Goal: Task Accomplishment & Management: Complete application form

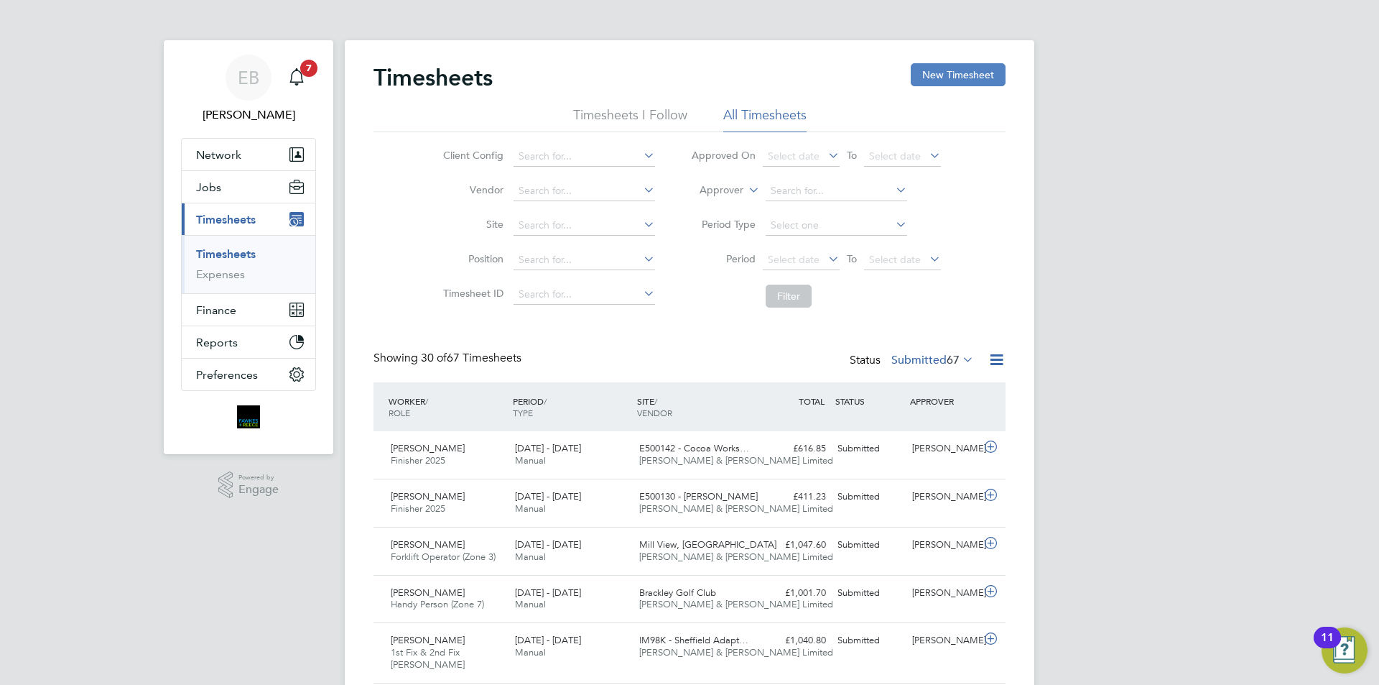
click at [956, 84] on button "New Timesheet" at bounding box center [958, 74] width 95 height 23
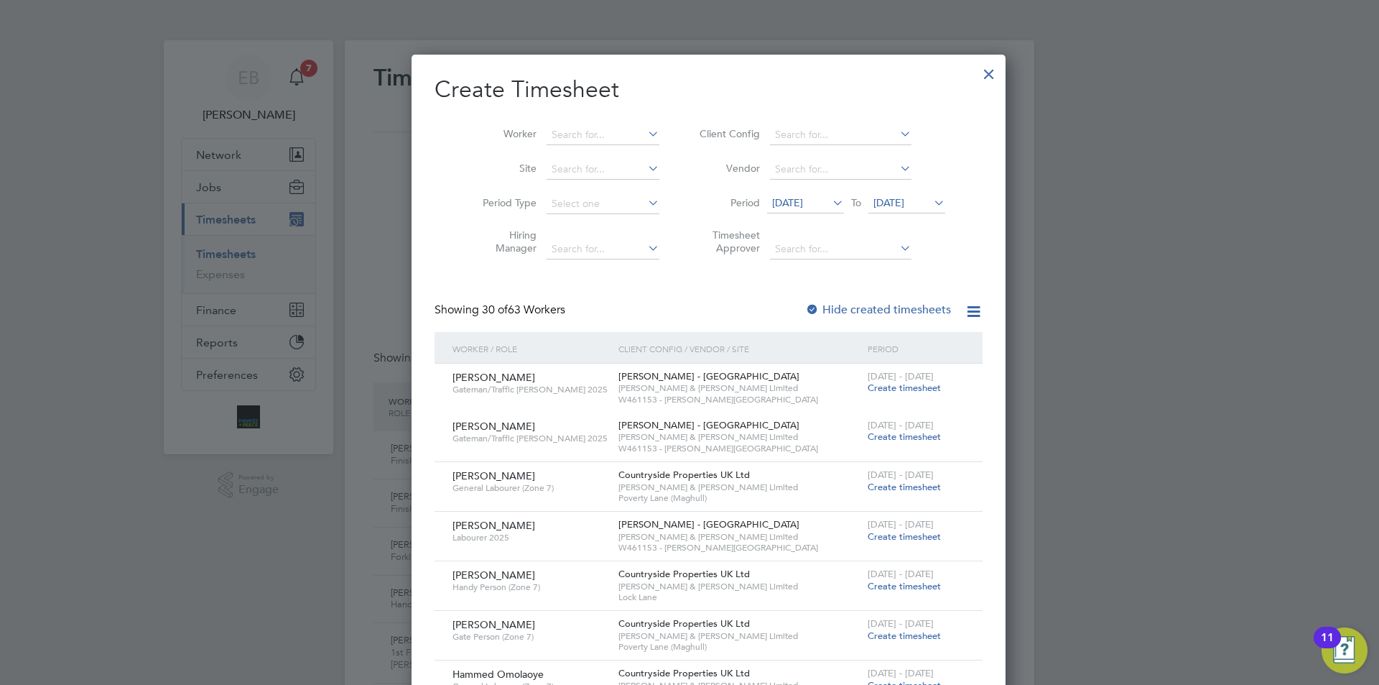
click at [798, 214] on li "Period [DATE] To [DATE]" at bounding box center [821, 204] width 286 height 34
click at [792, 201] on span "[DATE]" at bounding box center [787, 202] width 31 height 13
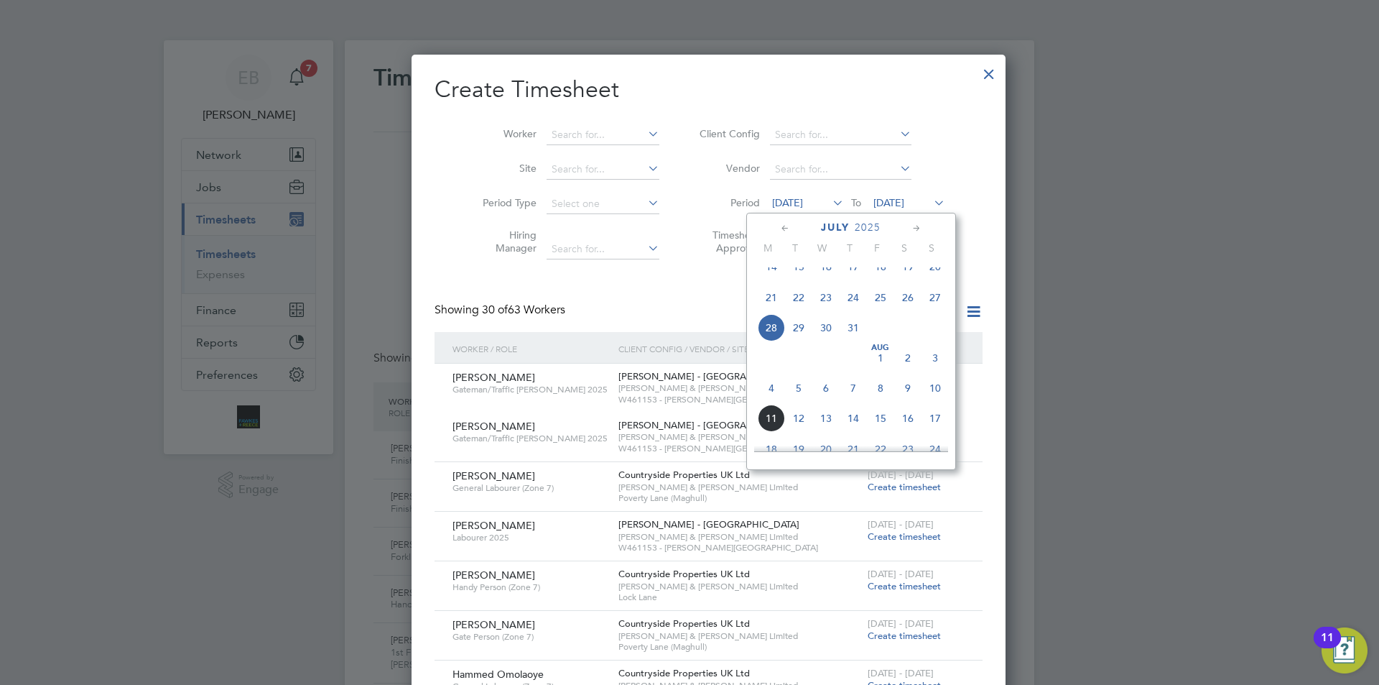
click at [777, 402] on span "4" at bounding box center [771, 387] width 27 height 27
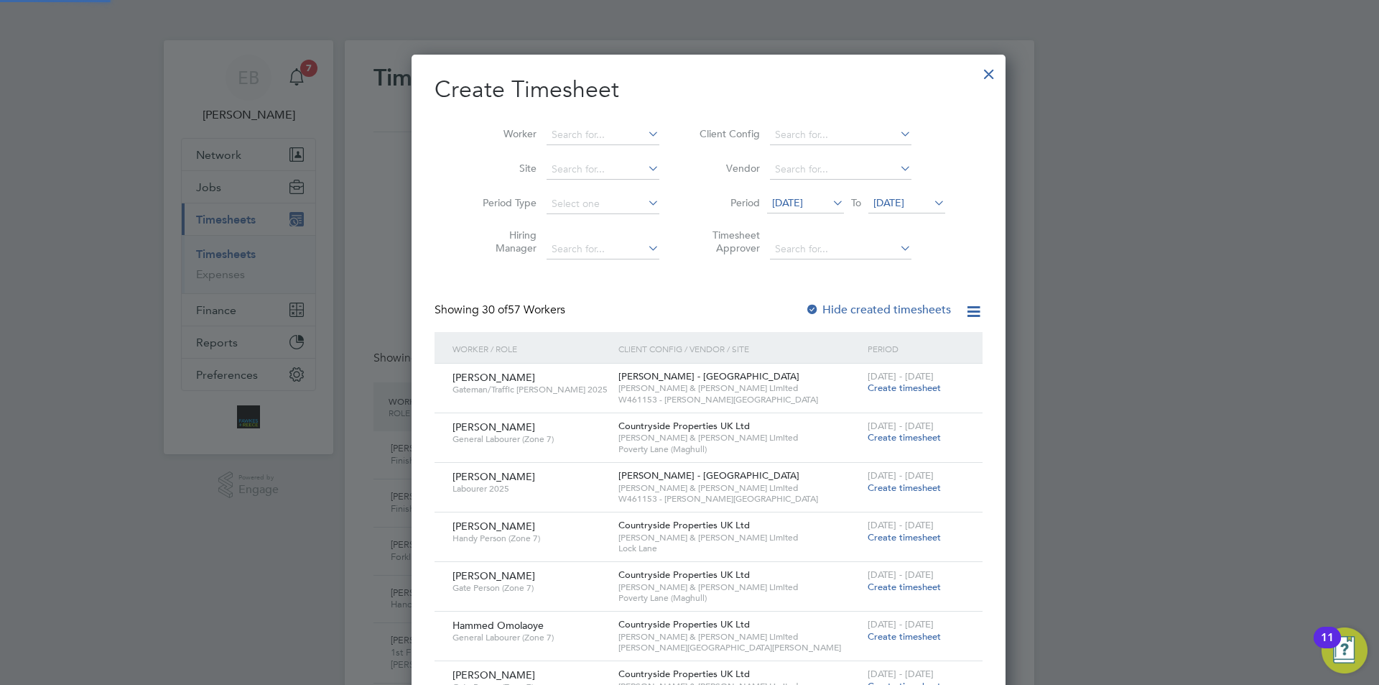
scroll to position [1870, 556]
click at [874, 208] on span "[DATE]" at bounding box center [889, 202] width 31 height 13
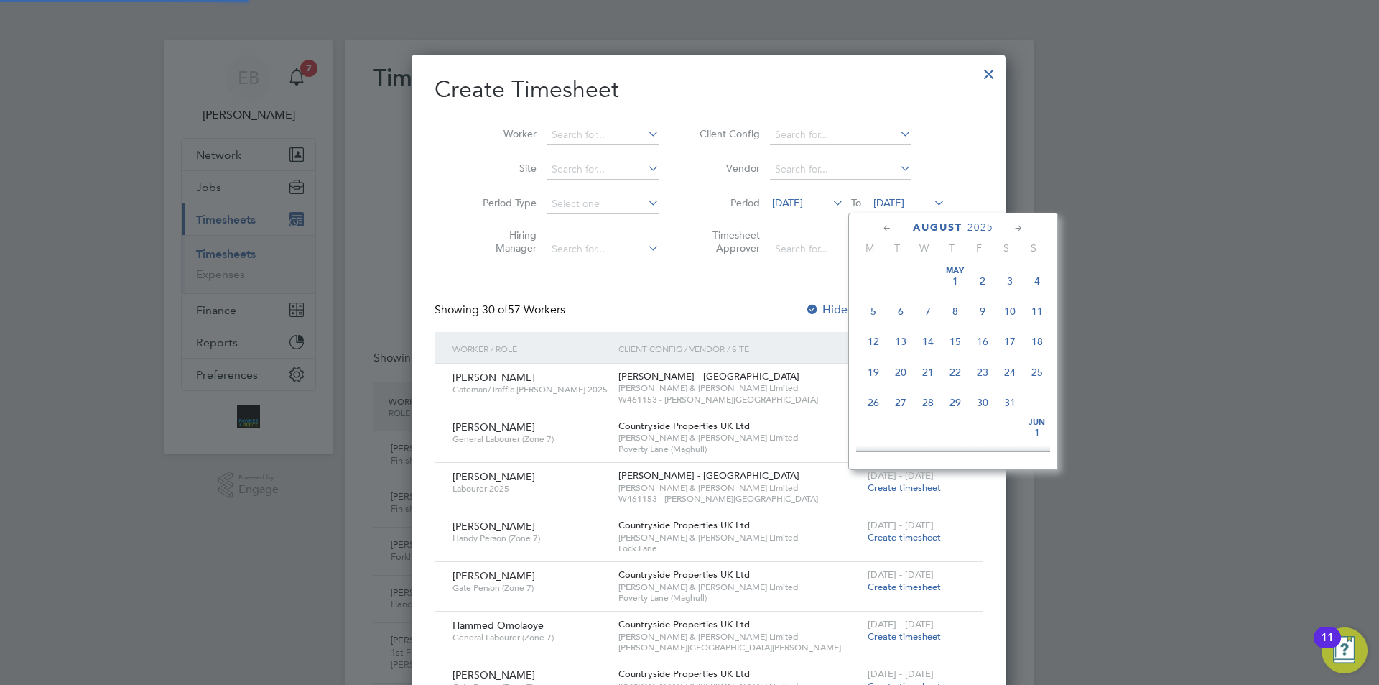
scroll to position [466, 0]
click at [1030, 339] on span "10" at bounding box center [1037, 329] width 27 height 27
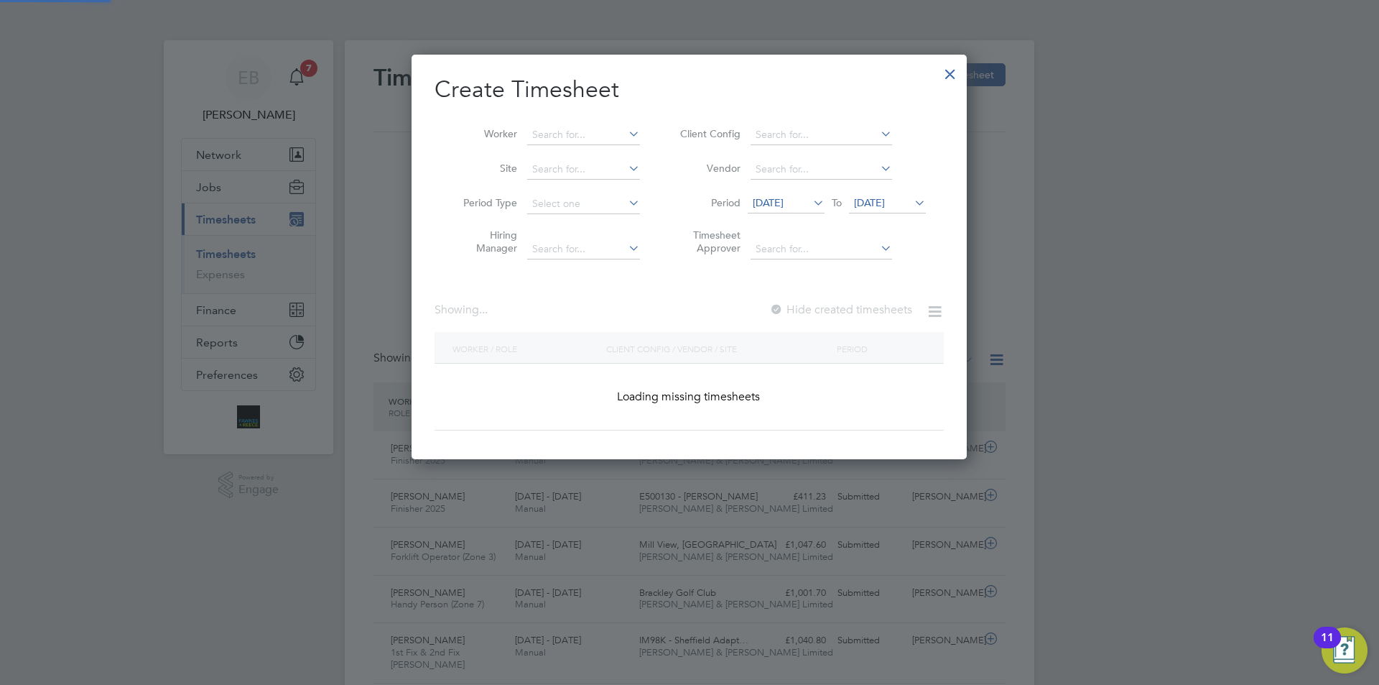
scroll to position [1967, 556]
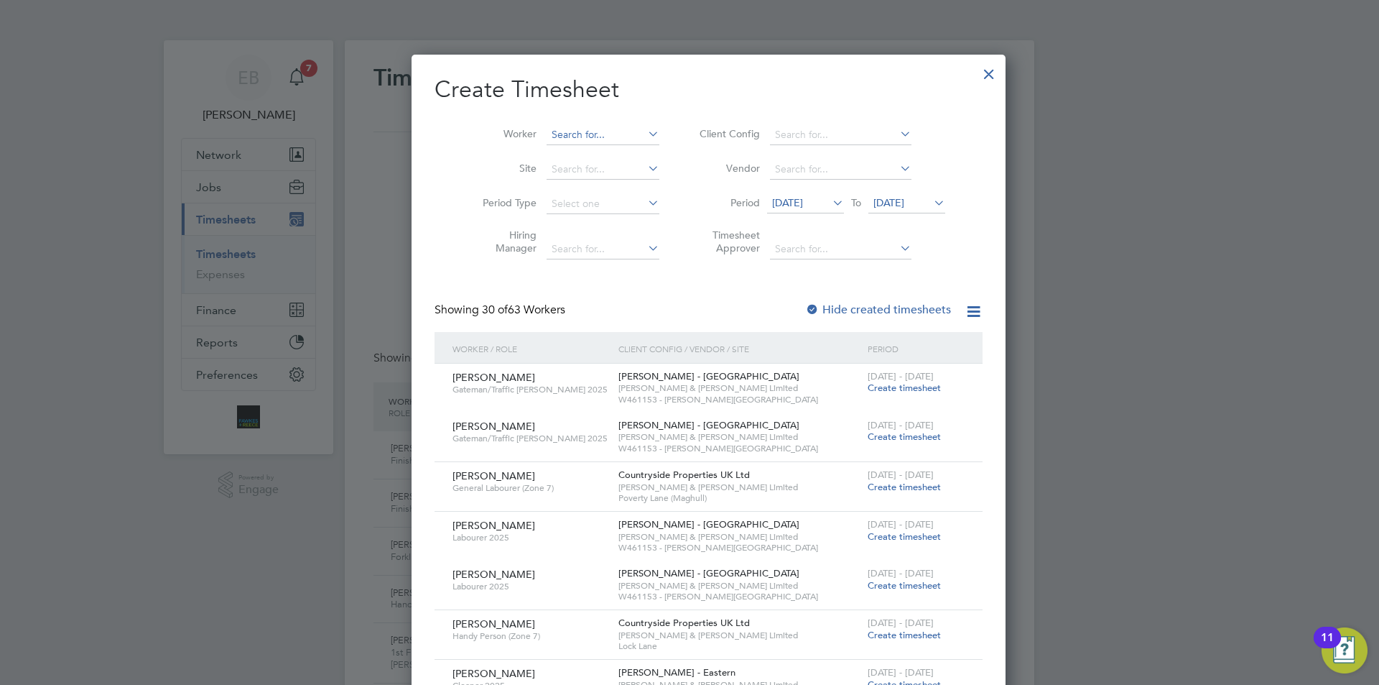
click at [596, 138] on input at bounding box center [603, 135] width 113 height 20
click at [572, 183] on li "[PERSON_NAME]" at bounding box center [620, 192] width 187 height 19
type input "[PERSON_NAME]"
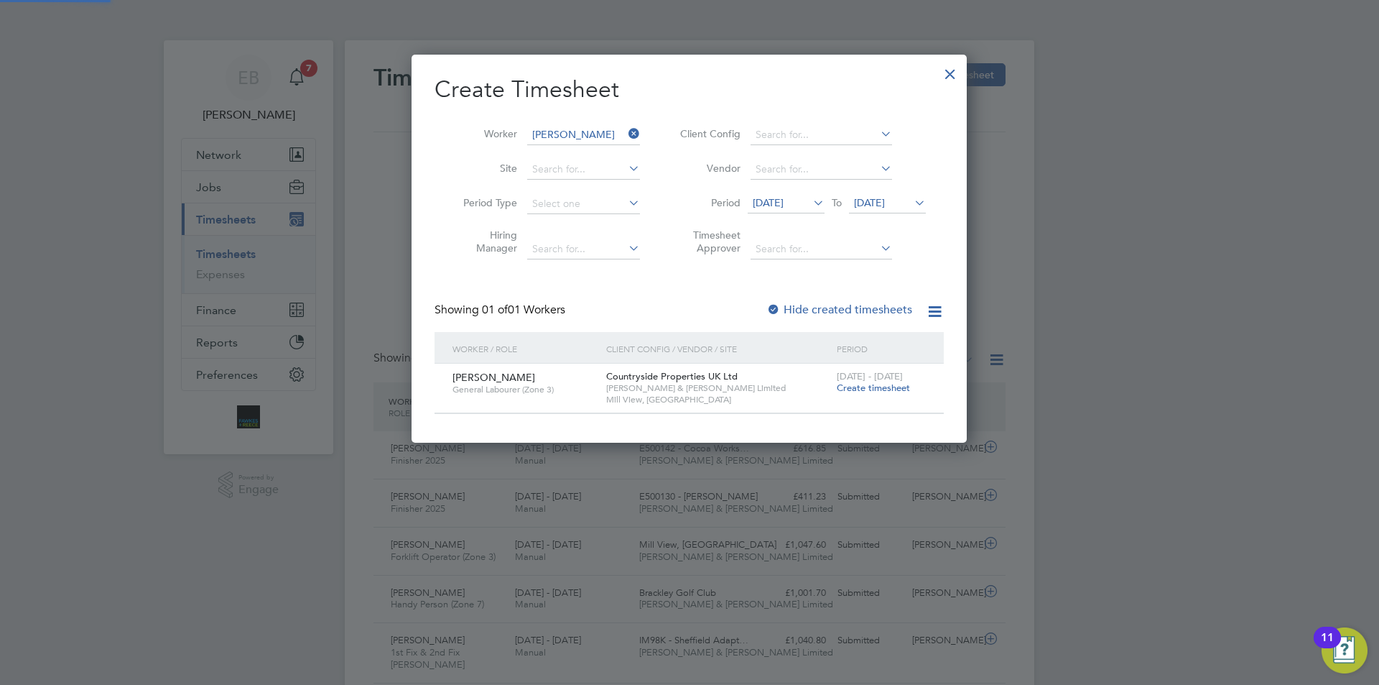
scroll to position [387, 556]
click at [830, 306] on label "Hide created timesheets" at bounding box center [840, 309] width 146 height 14
click at [863, 394] on div "[DATE] - [DATE] Create timesheet" at bounding box center [881, 383] width 96 height 39
click at [863, 384] on span "Create timesheet" at bounding box center [873, 387] width 73 height 12
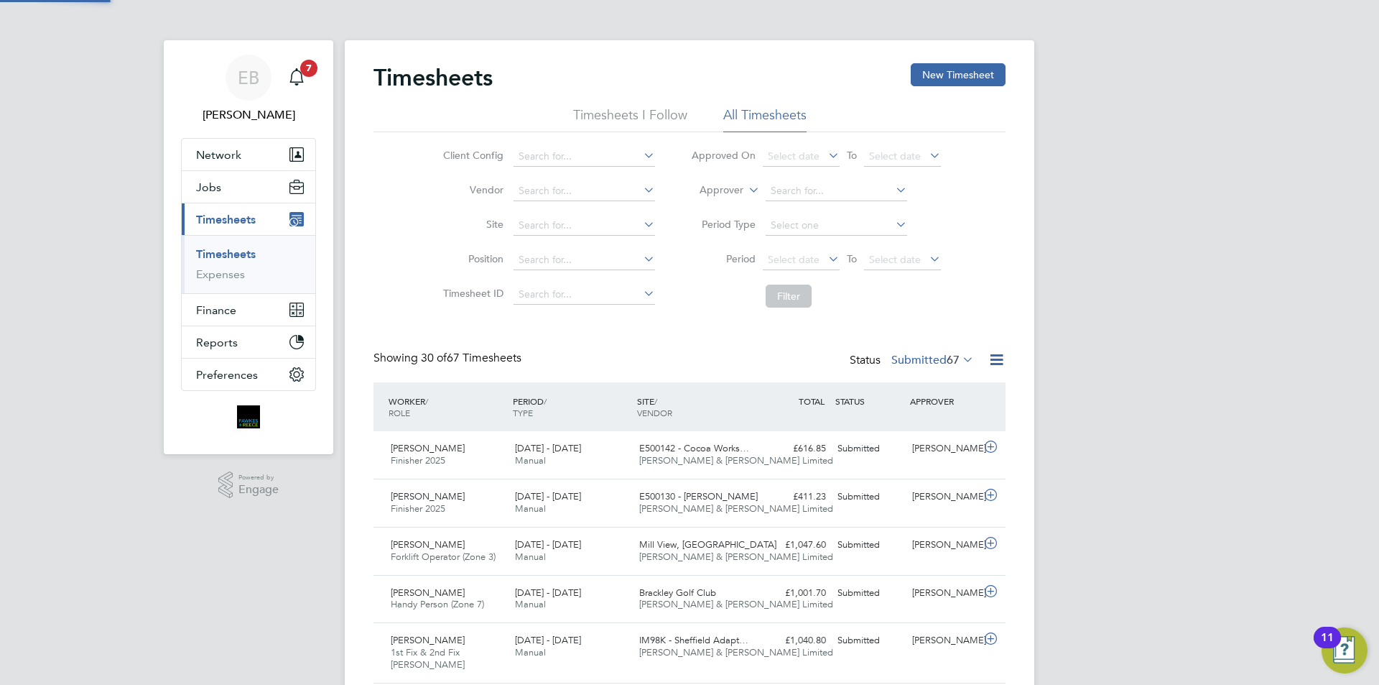
scroll to position [37, 125]
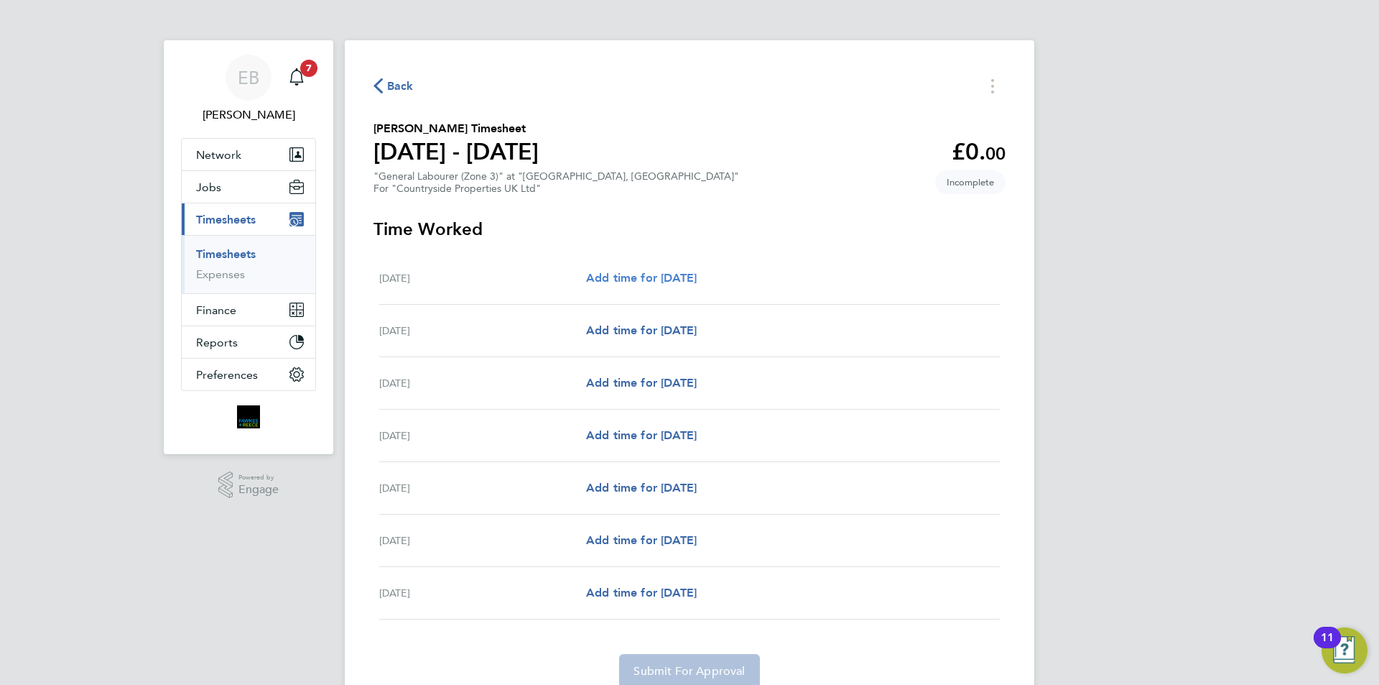
click at [695, 276] on span "Add time for [DATE]" at bounding box center [641, 278] width 111 height 14
select select "30"
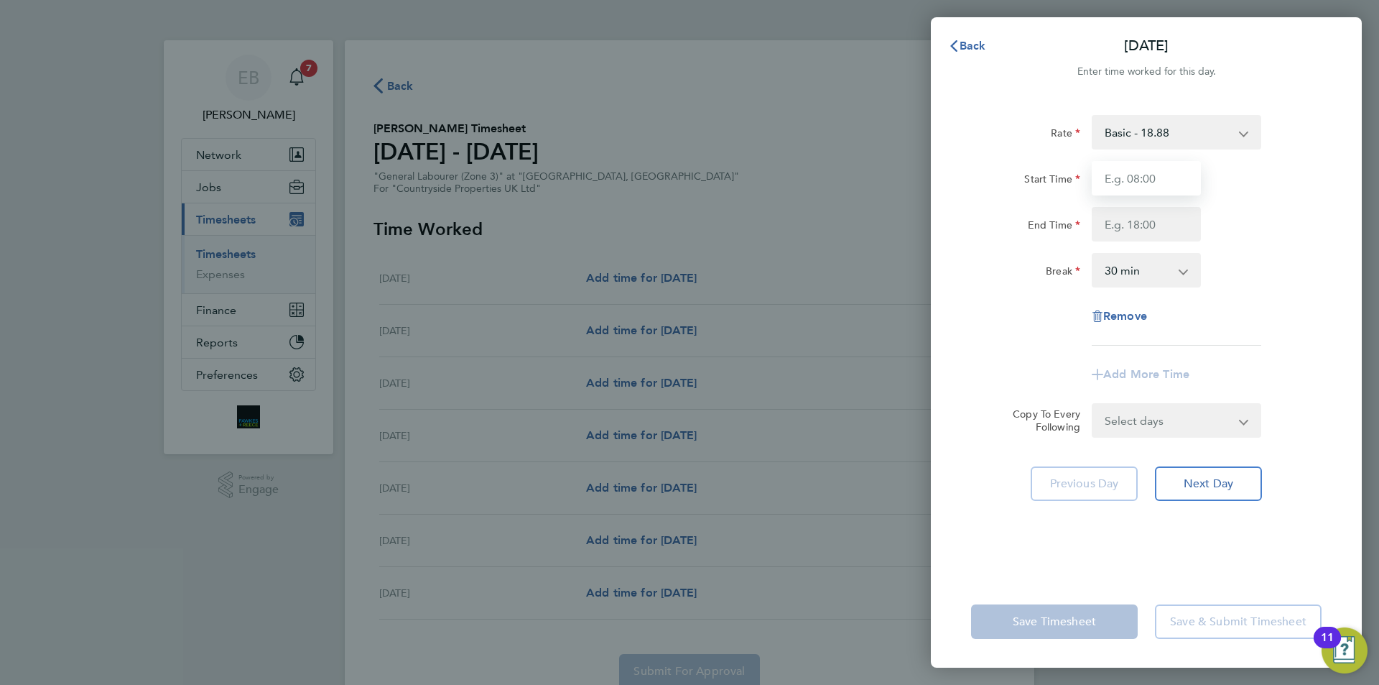
click at [1147, 174] on input "Start Time" at bounding box center [1146, 178] width 109 height 34
type input "07:30"
click at [1122, 229] on input "End Time" at bounding box center [1146, 224] width 109 height 34
type input "17:30"
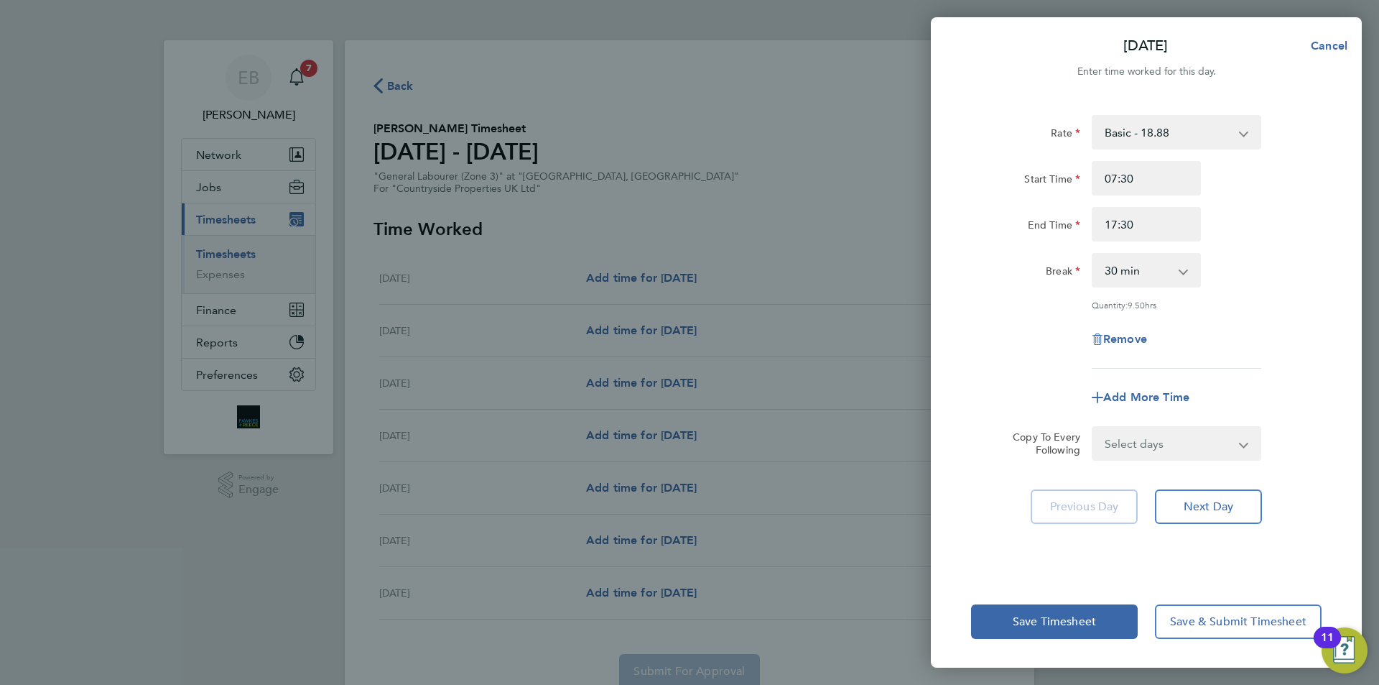
click at [1202, 292] on div "Rate Basic - 18.88 Start Time 07:30 End Time 17:30 Break 0 min 15 min 30 min 45…" at bounding box center [1146, 242] width 351 height 254
click at [1169, 394] on span "Add More Time" at bounding box center [1147, 397] width 86 height 14
select select "null"
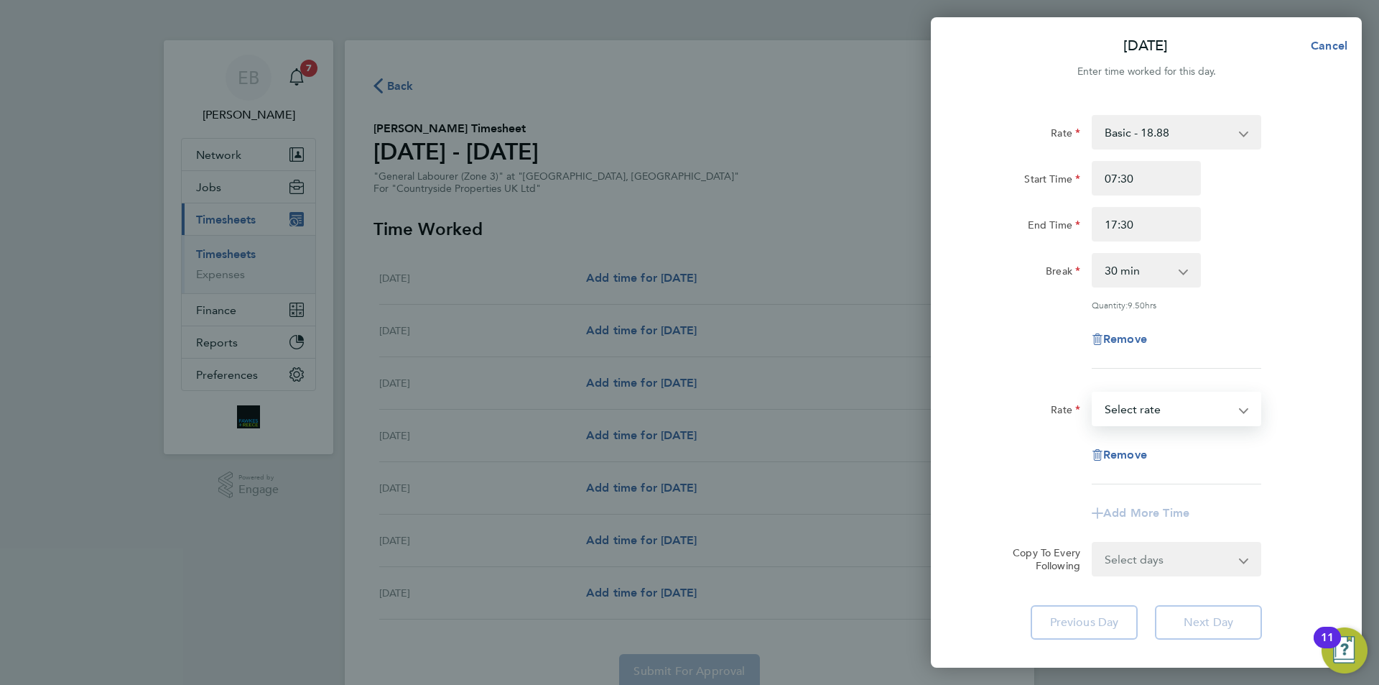
click at [1164, 404] on select "Basic - 18.88 Select rate" at bounding box center [1167, 409] width 149 height 32
select select "30"
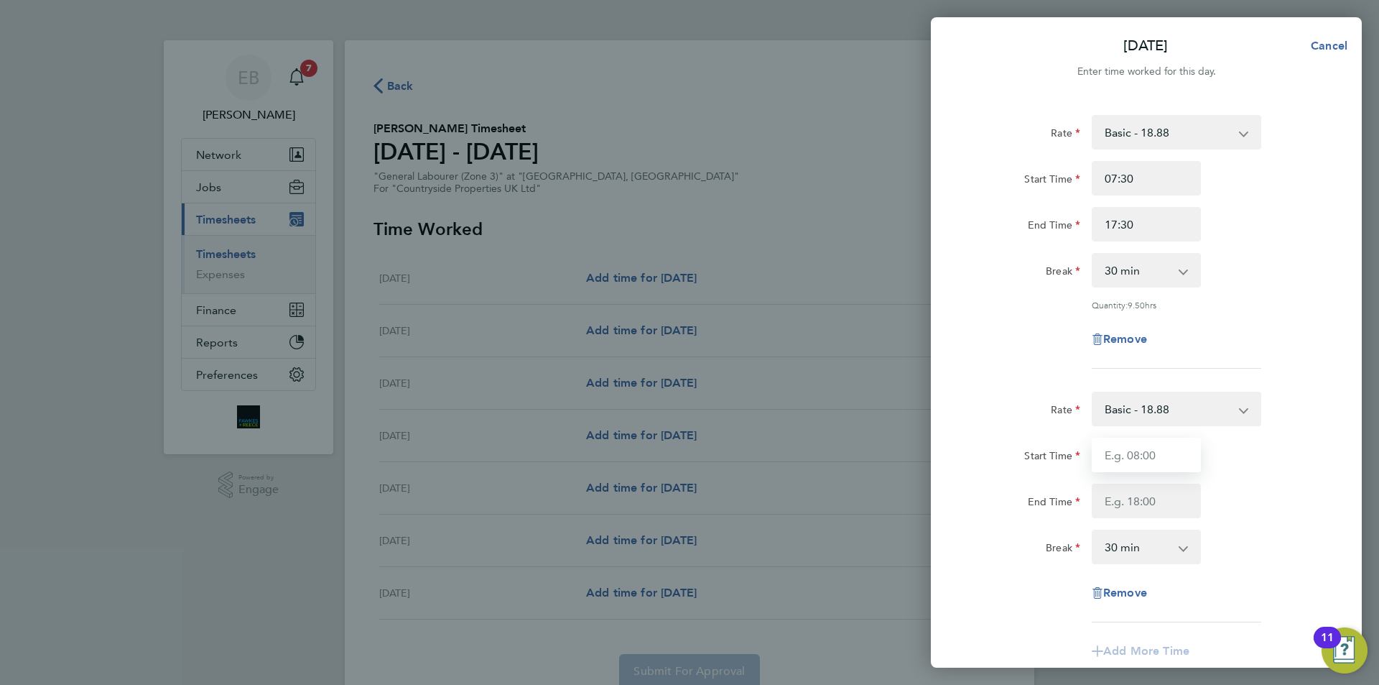
click at [1157, 451] on input "Start Time" at bounding box center [1146, 455] width 109 height 34
type input "07:30"
click at [1165, 503] on input "End Time" at bounding box center [1146, 501] width 109 height 34
type input "17:30"
click at [1140, 595] on div "Rate Basic - 18.88 Start Time 07:30 End Time 17:30 Break 0 min 15 min 30 min 45…" at bounding box center [1146, 507] width 351 height 231
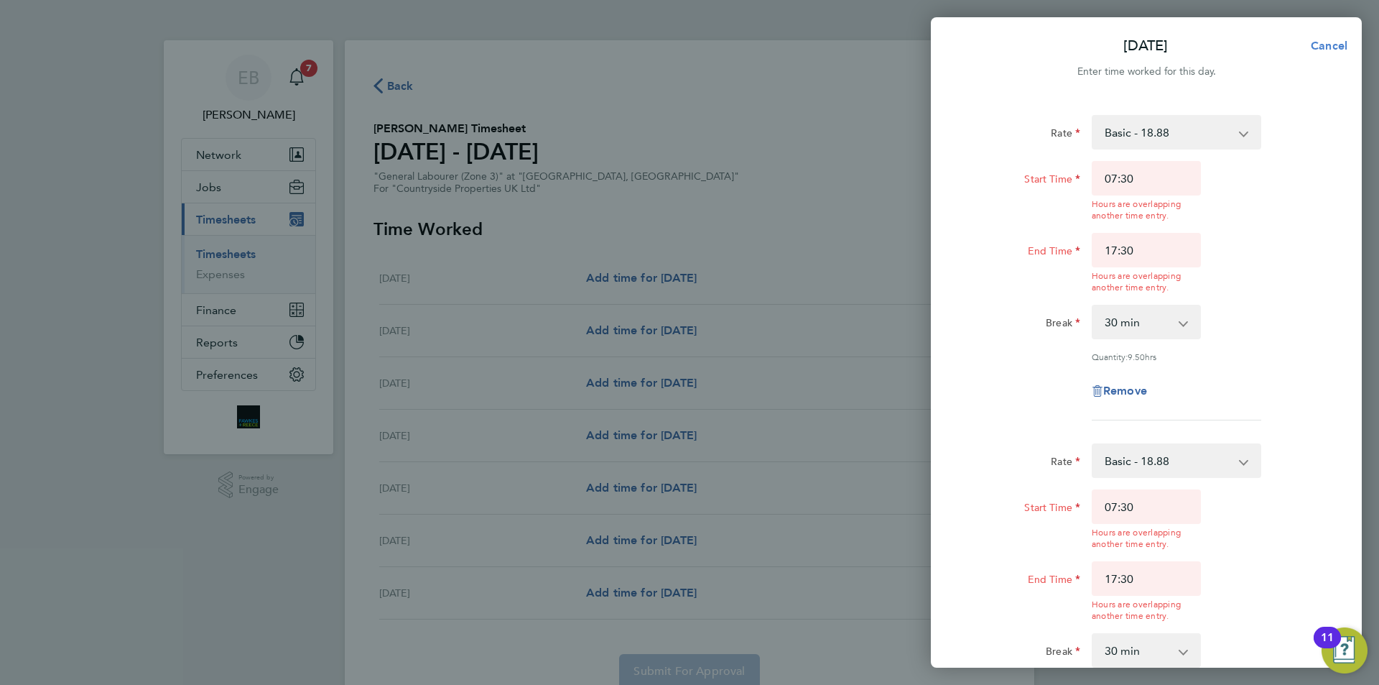
click at [1339, 45] on span "Cancel" at bounding box center [1327, 46] width 41 height 14
select select "30"
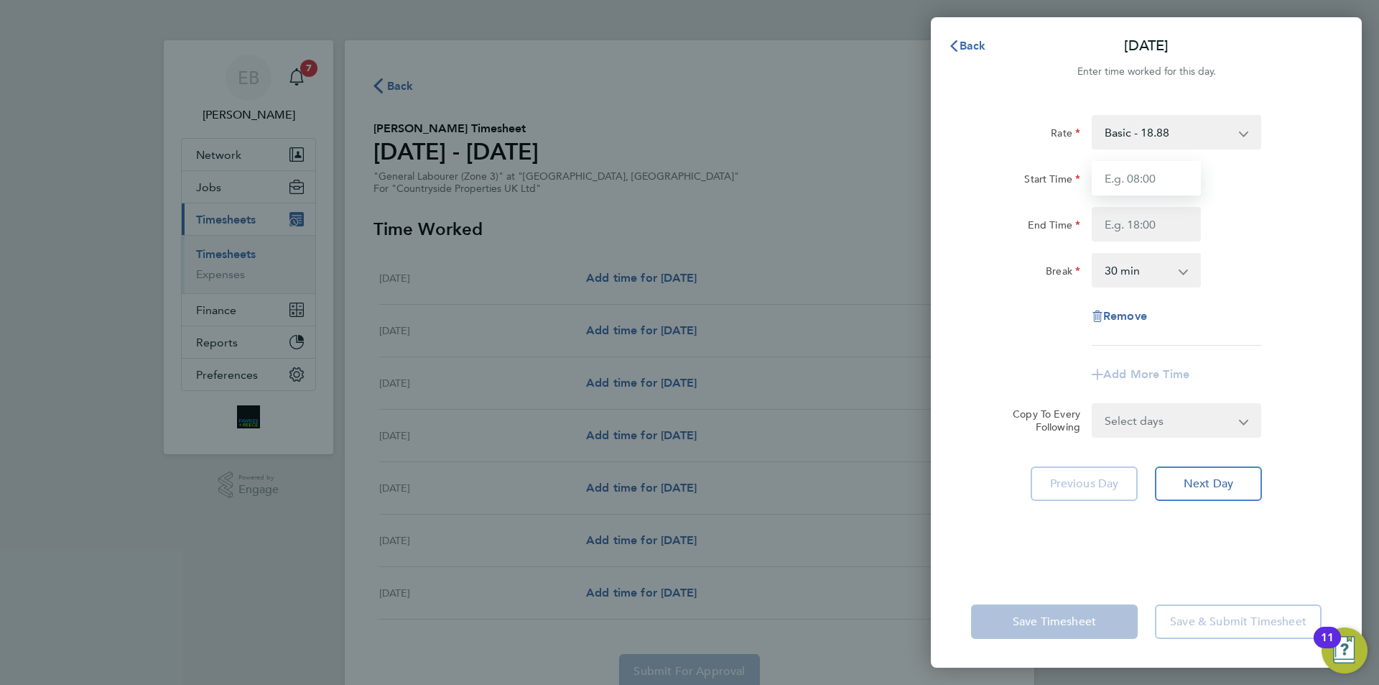
click at [1185, 185] on input "Start Time" at bounding box center [1146, 178] width 109 height 34
type input "07:30"
click at [1165, 231] on input "End Time" at bounding box center [1146, 224] width 109 height 34
type input "17:30"
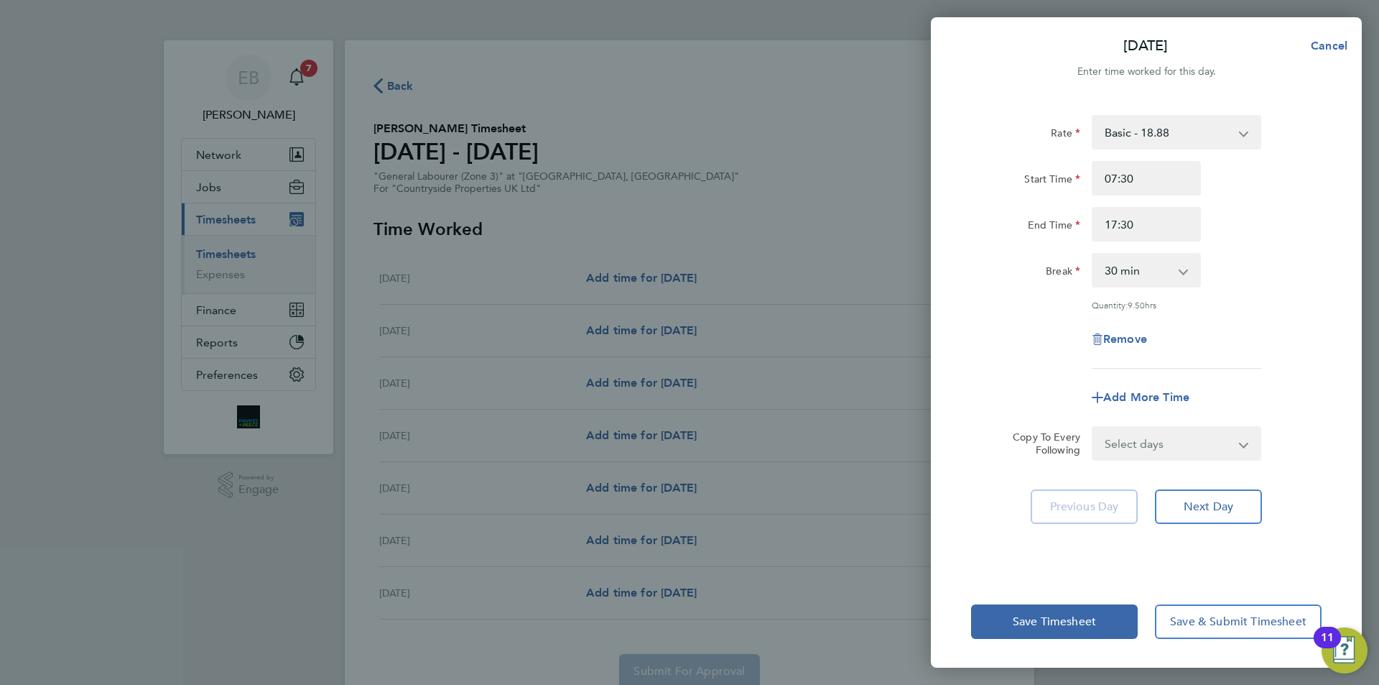
click at [1187, 376] on app-timesheet-line-form-group "Rate Basic - 18.88 Start Time 07:30 End Time 17:30 Break 0 min 15 min 30 min 45…" at bounding box center [1146, 265] width 351 height 300
click at [1172, 387] on div "Add More Time" at bounding box center [1146, 397] width 121 height 34
click at [1172, 392] on span "Add More Time" at bounding box center [1147, 397] width 86 height 14
select select "null"
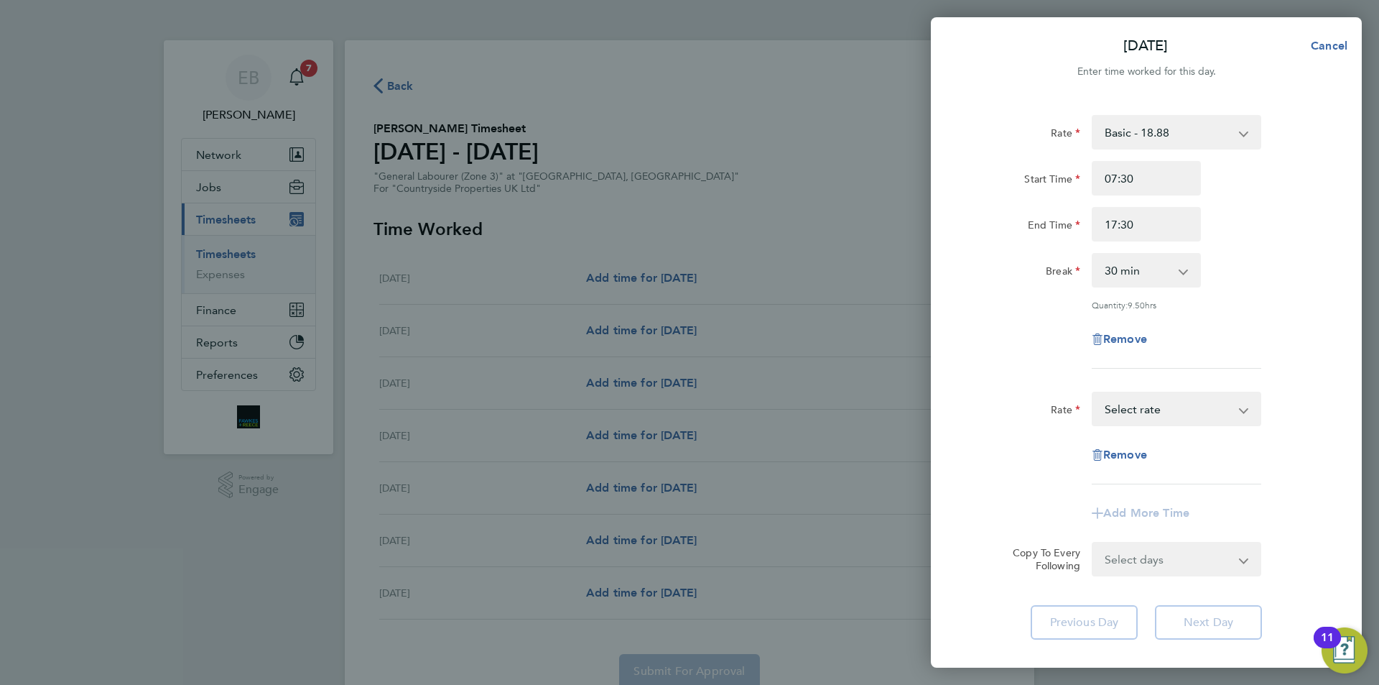
click at [1170, 402] on select "Basic - 18.88 Select rate" at bounding box center [1167, 409] width 149 height 32
select select "30"
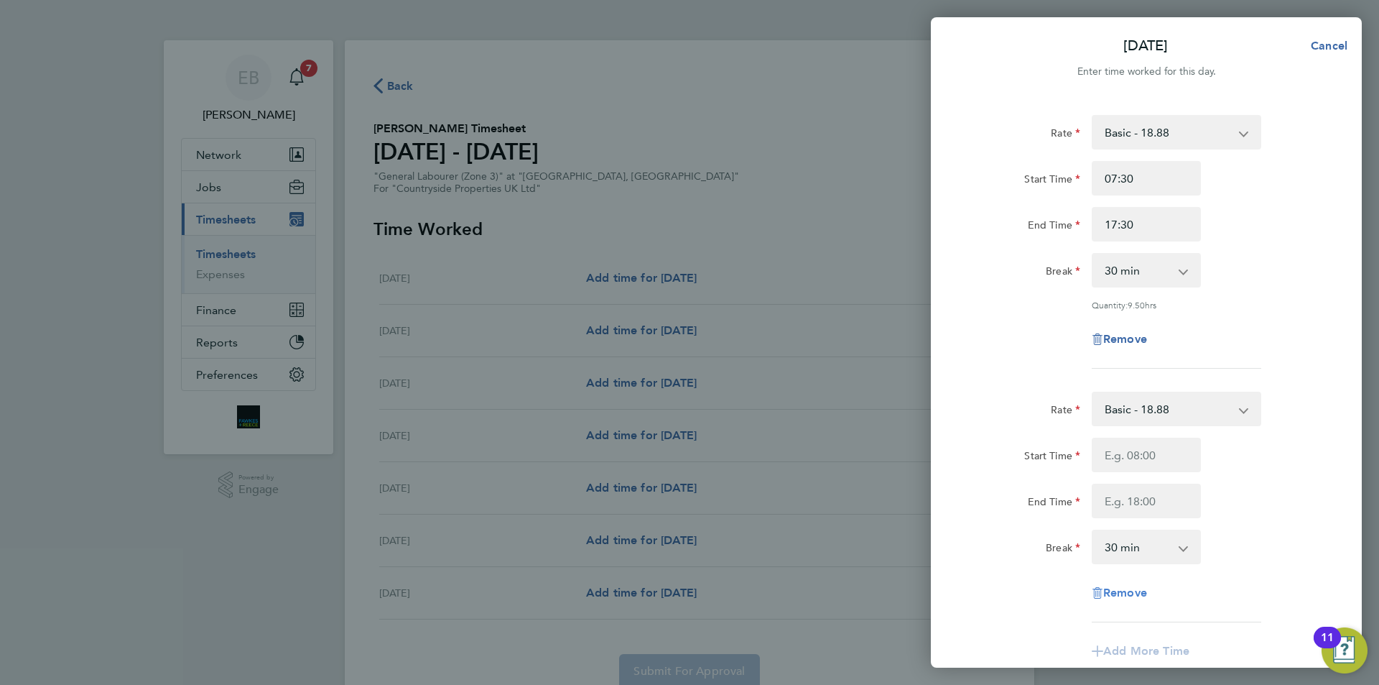
click at [1137, 593] on span "Remove" at bounding box center [1126, 593] width 44 height 14
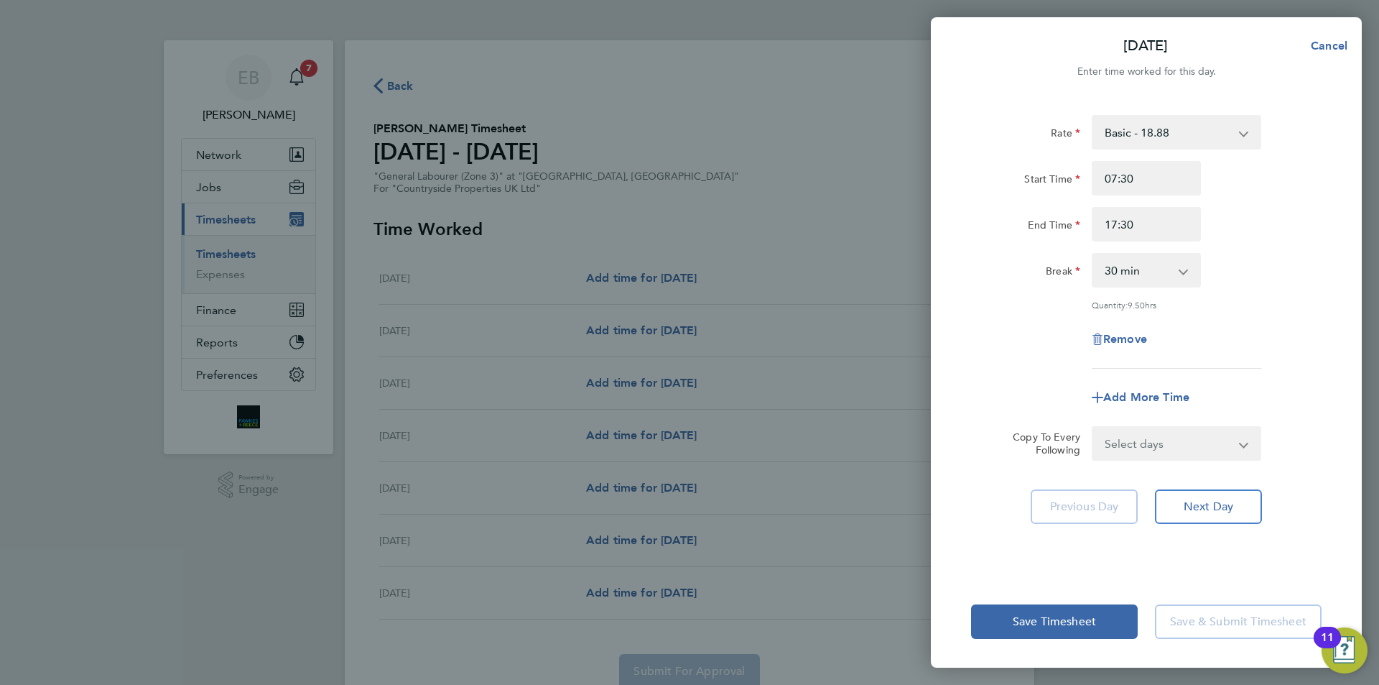
click at [1179, 447] on select "Select days Day Weekday (Mon-Fri) Weekend (Sat-Sun) [DATE] [DATE] [DATE] [DATE]…" at bounding box center [1168, 443] width 151 height 32
select select "WEEKDAY"
click at [1093, 427] on select "Select days Day Weekday (Mon-Fri) Weekend (Sat-Sun) [DATE] [DATE] [DATE] [DATE]…" at bounding box center [1168, 443] width 151 height 32
select select "[DATE]"
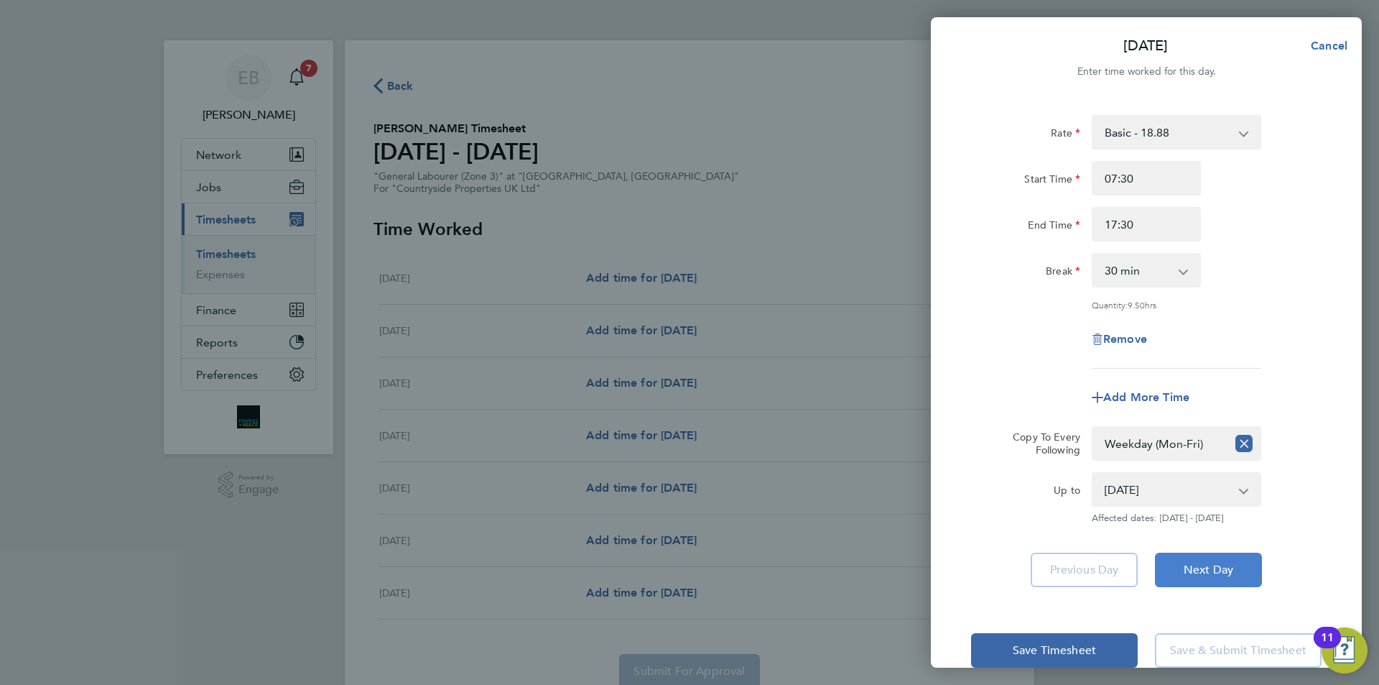
click at [1218, 563] on span "Next Day" at bounding box center [1209, 570] width 50 height 14
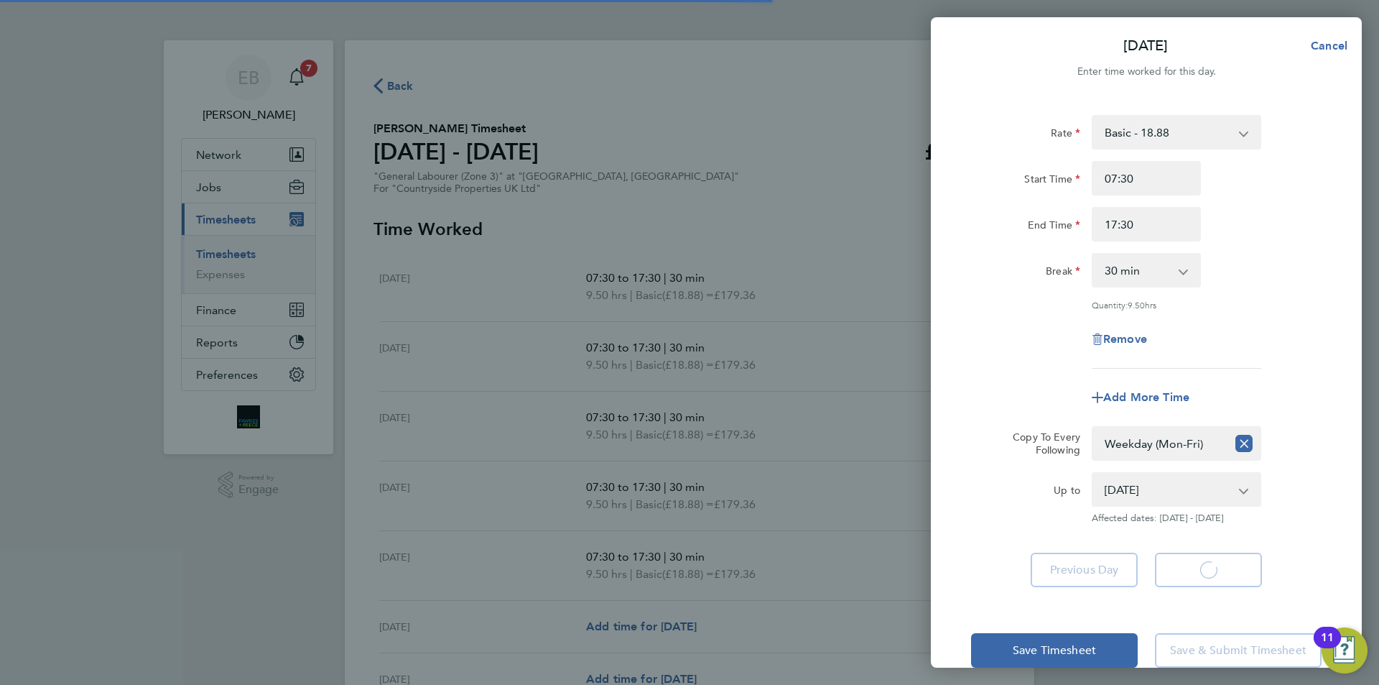
select select "30"
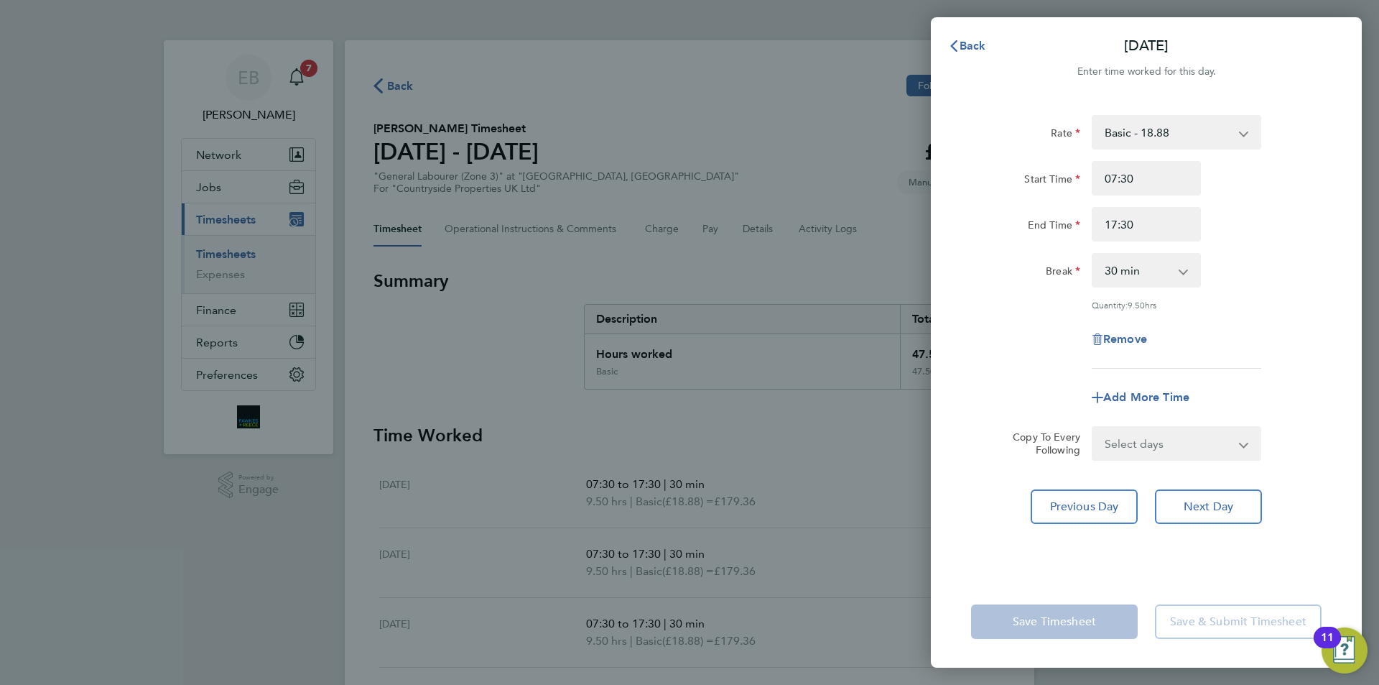
click at [1244, 338] on div "Remove" at bounding box center [1147, 339] width 362 height 34
click at [970, 38] on button "Back" at bounding box center [967, 46] width 67 height 29
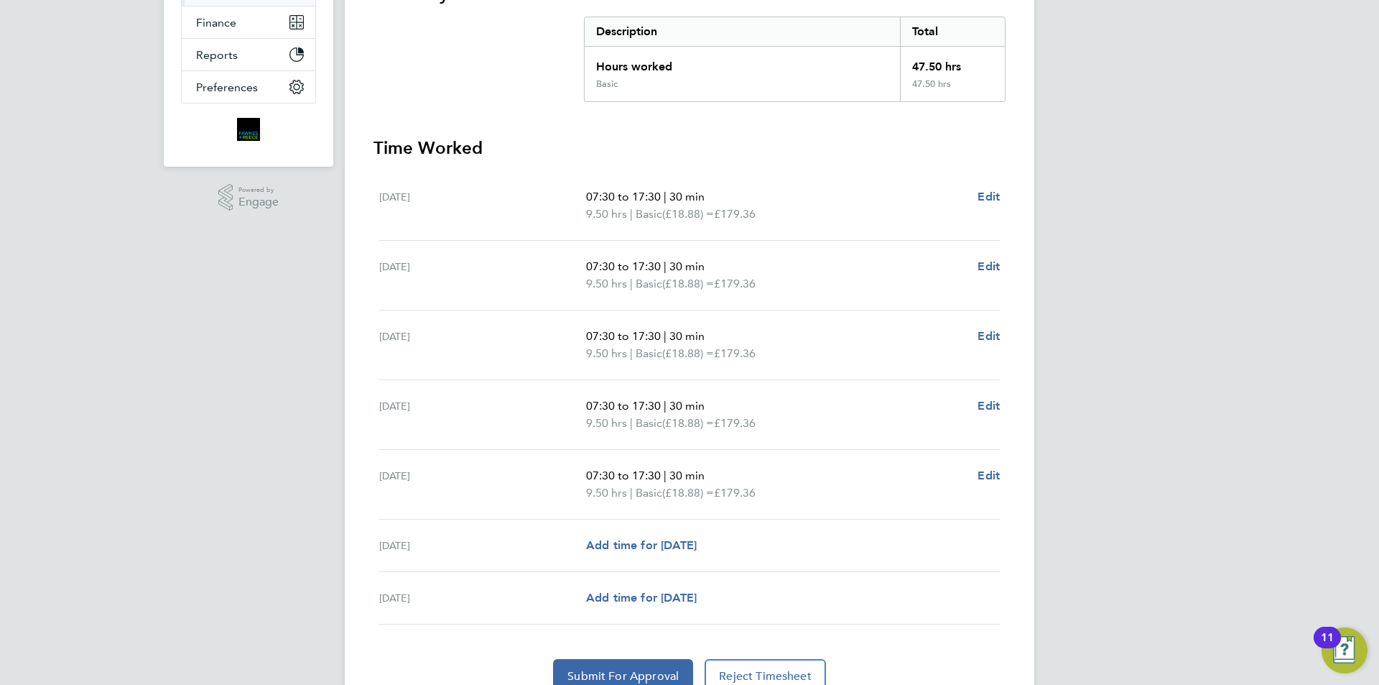
scroll to position [353, 0]
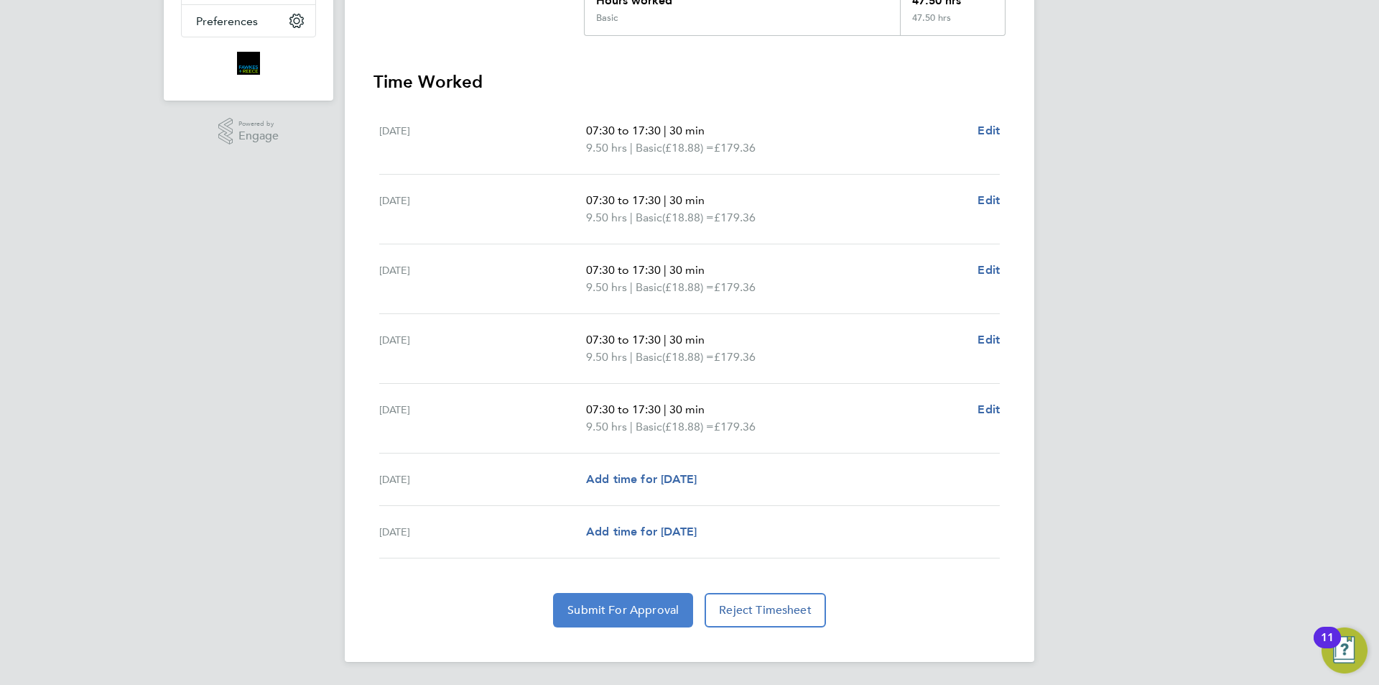
click at [606, 606] on span "Submit For Approval" at bounding box center [623, 610] width 111 height 14
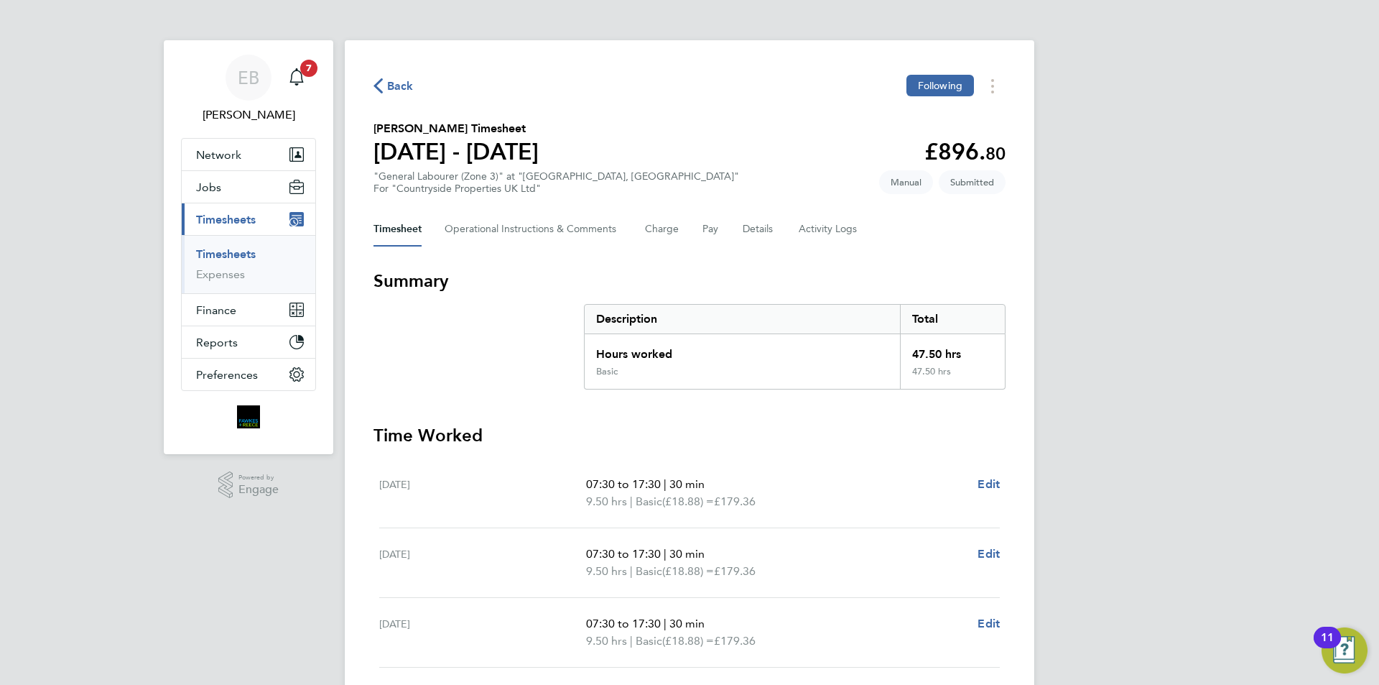
click at [397, 85] on span "Back" at bounding box center [400, 86] width 27 height 17
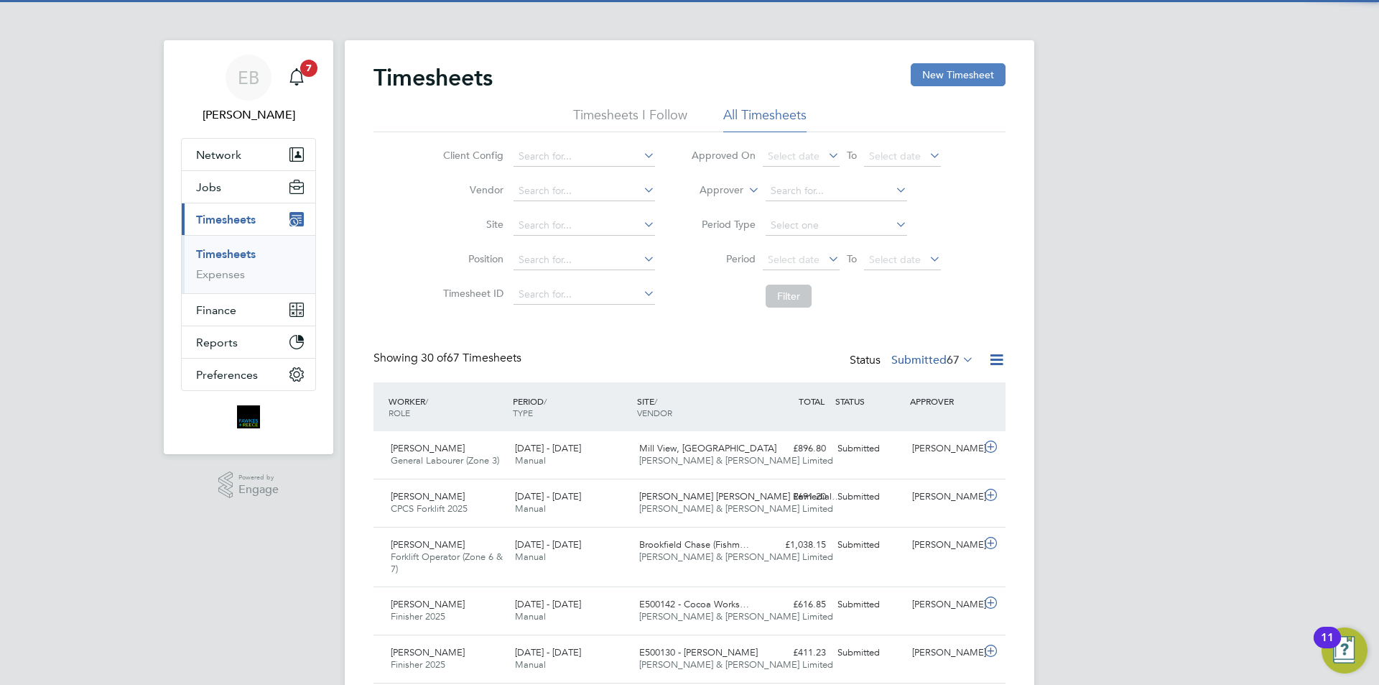
click at [950, 83] on button "New Timesheet" at bounding box center [958, 74] width 95 height 23
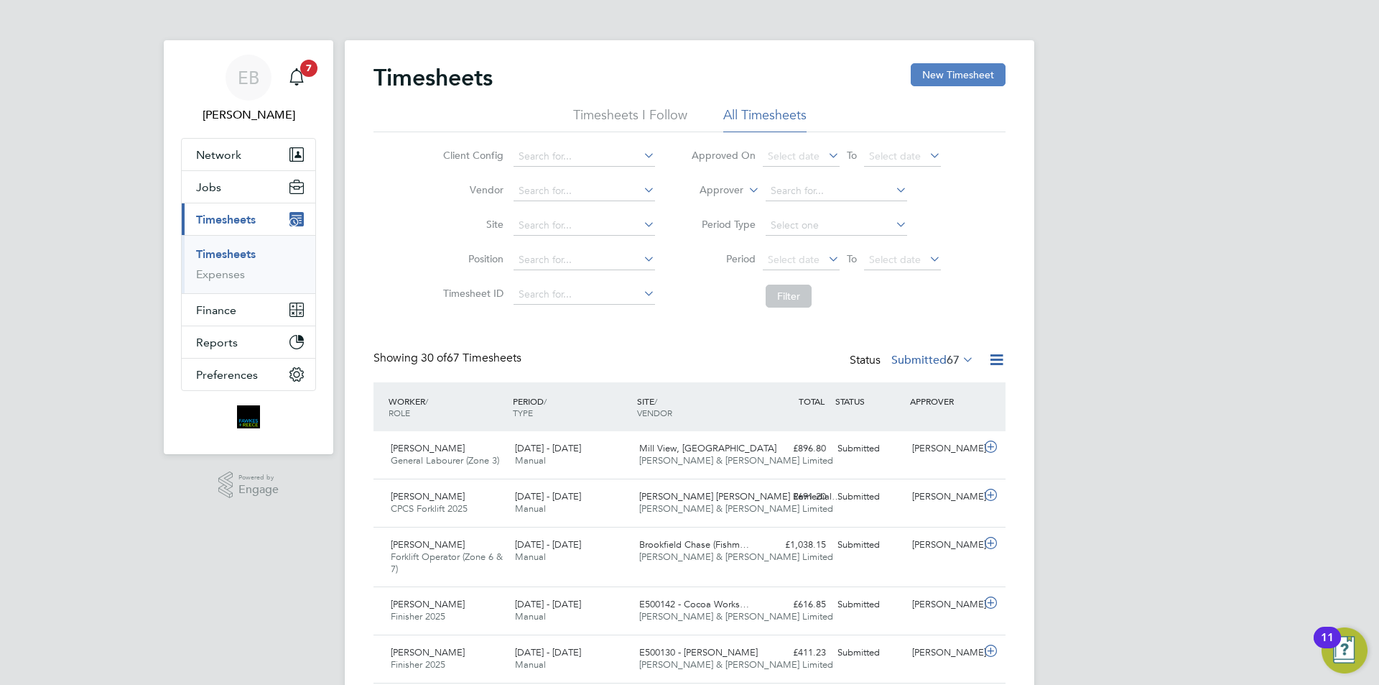
scroll to position [48, 125]
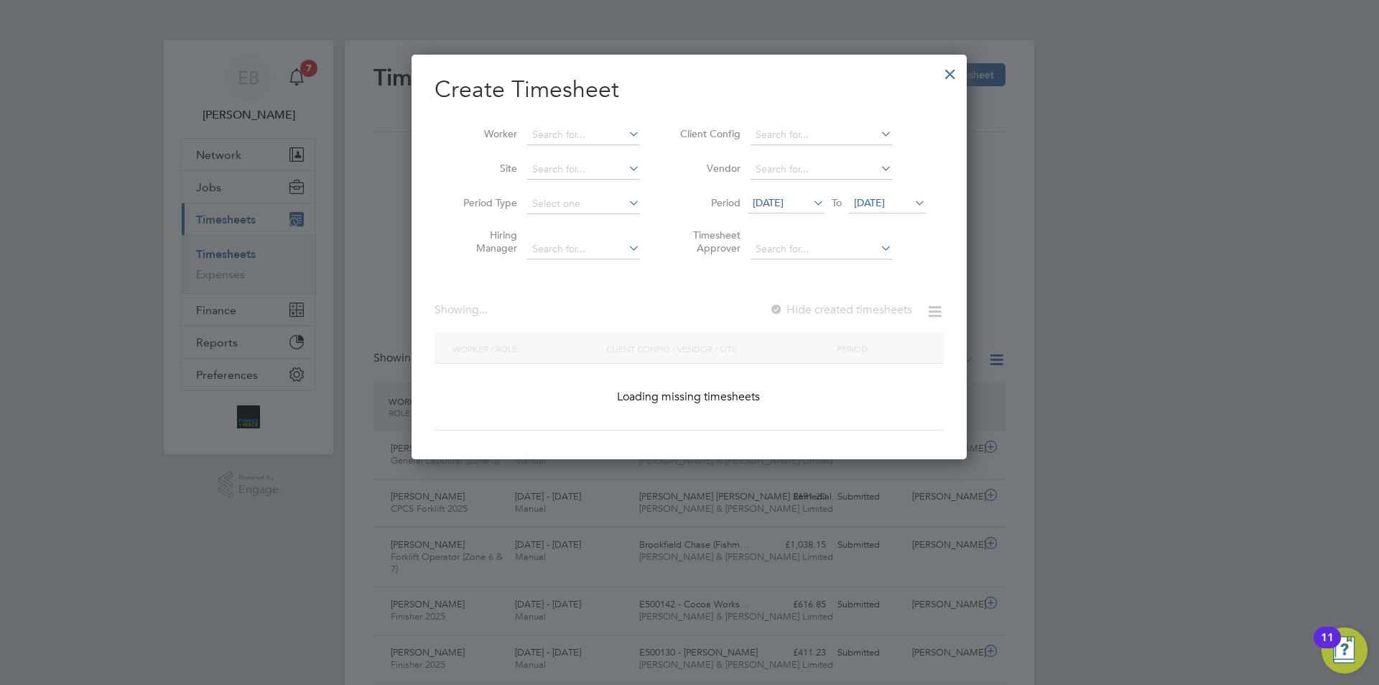
click at [784, 202] on span "[DATE]" at bounding box center [768, 202] width 31 height 13
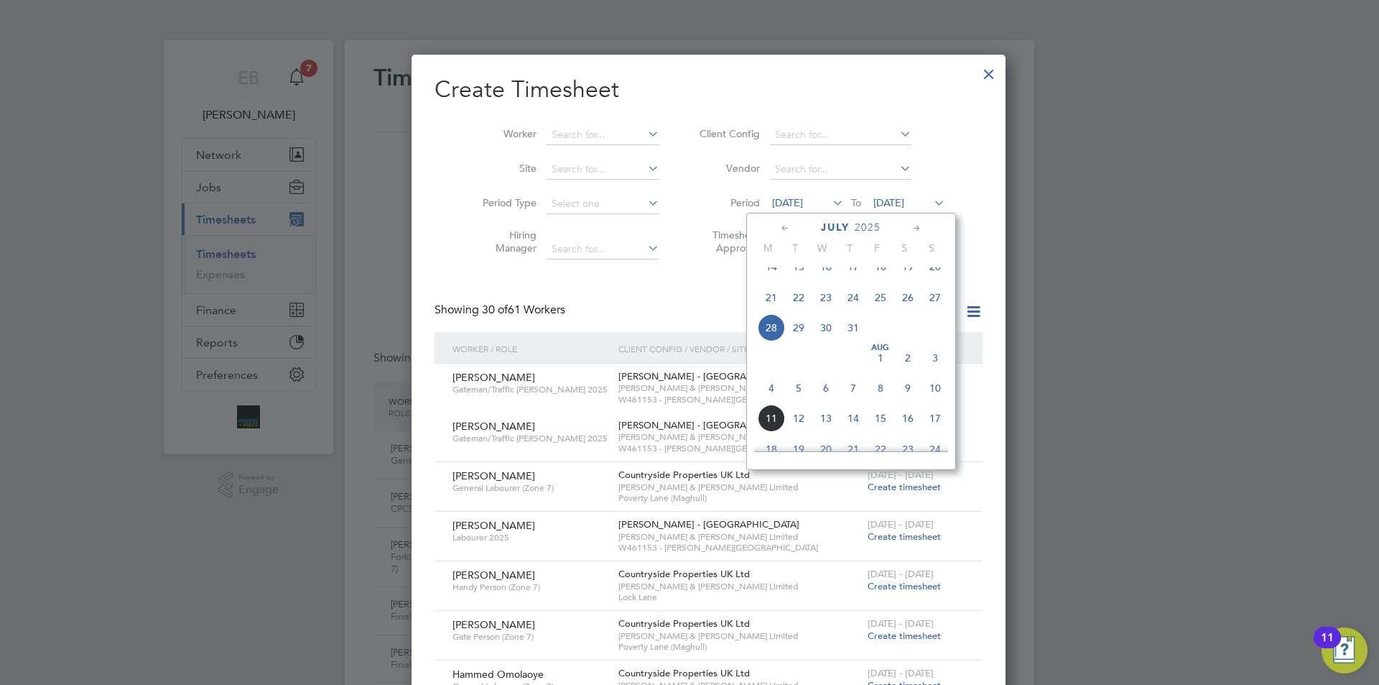
click at [772, 402] on span "4" at bounding box center [771, 387] width 27 height 27
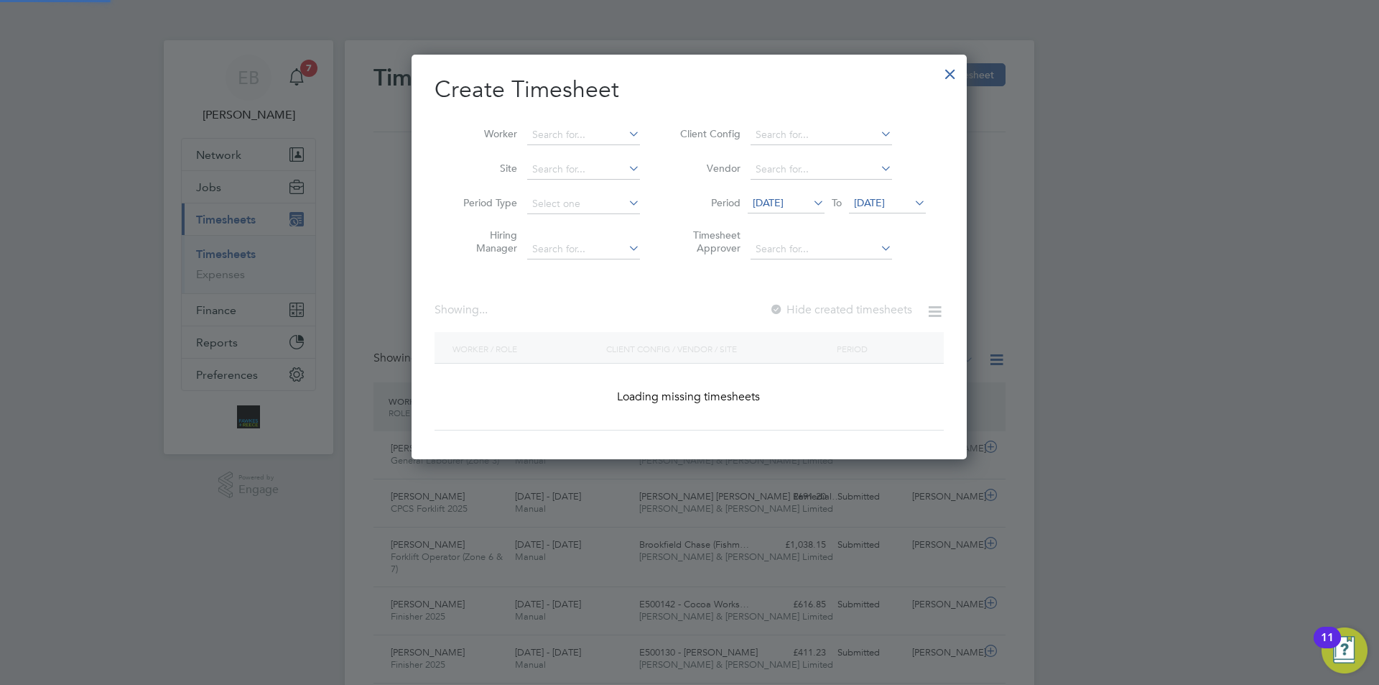
click at [885, 206] on span "[DATE]" at bounding box center [869, 202] width 31 height 13
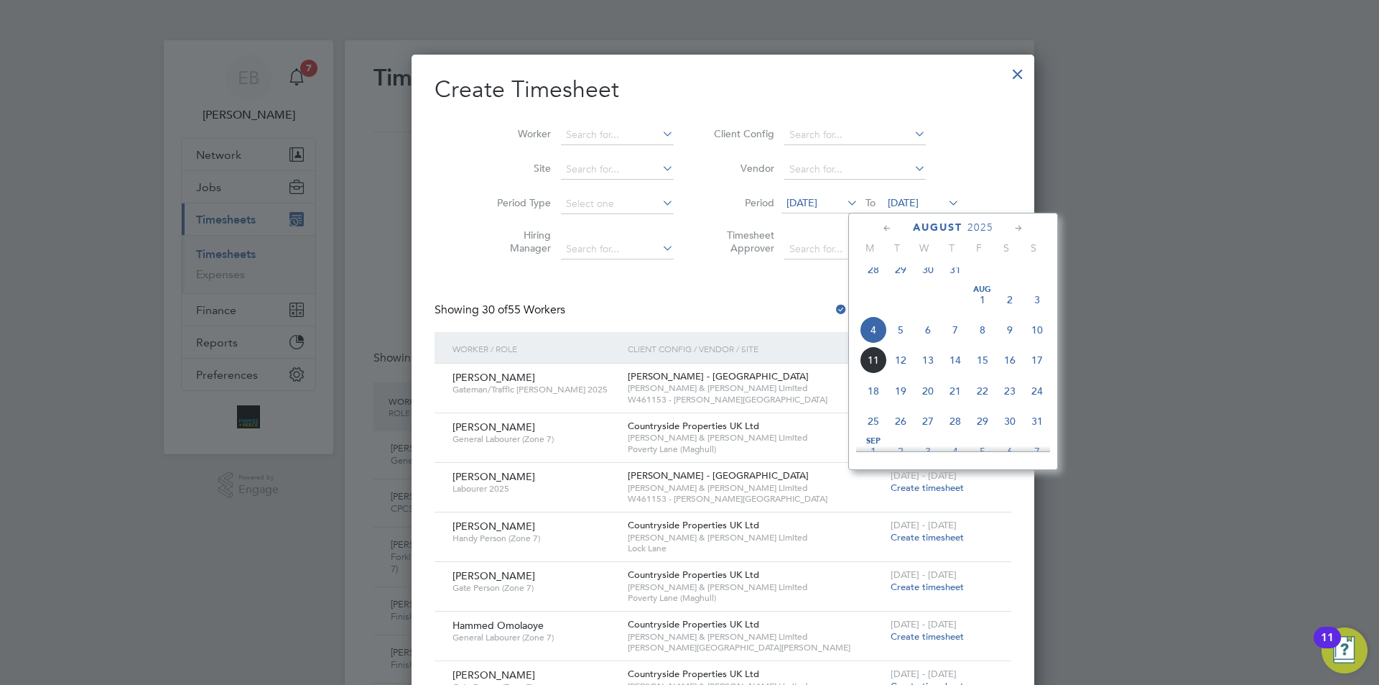
click at [1040, 336] on span "10" at bounding box center [1037, 329] width 27 height 27
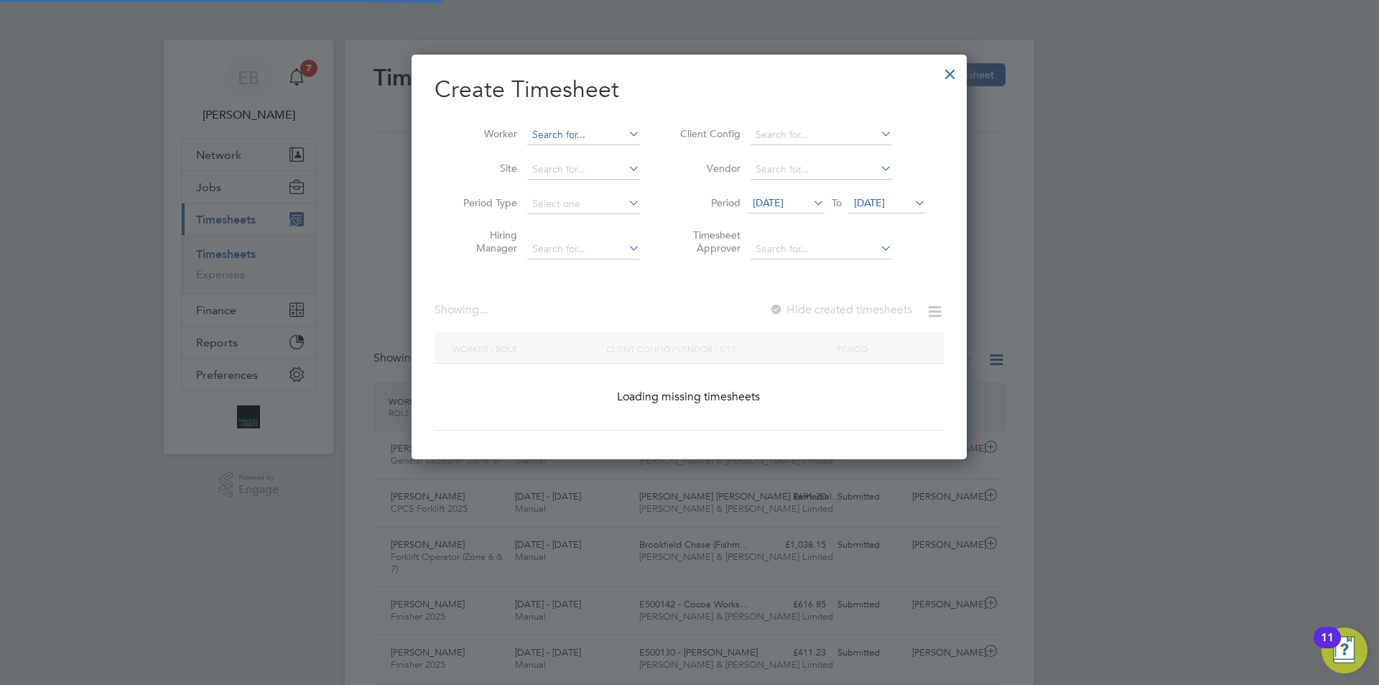
click at [599, 135] on input at bounding box center [583, 135] width 113 height 20
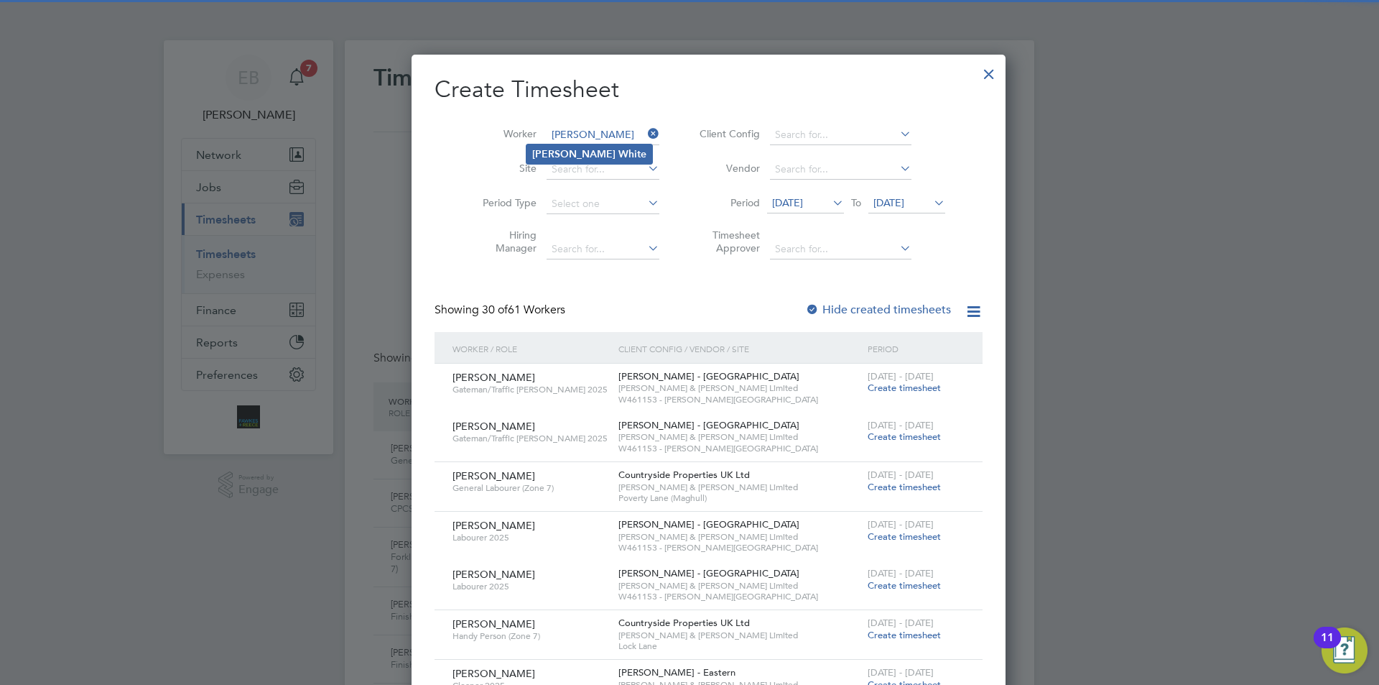
click at [619, 152] on b "White" at bounding box center [633, 154] width 28 height 12
type input "[PERSON_NAME]"
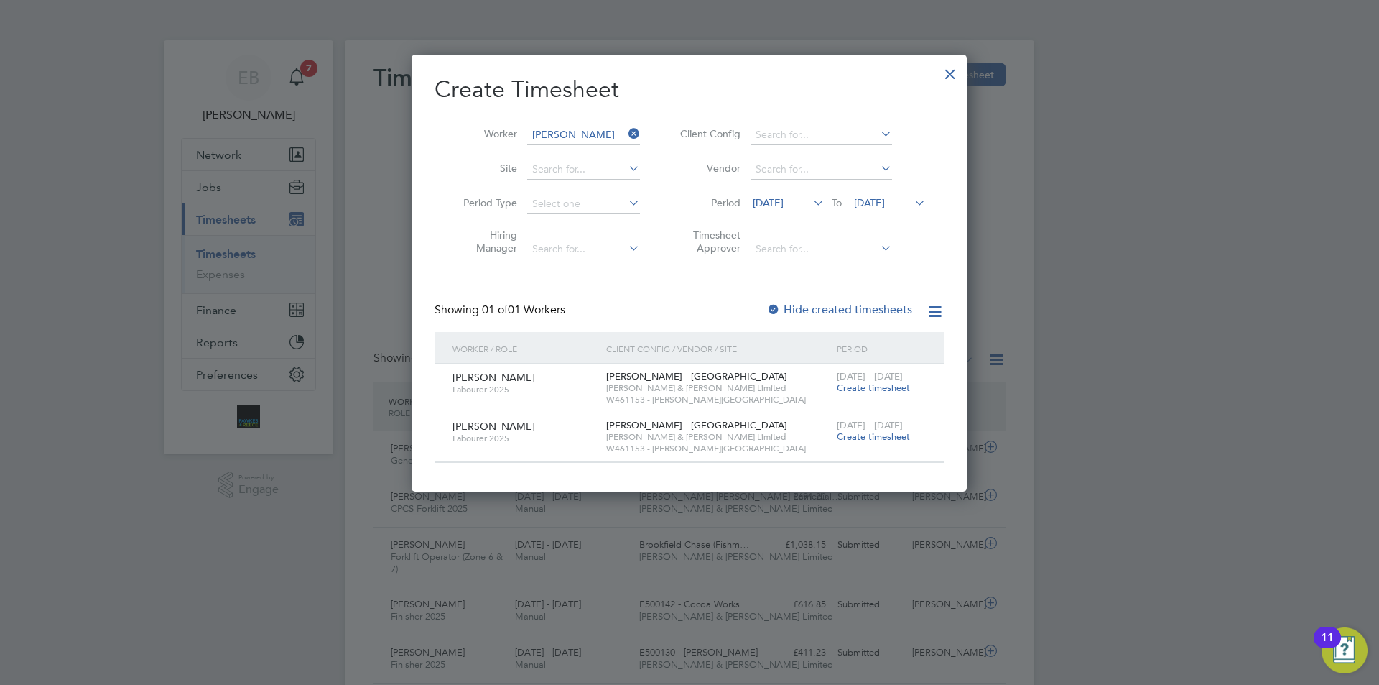
click at [872, 390] on span "Create timesheet" at bounding box center [873, 387] width 73 height 12
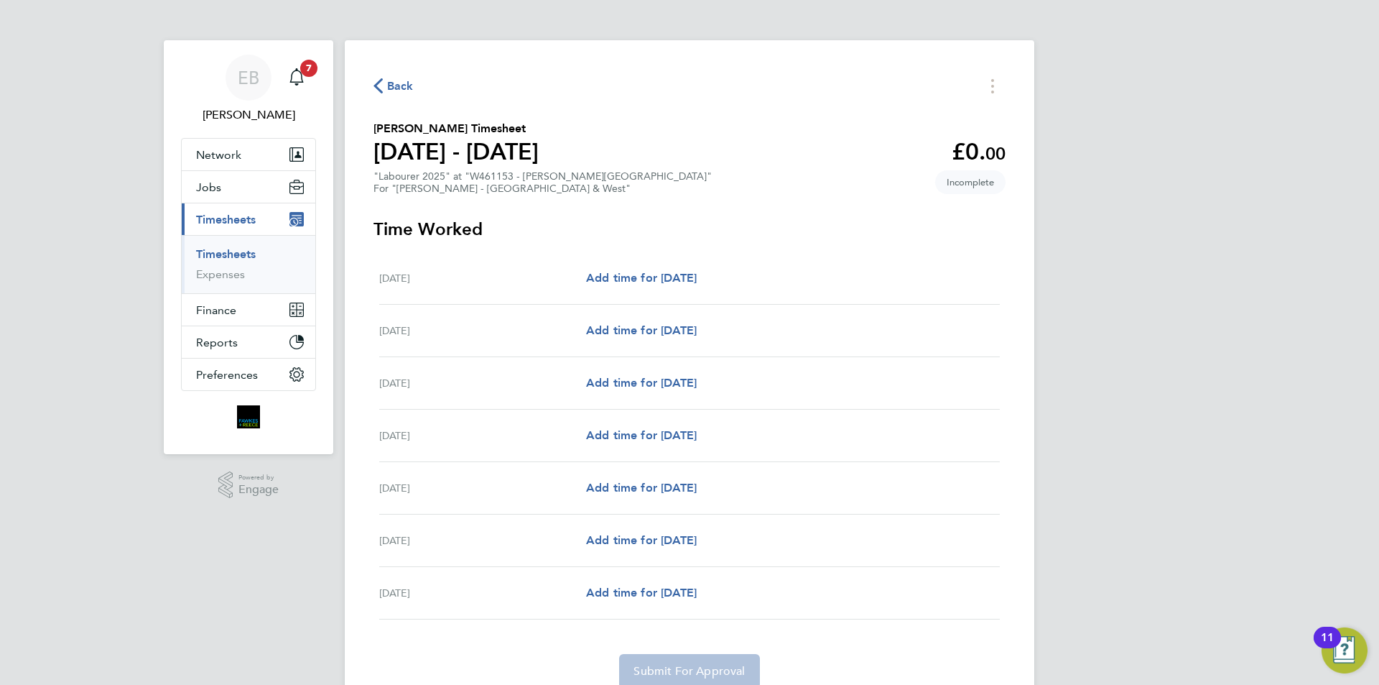
click at [394, 92] on span "Back" at bounding box center [400, 86] width 27 height 17
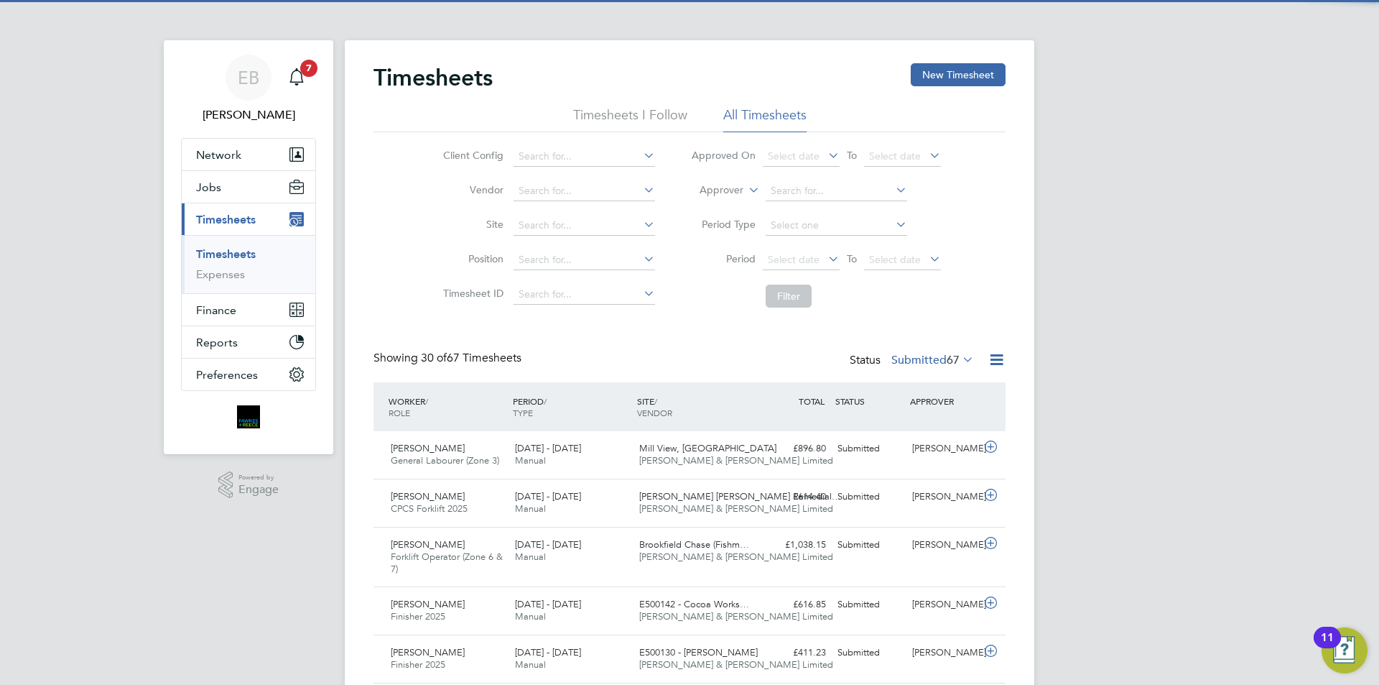
scroll to position [48, 125]
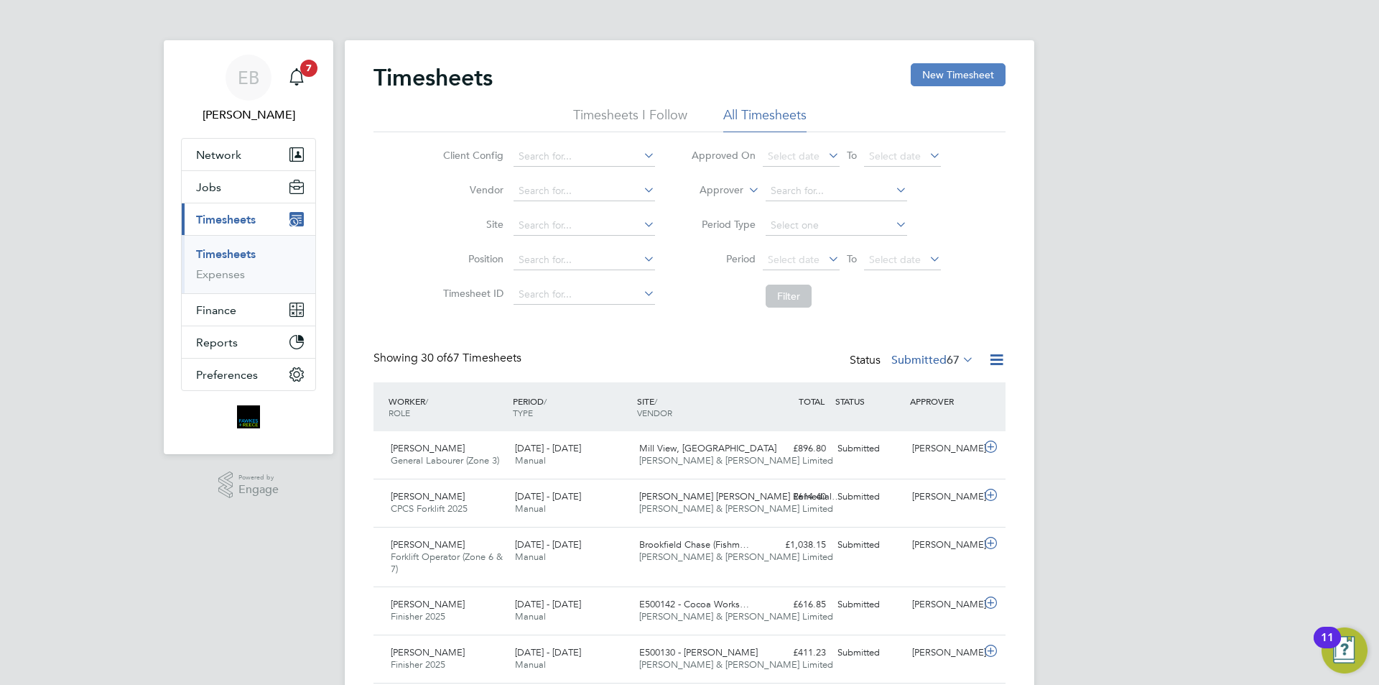
click at [941, 78] on button "New Timesheet" at bounding box center [958, 74] width 95 height 23
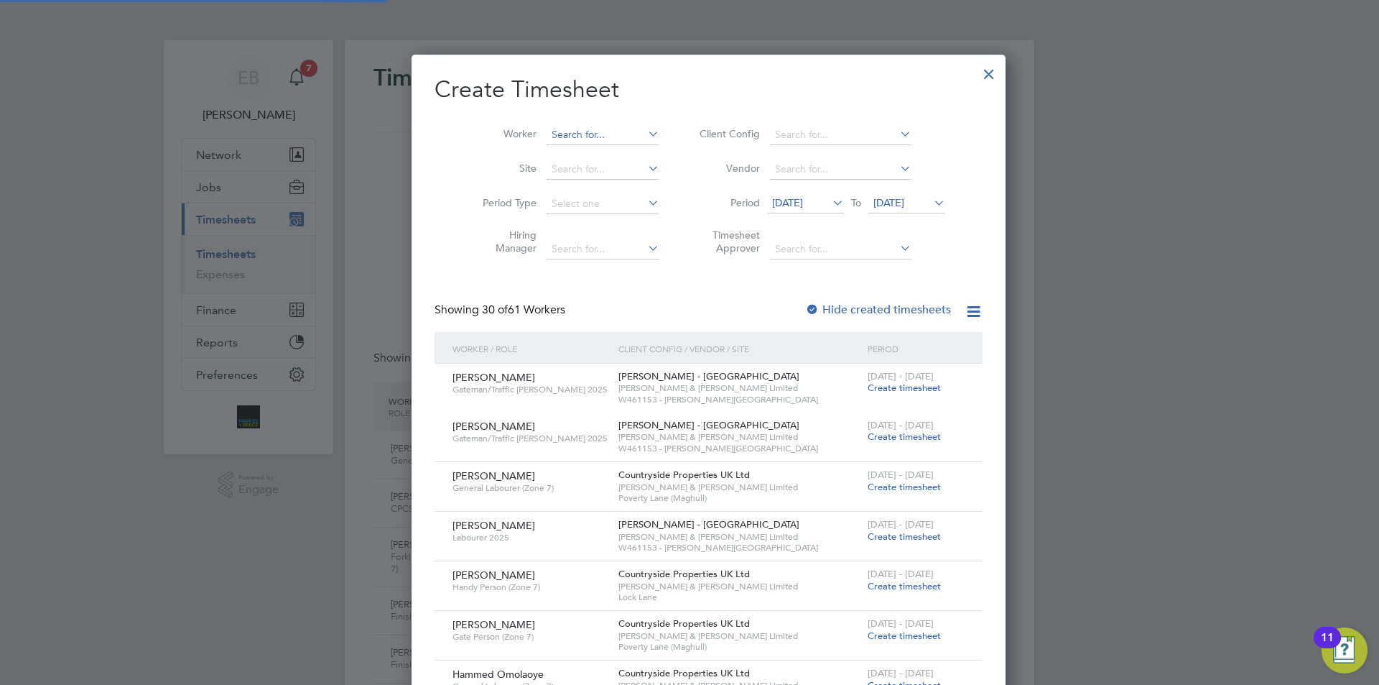
click at [587, 133] on input at bounding box center [603, 135] width 113 height 20
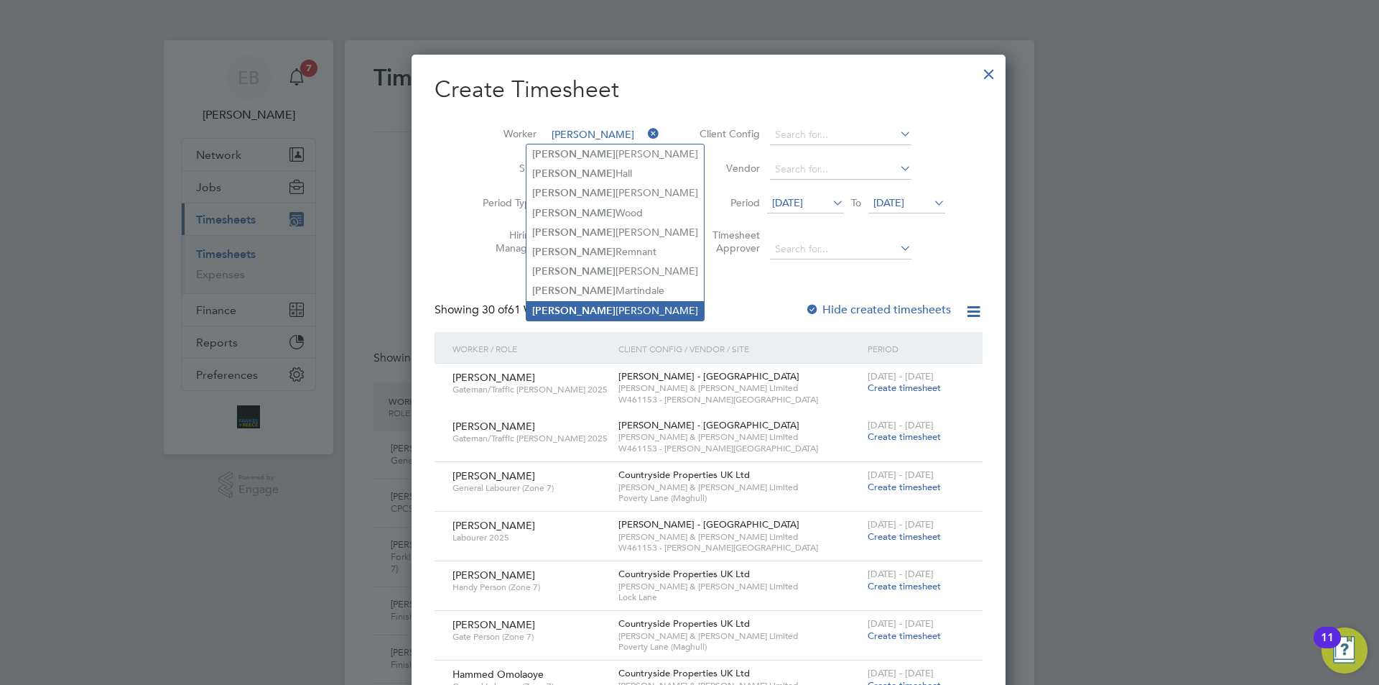
click at [591, 301] on li "[PERSON_NAME]" at bounding box center [615, 310] width 177 height 19
type input "[PERSON_NAME]"
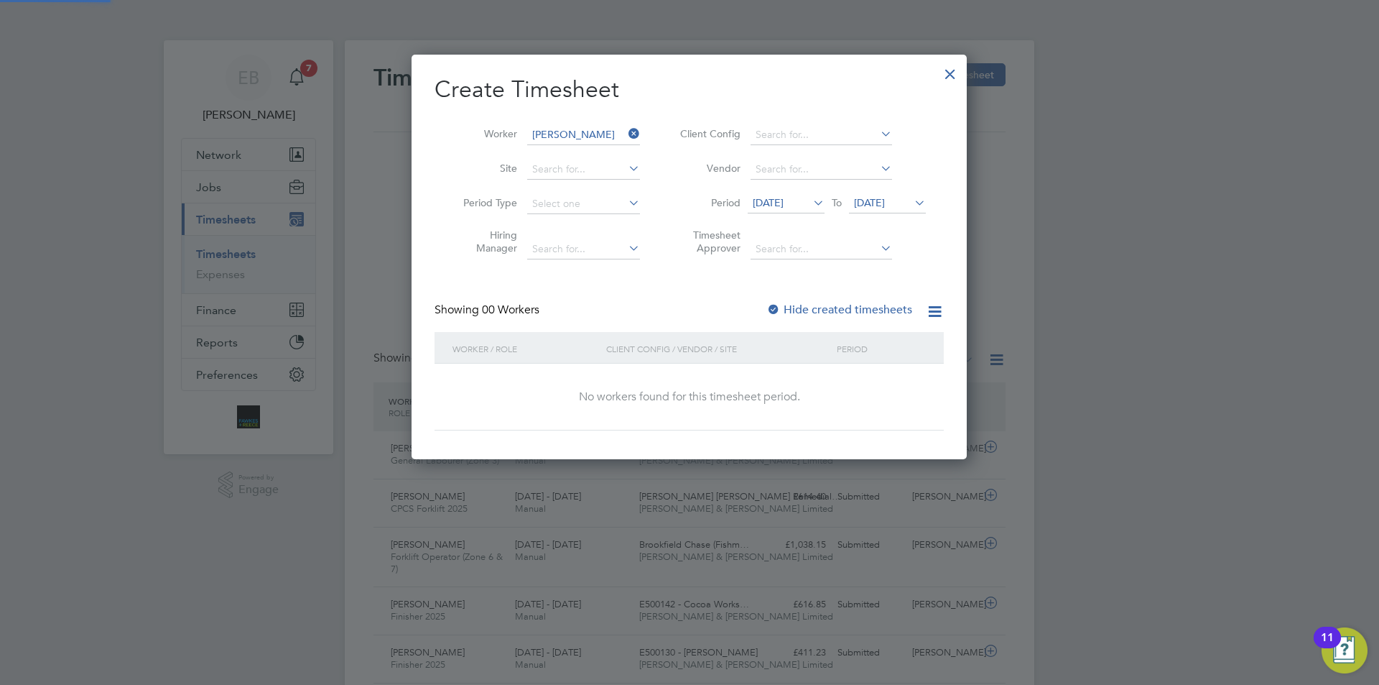
click at [784, 204] on span "[DATE]" at bounding box center [768, 202] width 31 height 13
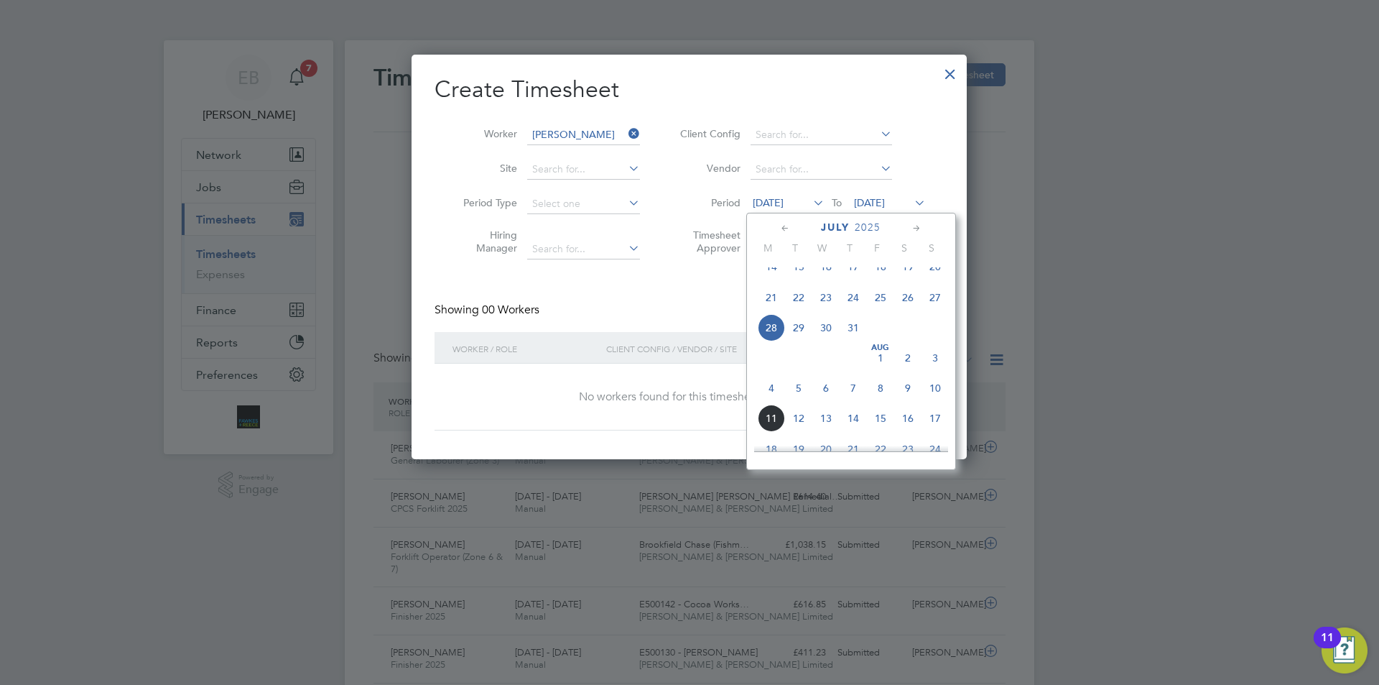
click at [777, 401] on span "4" at bounding box center [771, 387] width 27 height 27
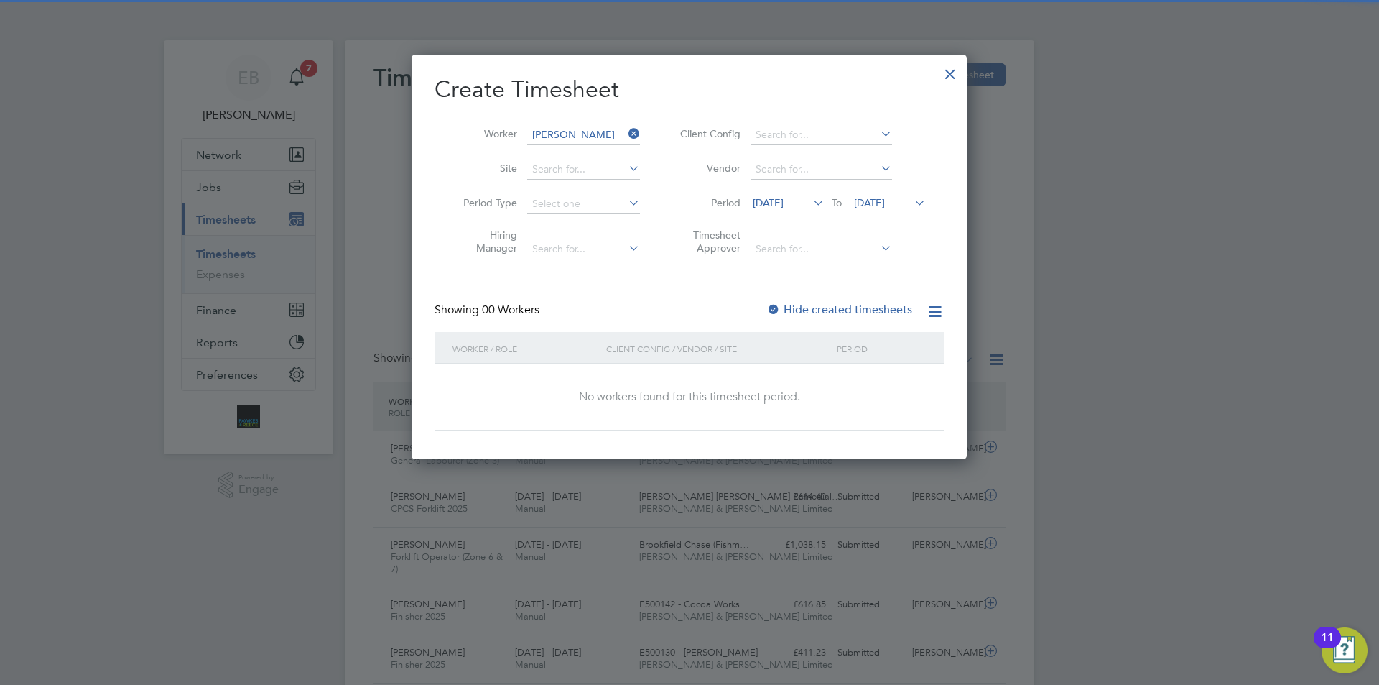
click at [885, 199] on span "[DATE]" at bounding box center [869, 202] width 31 height 13
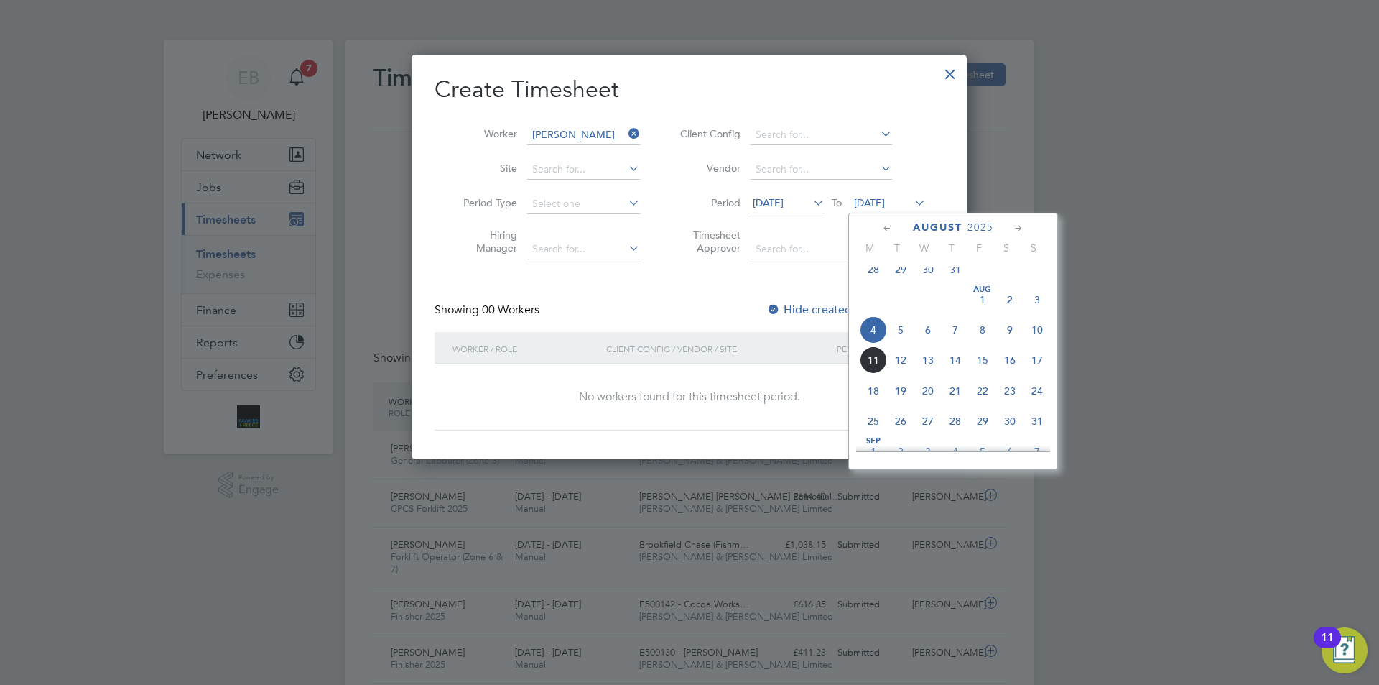
click at [1033, 341] on span "10" at bounding box center [1037, 329] width 27 height 27
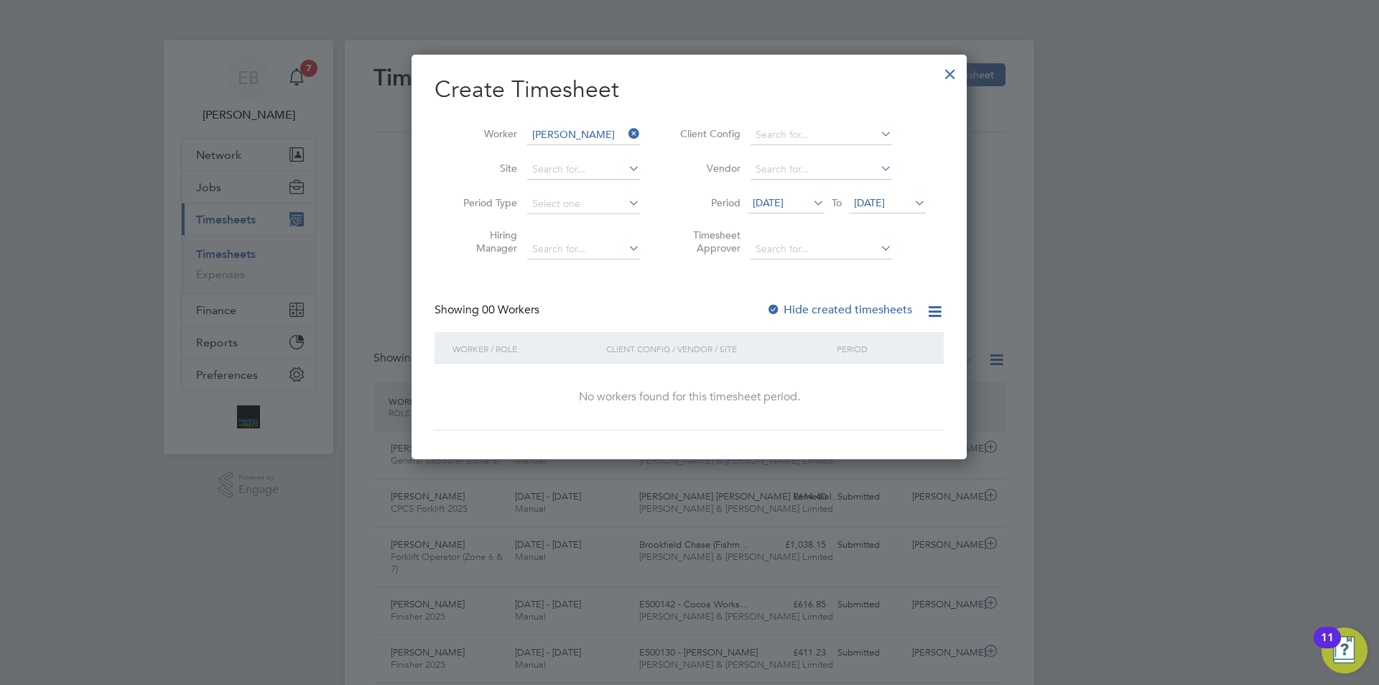
click at [852, 307] on label "Hide created timesheets" at bounding box center [840, 309] width 146 height 14
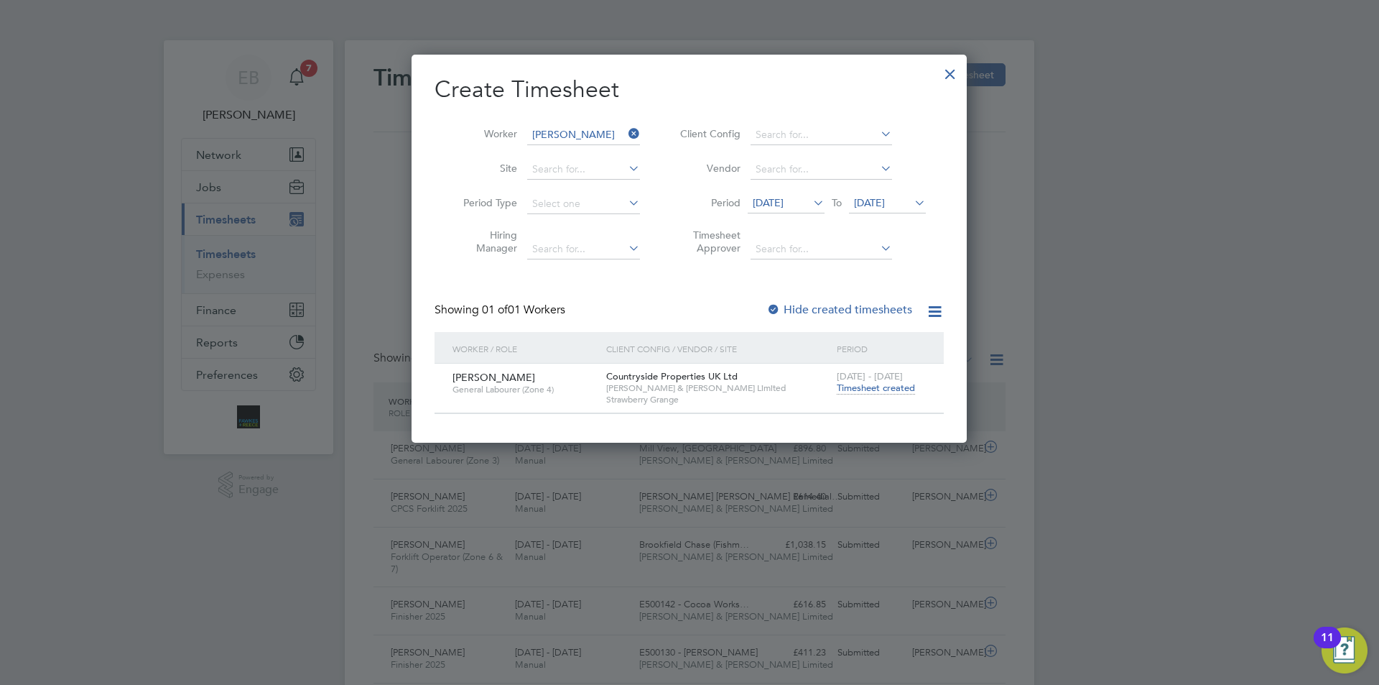
click at [896, 383] on span "Timesheet created" at bounding box center [876, 387] width 78 height 13
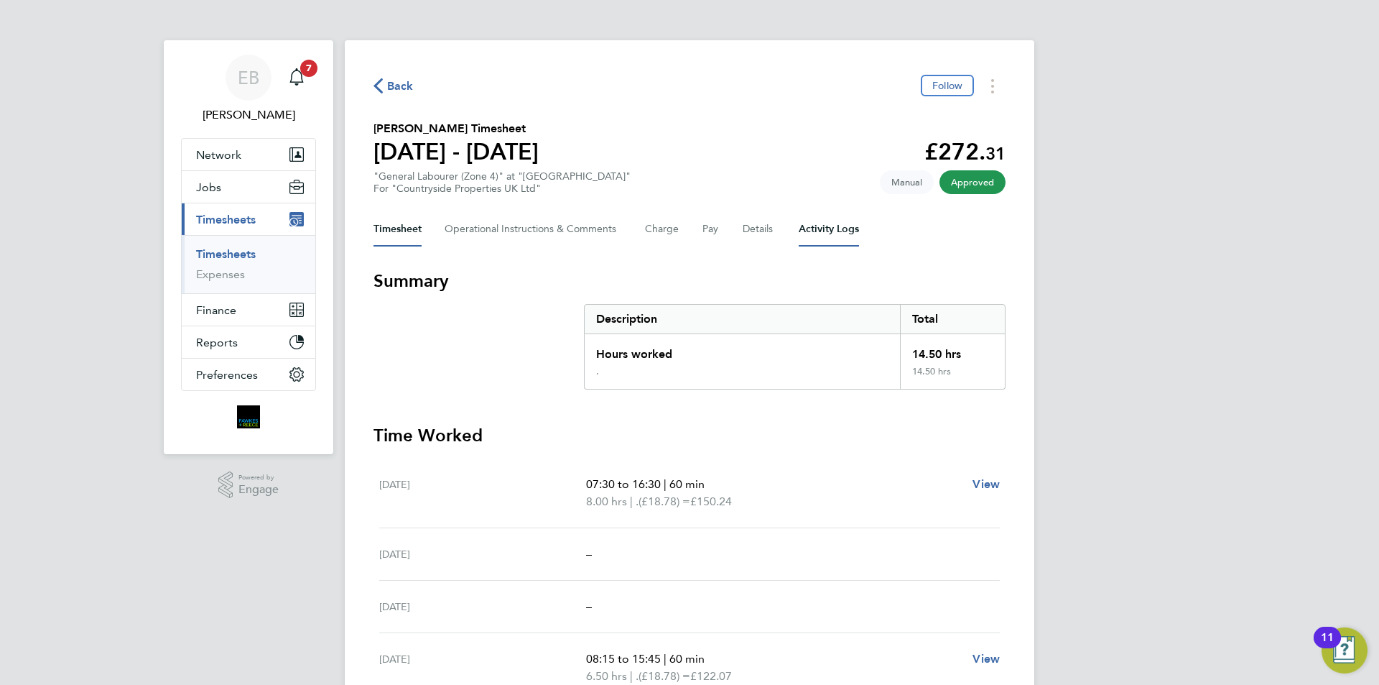
click at [821, 230] on Logs-tab "Activity Logs" at bounding box center [829, 229] width 60 height 34
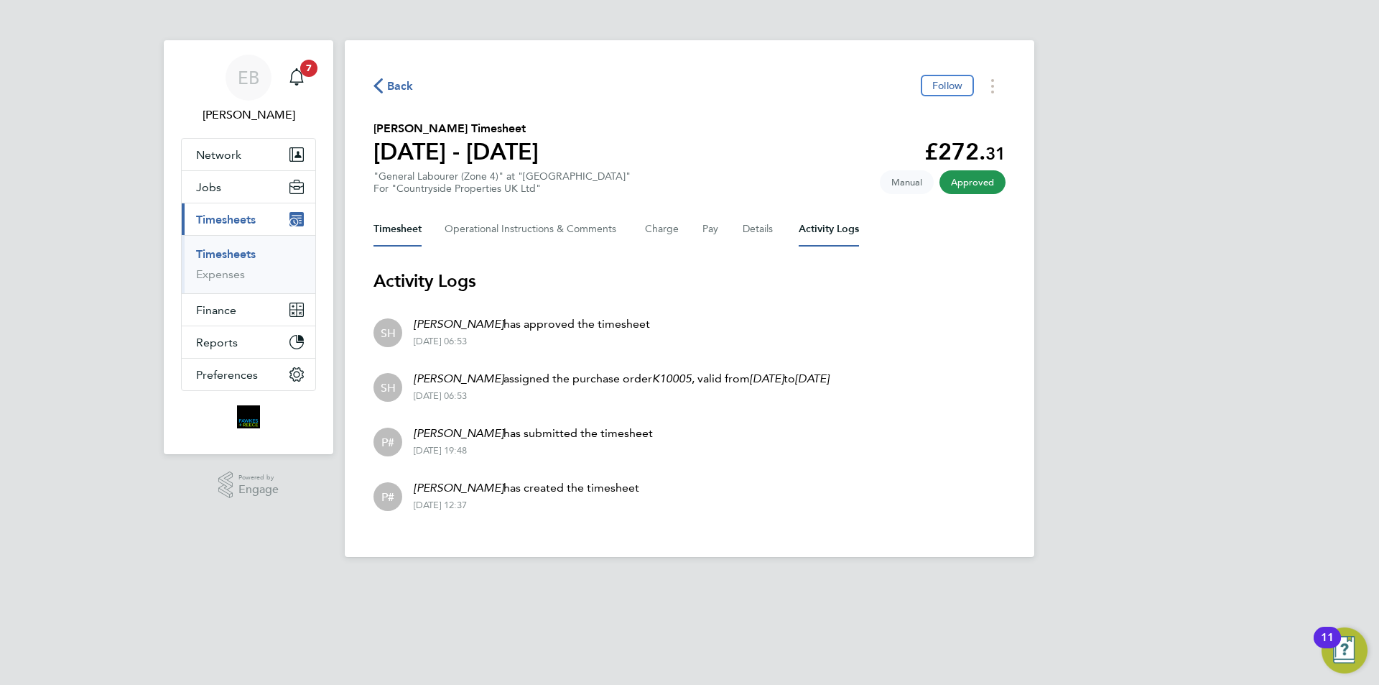
click at [396, 223] on button "Timesheet" at bounding box center [398, 229] width 48 height 34
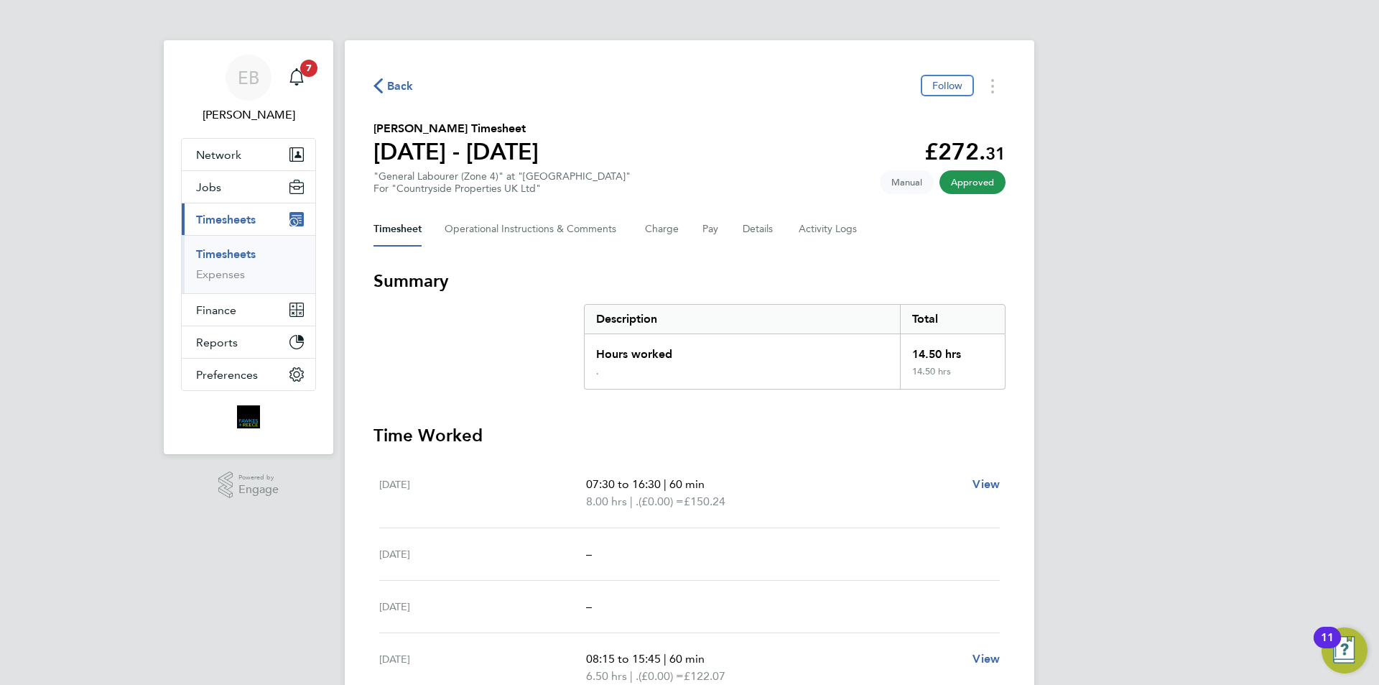
click at [400, 88] on span "Back" at bounding box center [400, 86] width 27 height 17
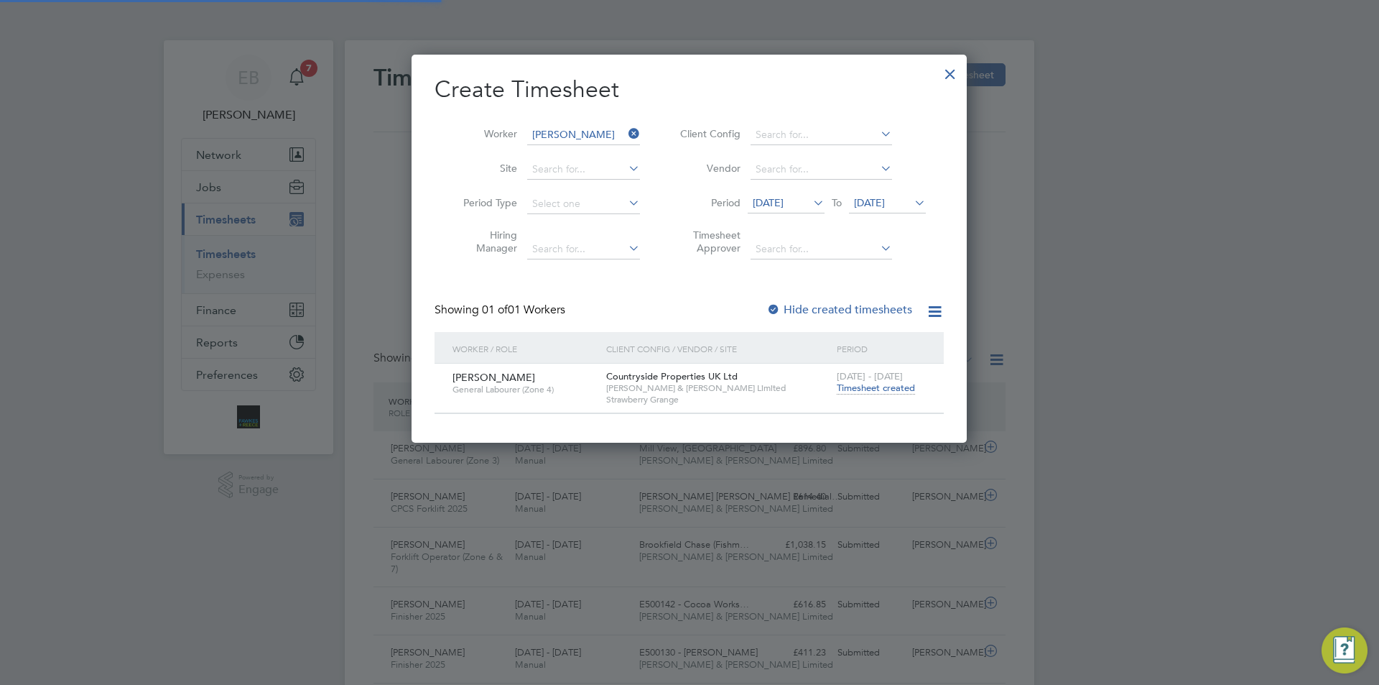
scroll to position [37, 125]
click at [953, 68] on div at bounding box center [951, 70] width 26 height 26
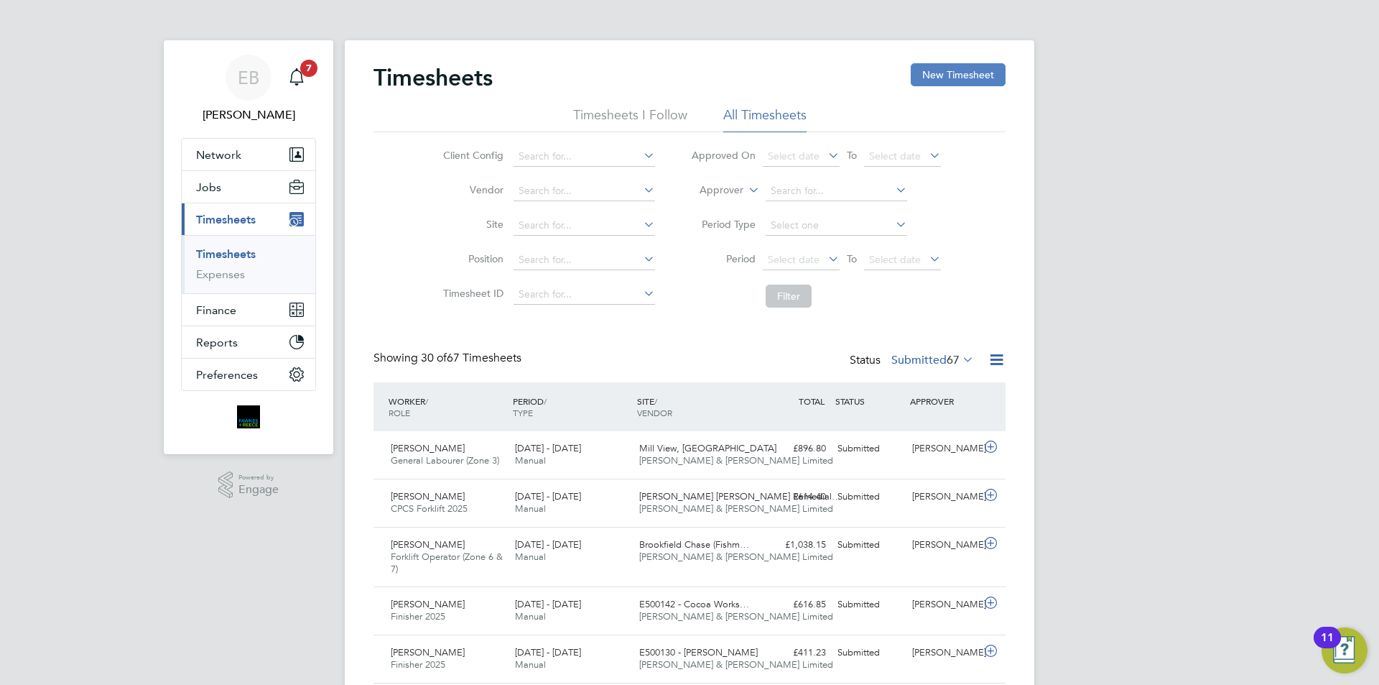
click at [968, 83] on button "New Timesheet" at bounding box center [958, 74] width 95 height 23
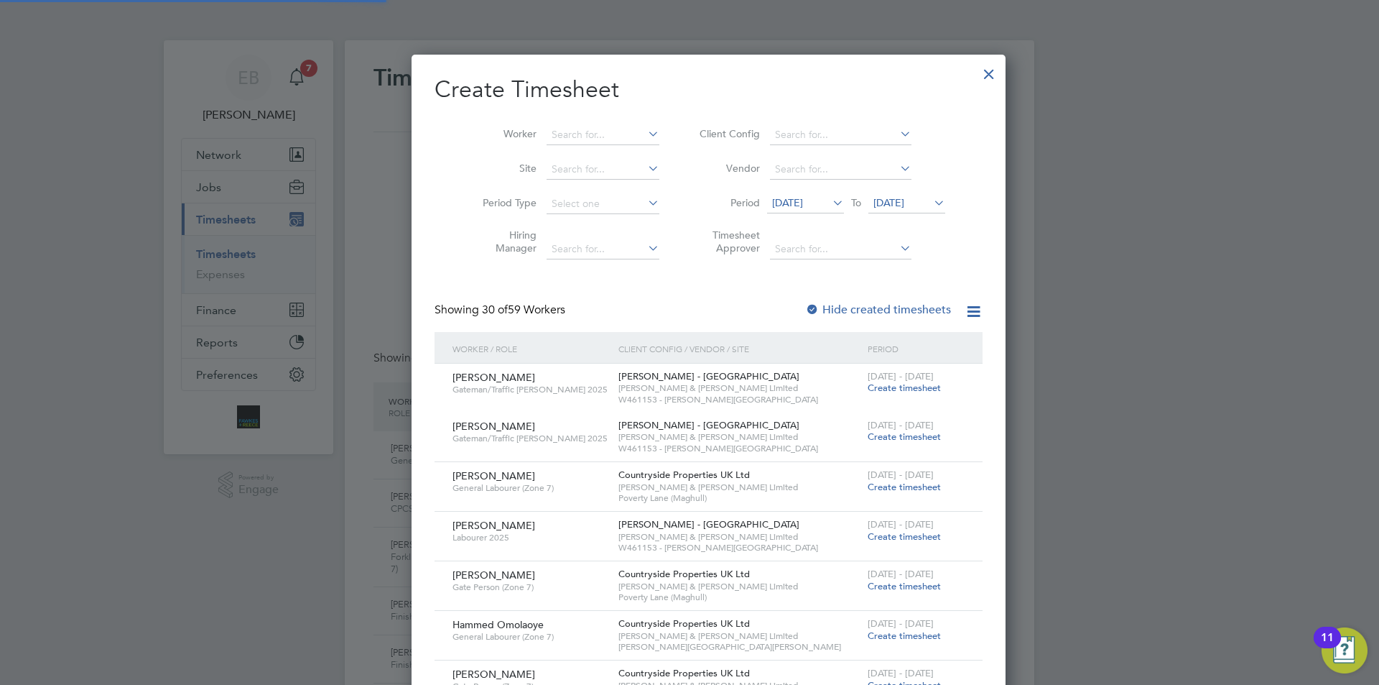
scroll to position [2163, 556]
click at [567, 139] on input at bounding box center [603, 135] width 113 height 20
click at [619, 157] on b "White" at bounding box center [633, 154] width 28 height 12
type input "[PERSON_NAME]"
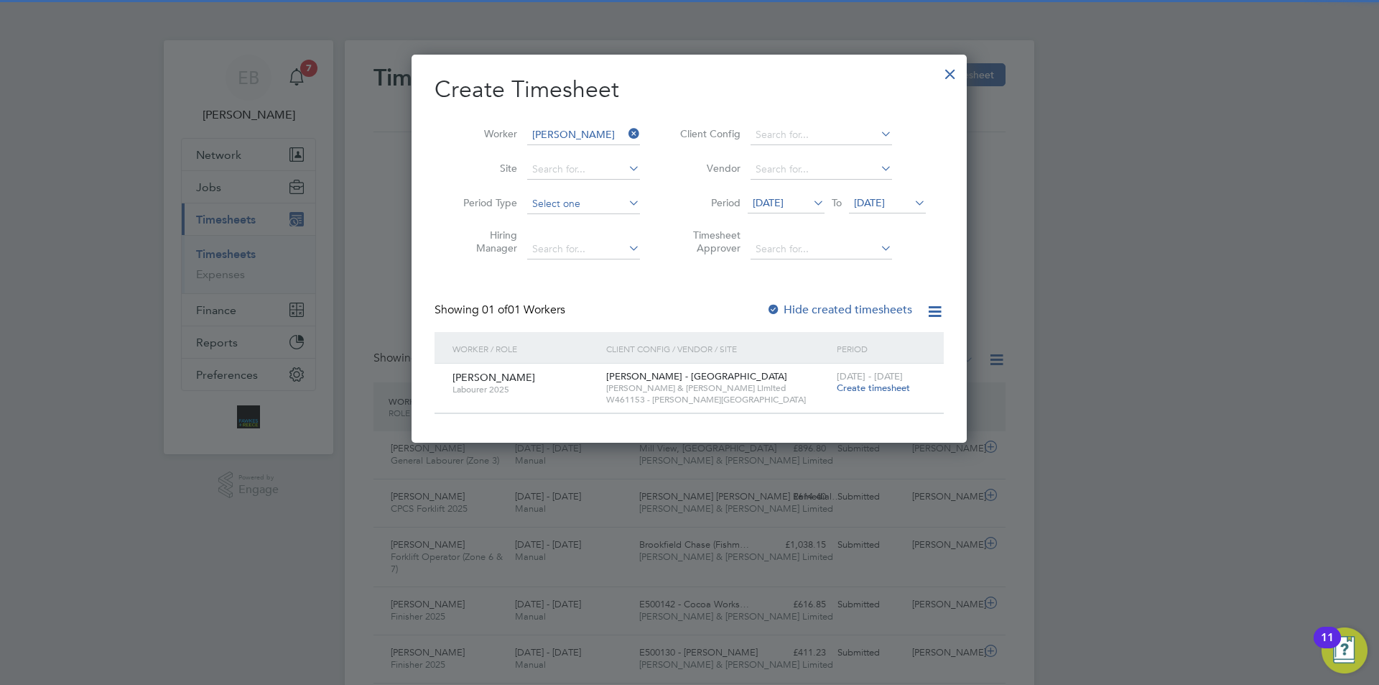
scroll to position [7, 7]
click at [784, 201] on span "[DATE]" at bounding box center [768, 202] width 31 height 13
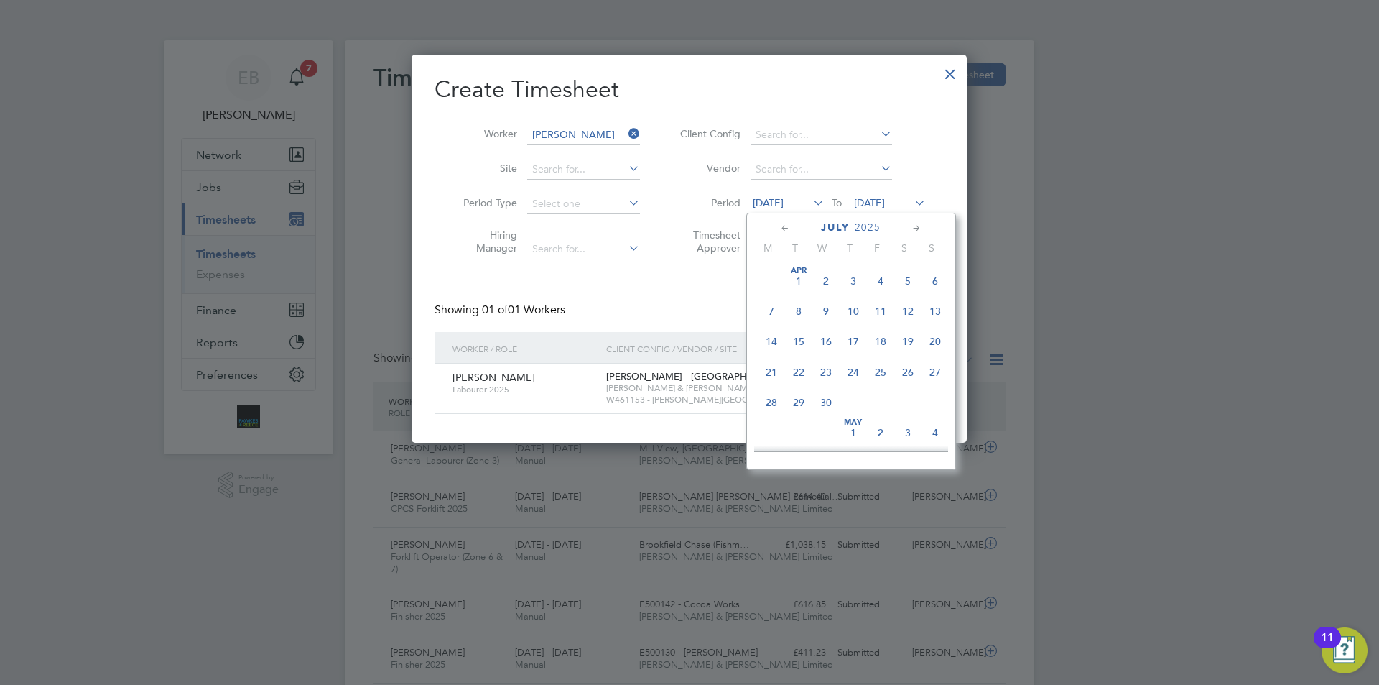
scroll to position [560, 0]
click at [771, 402] on span "4" at bounding box center [771, 387] width 27 height 27
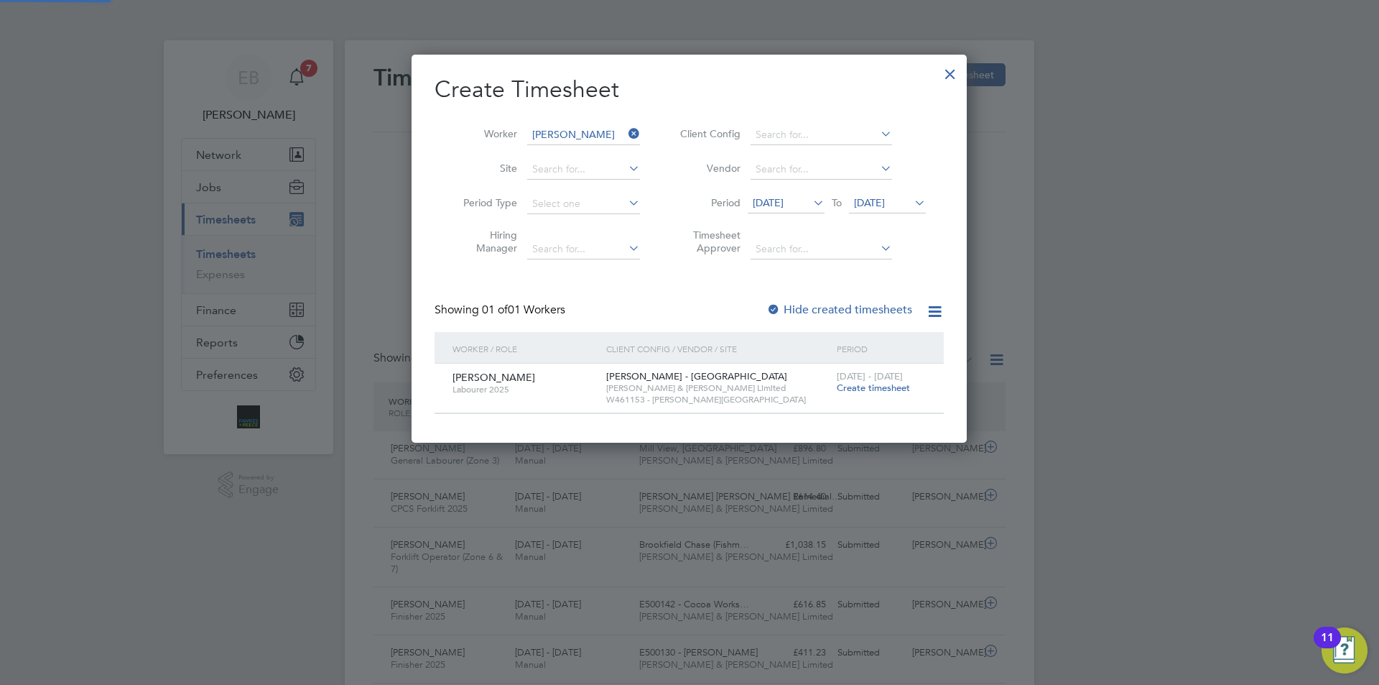
scroll to position [7, 7]
click at [885, 208] on span "[DATE]" at bounding box center [869, 202] width 31 height 13
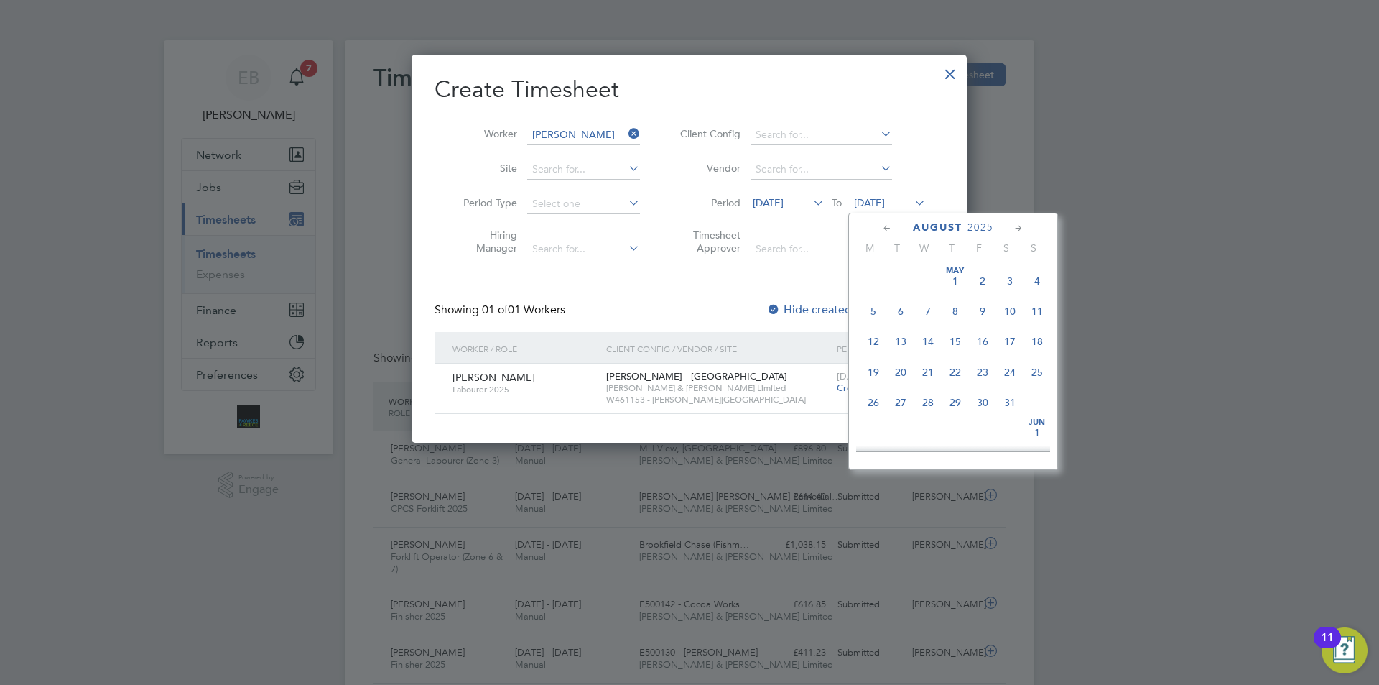
scroll to position [466, 0]
click at [1037, 343] on span "10" at bounding box center [1037, 329] width 27 height 27
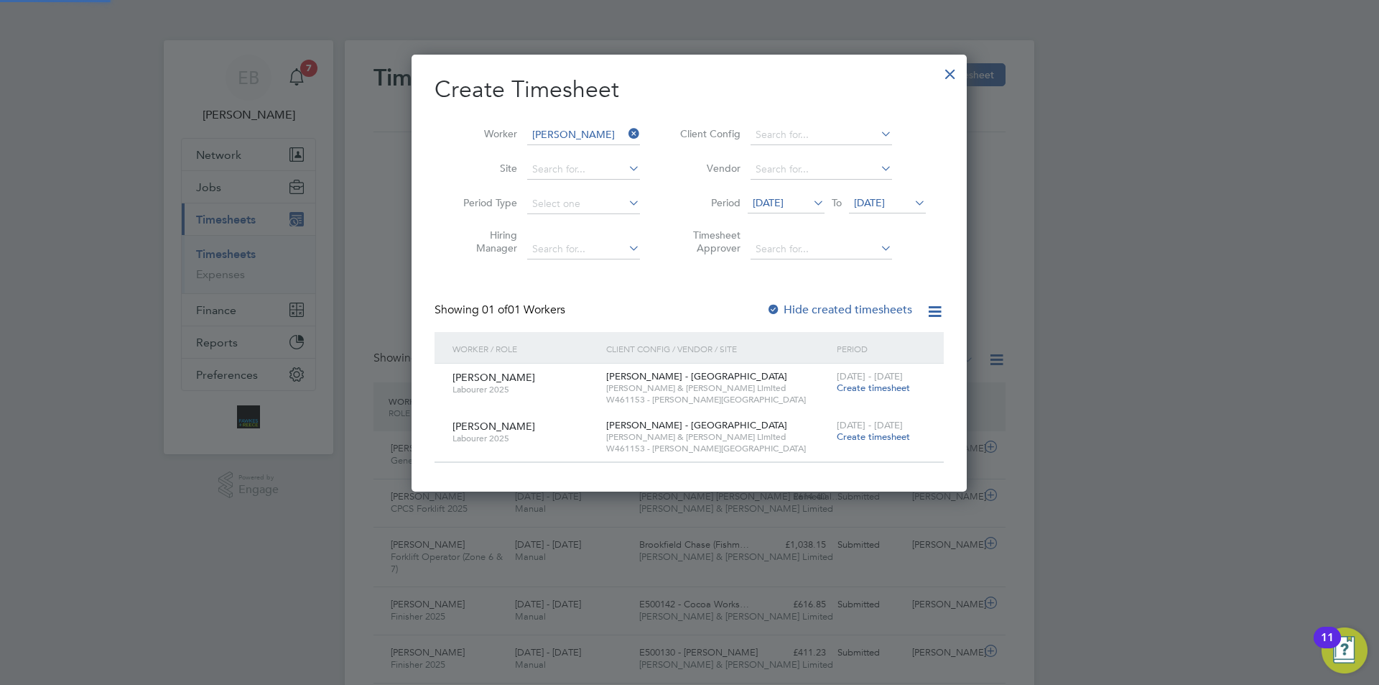
scroll to position [436, 556]
click at [888, 384] on span "Create timesheet" at bounding box center [873, 387] width 73 height 12
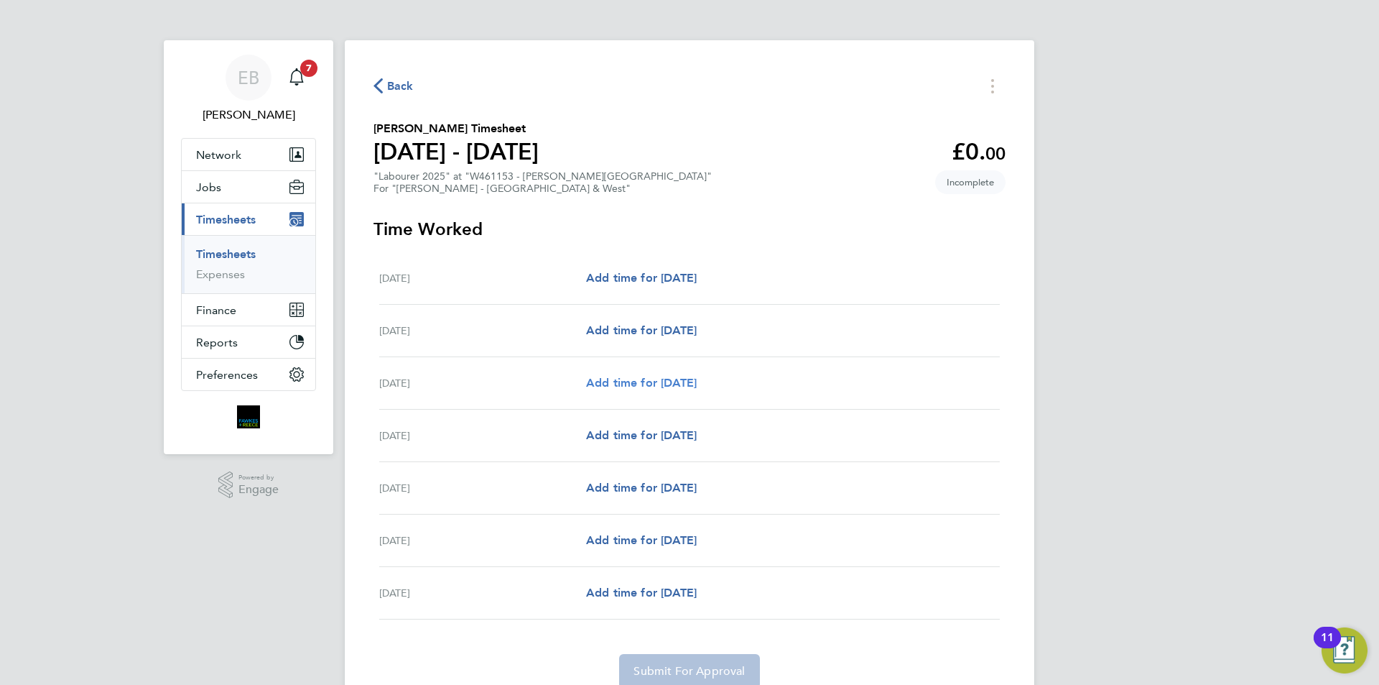
click at [656, 382] on span "Add time for [DATE]" at bounding box center [641, 383] width 111 height 14
select select "60"
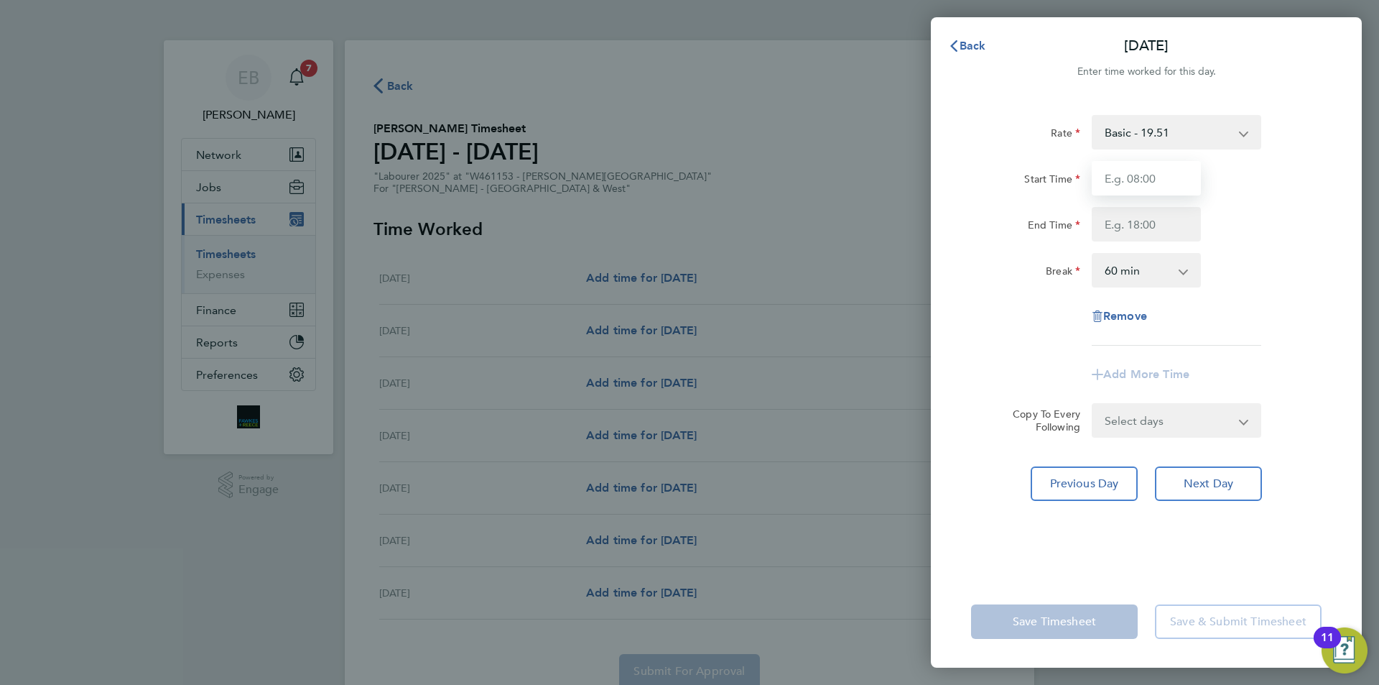
click at [1150, 188] on input "Start Time" at bounding box center [1146, 178] width 109 height 34
type input "07:30"
click at [1164, 223] on input "End Time" at bounding box center [1146, 224] width 109 height 34
type input "17:00"
click at [1161, 276] on select "0 min 15 min 30 min 45 min 60 min 75 min 90 min" at bounding box center [1137, 270] width 89 height 32
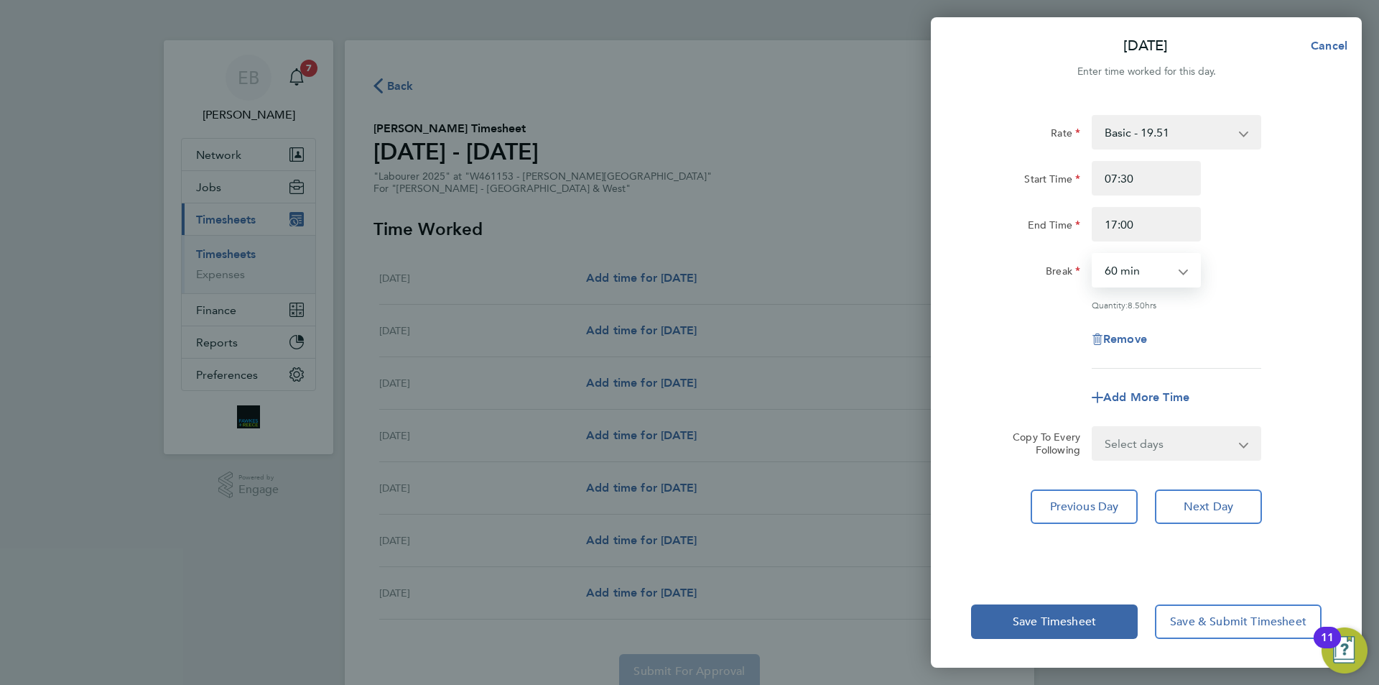
select select "30"
click at [1093, 254] on select "0 min 15 min 30 min 45 min 60 min 75 min 90 min" at bounding box center [1137, 270] width 89 height 32
click at [1170, 445] on select "Select days Day [DATE] [DATE] [DATE] [DATE]" at bounding box center [1168, 443] width 151 height 32
click at [1165, 426] on div "Select days Day [DATE] [DATE] [DATE] [DATE]" at bounding box center [1177, 443] width 170 height 34
click at [1165, 444] on select "Select days Day [DATE] [DATE] [DATE] [DATE]" at bounding box center [1168, 443] width 151 height 32
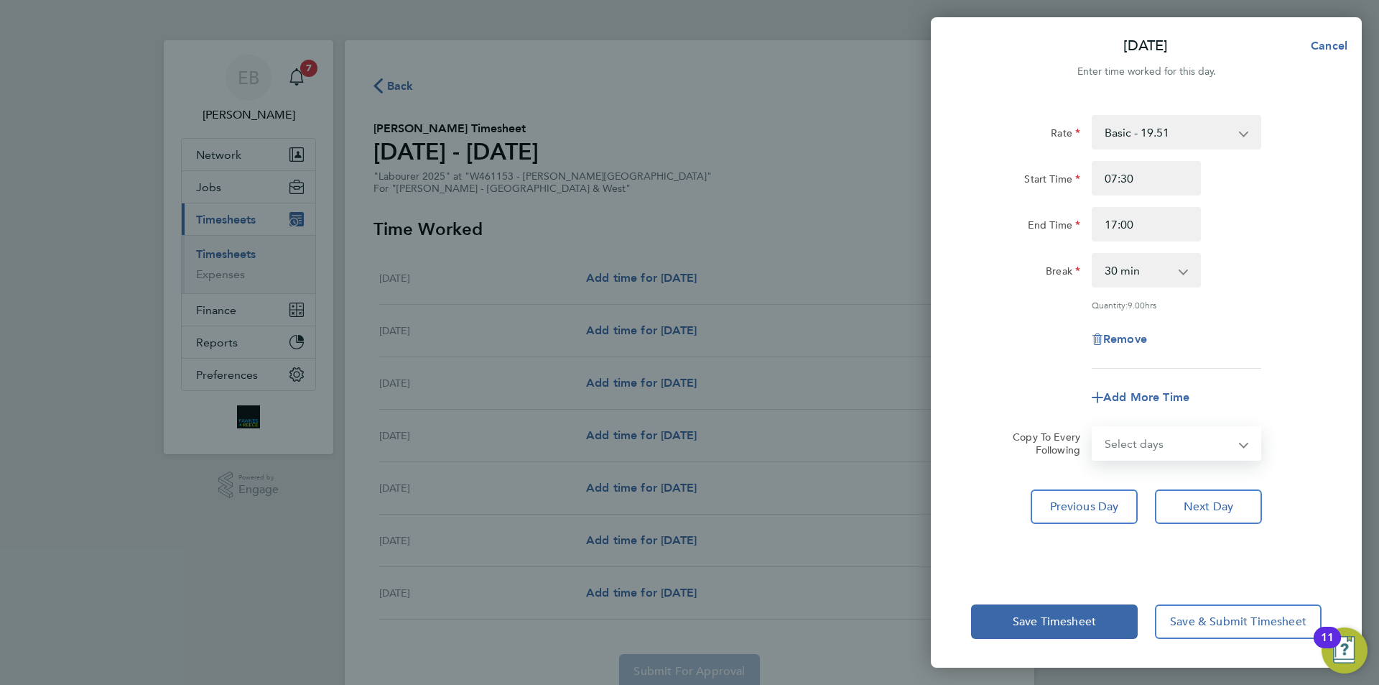
select select "DAY"
click at [1093, 427] on select "Select days Day [DATE] [DATE] [DATE] [DATE]" at bounding box center [1168, 443] width 151 height 32
select select "[DATE]"
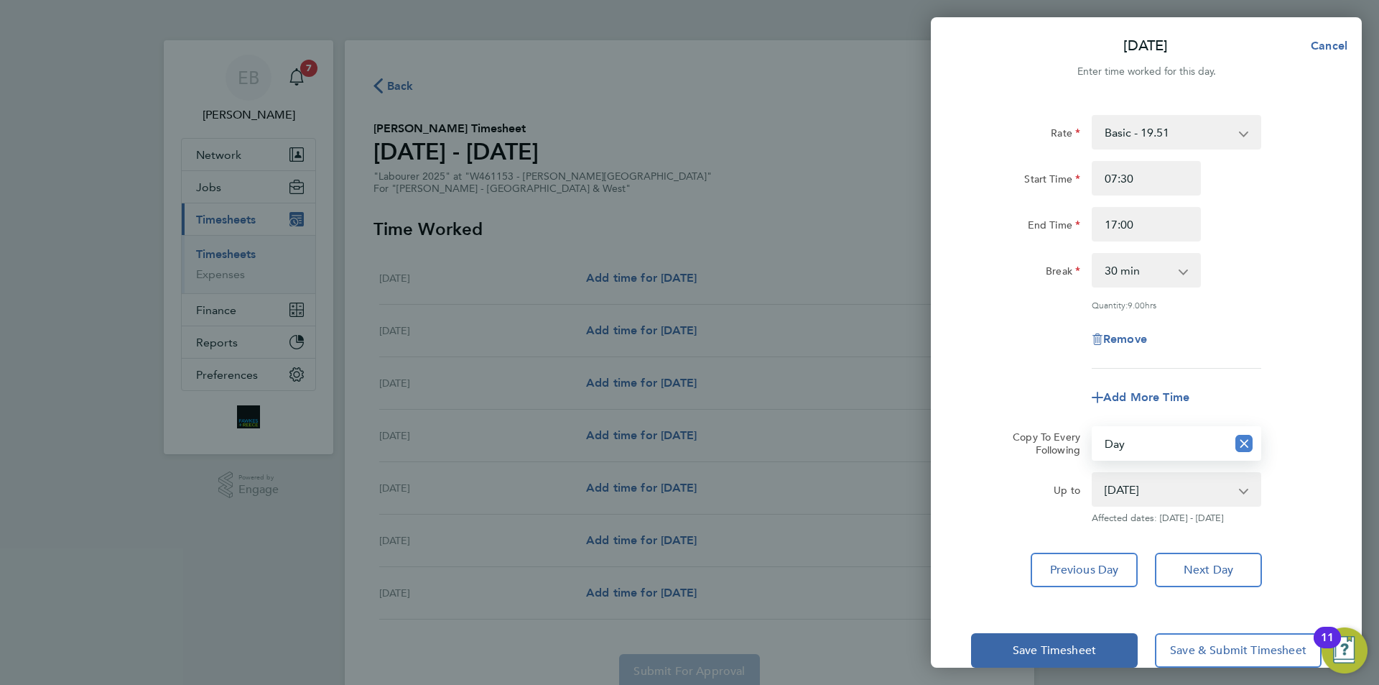
click at [1239, 443] on icon "Reset selection" at bounding box center [1244, 443] width 17 height 17
select select "0: null"
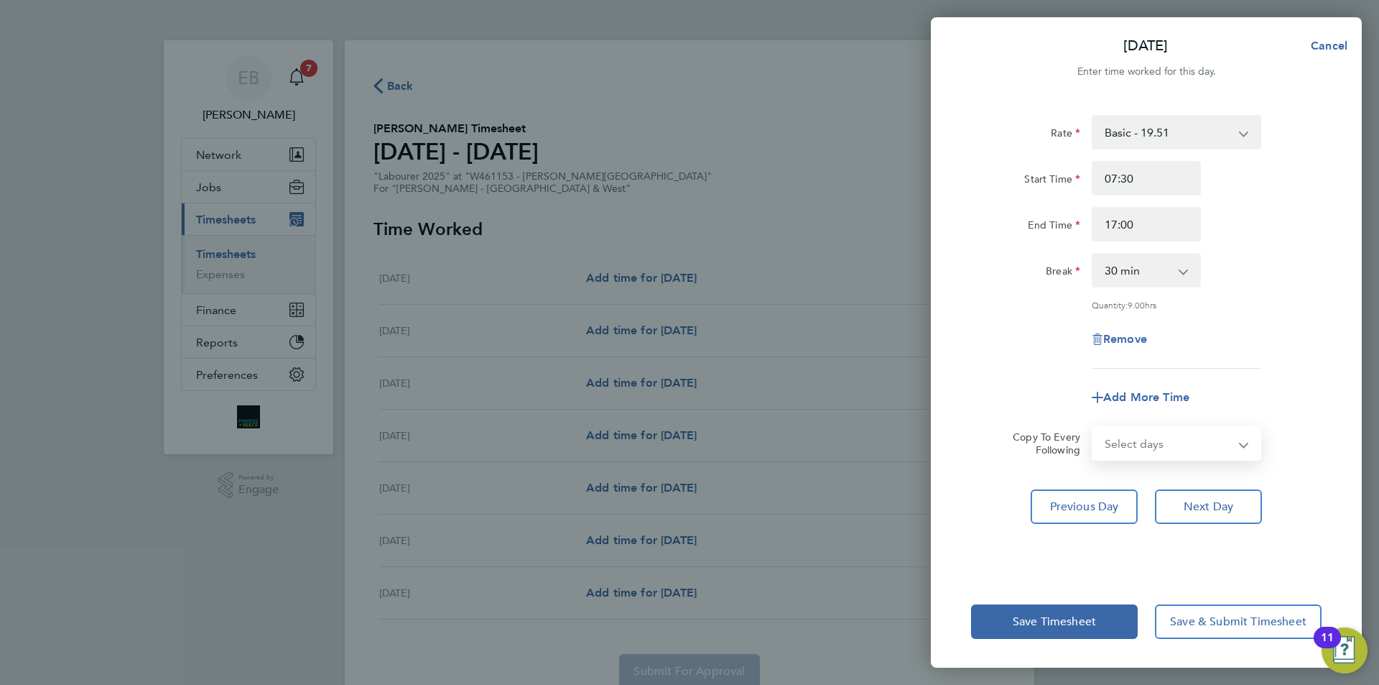
click at [1163, 447] on select "Select days Day [DATE] [DATE] [DATE] [DATE]" at bounding box center [1168, 443] width 151 height 32
click at [1252, 430] on app-icon-cross-button at bounding box center [1252, 443] width 17 height 32
click at [1216, 510] on span "Next Day" at bounding box center [1209, 506] width 50 height 14
select select "60"
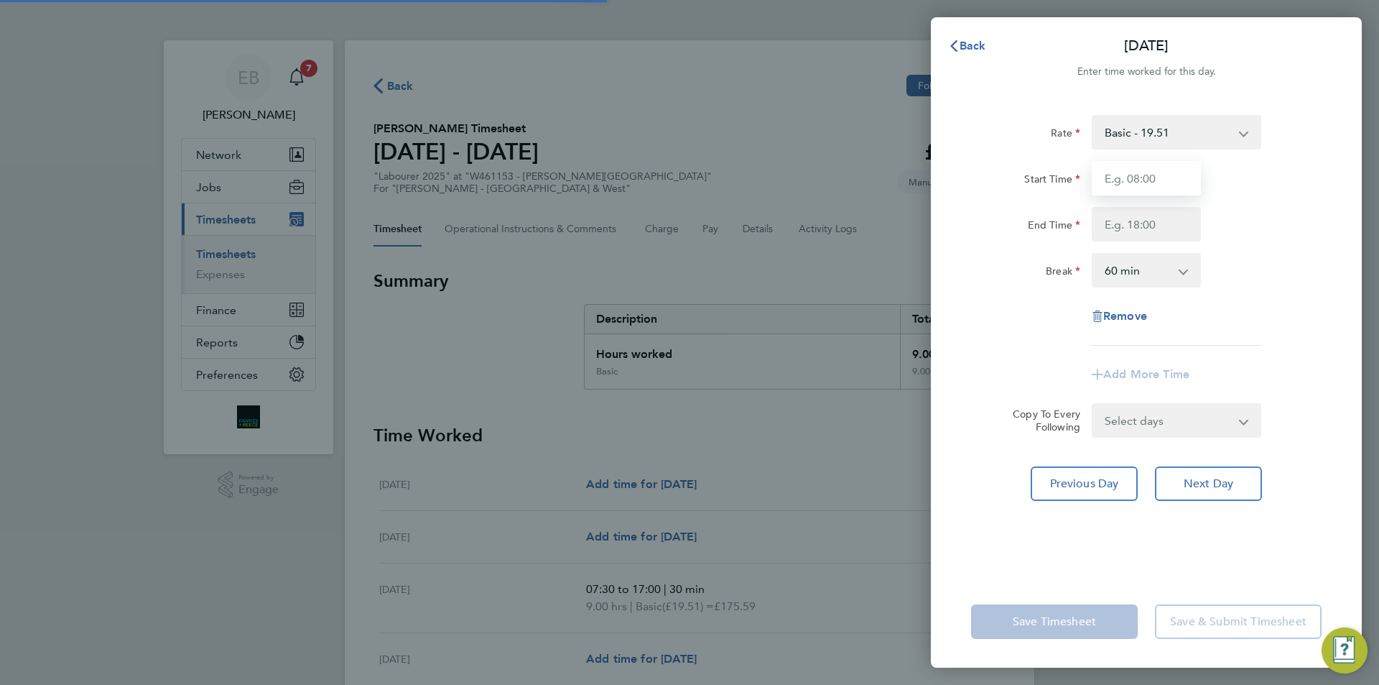
click at [1165, 175] on input "Start Time" at bounding box center [1146, 178] width 109 height 34
type input "07:30"
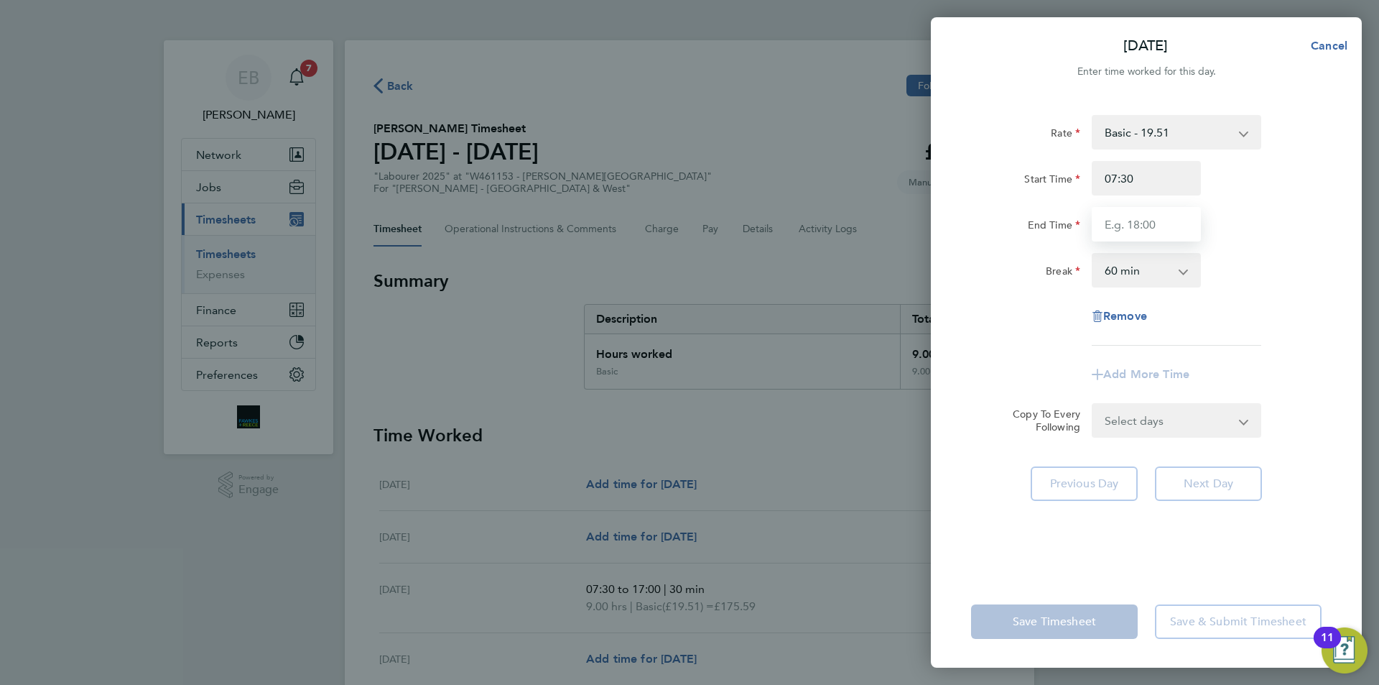
click at [1102, 234] on input "End Time" at bounding box center [1146, 224] width 109 height 34
type input "17:00"
click at [1134, 279] on select "0 min 15 min 30 min 45 min 60 min 75 min 90 min" at bounding box center [1137, 270] width 89 height 32
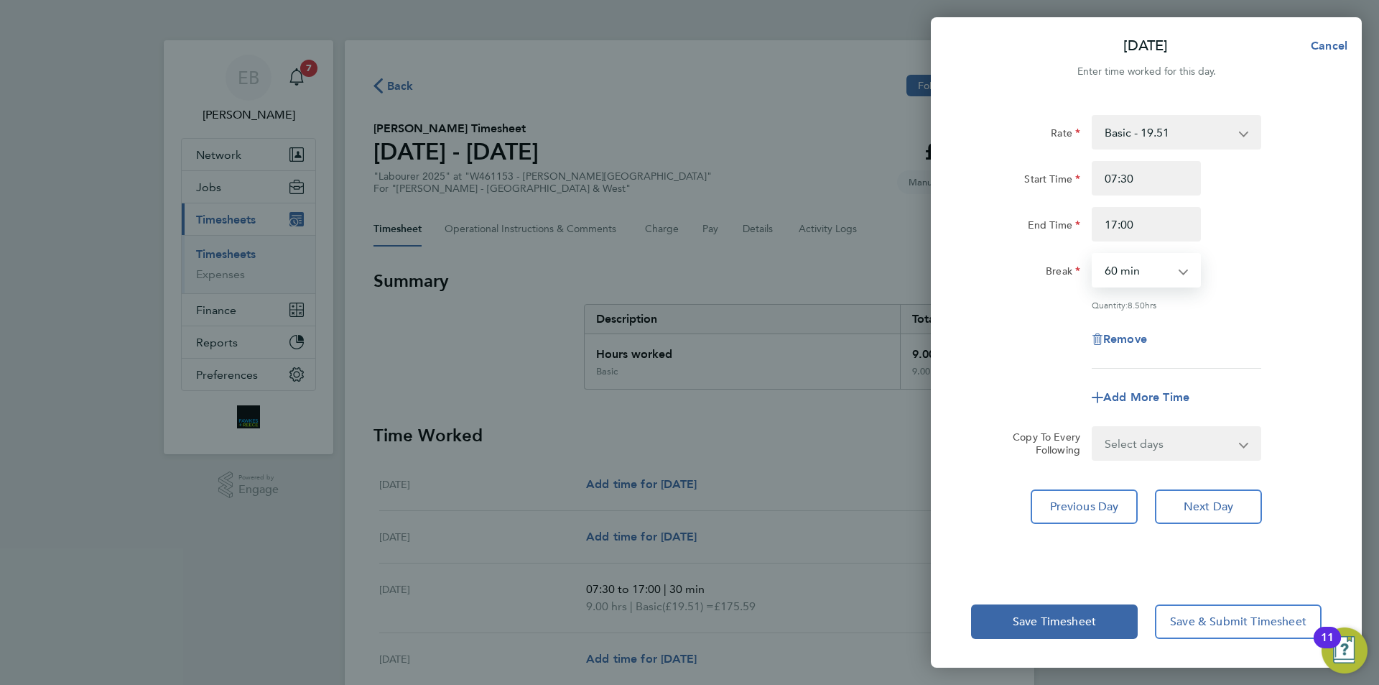
select select "30"
click at [1093, 254] on select "0 min 15 min 30 min 45 min 60 min 75 min 90 min" at bounding box center [1137, 270] width 89 height 32
click at [1203, 290] on div "Rate Basic - 19.51 Overtime - 28.12 Overtime 2 - 36.73 Start Time 07:30 End Tim…" at bounding box center [1146, 242] width 351 height 254
click at [1201, 495] on button "Next Day" at bounding box center [1208, 506] width 107 height 34
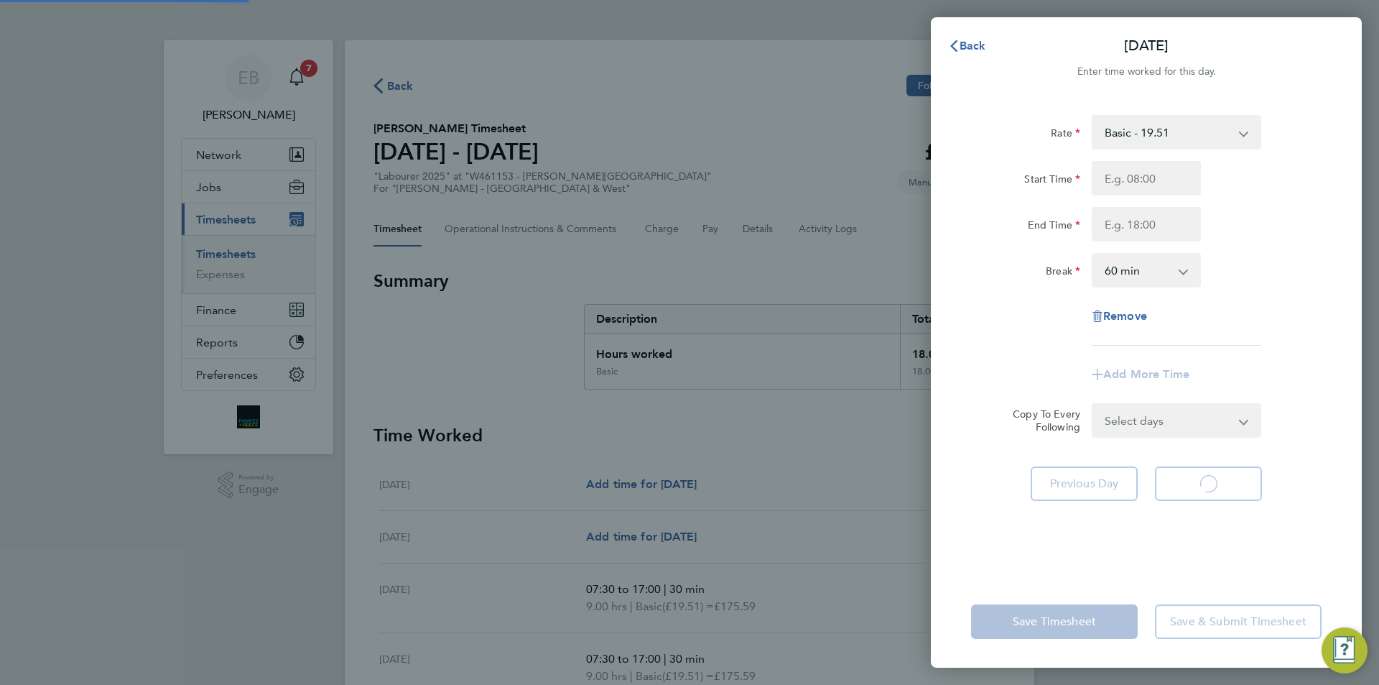
select select "60"
click at [1140, 180] on input "Start Time" at bounding box center [1146, 178] width 109 height 34
type input "07:30"
click at [1124, 221] on input "End Time" at bounding box center [1146, 224] width 109 height 34
click at [1143, 277] on select "0 min 15 min 30 min 45 min 60 min 75 min 90 min" at bounding box center [1137, 270] width 89 height 32
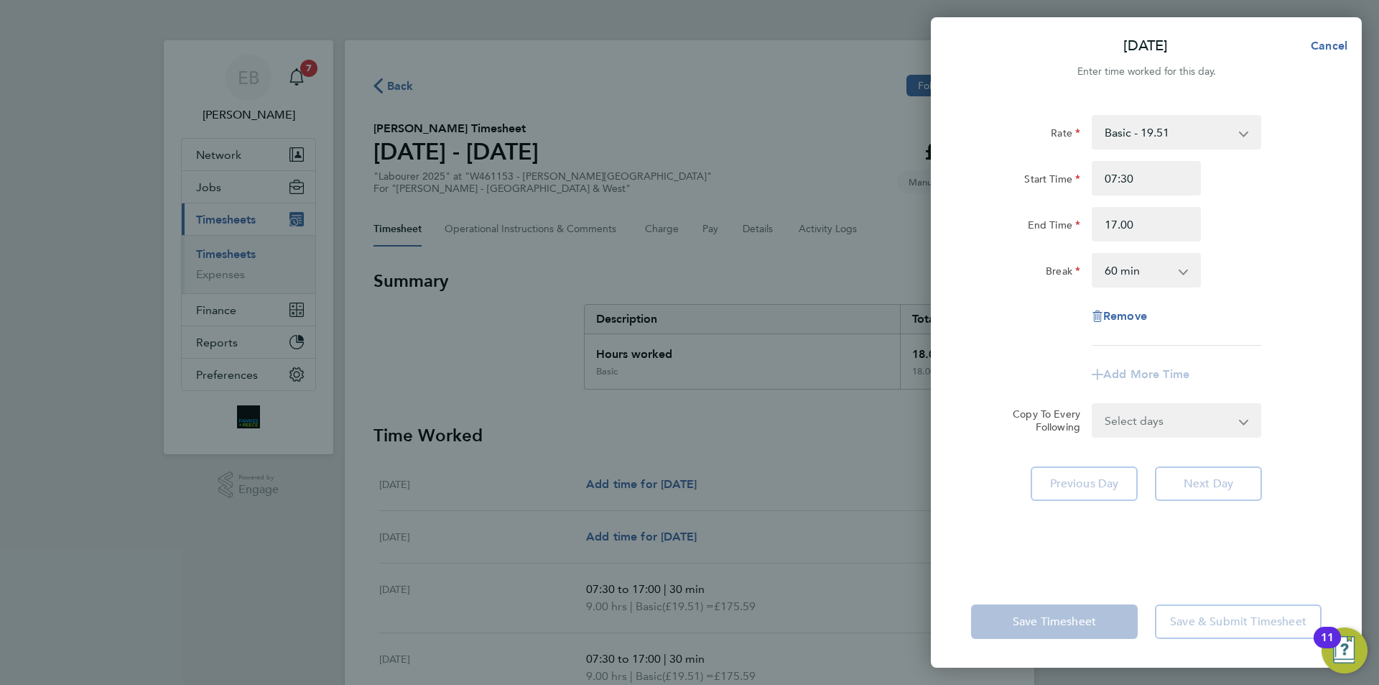
type input "17:00"
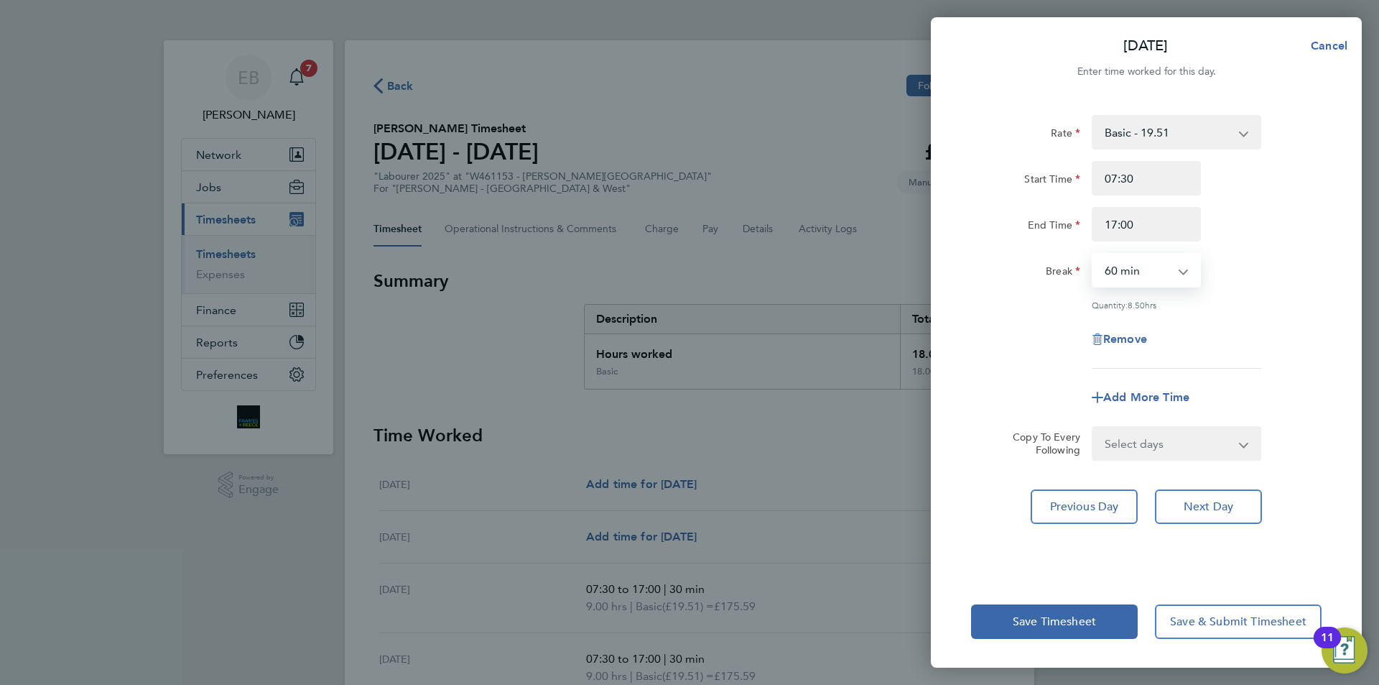
select select "30"
click at [1093, 254] on select "0 min 15 min 30 min 45 min 60 min 75 min 90 min" at bounding box center [1137, 270] width 89 height 32
click at [1206, 489] on button "Next Day" at bounding box center [1208, 506] width 107 height 34
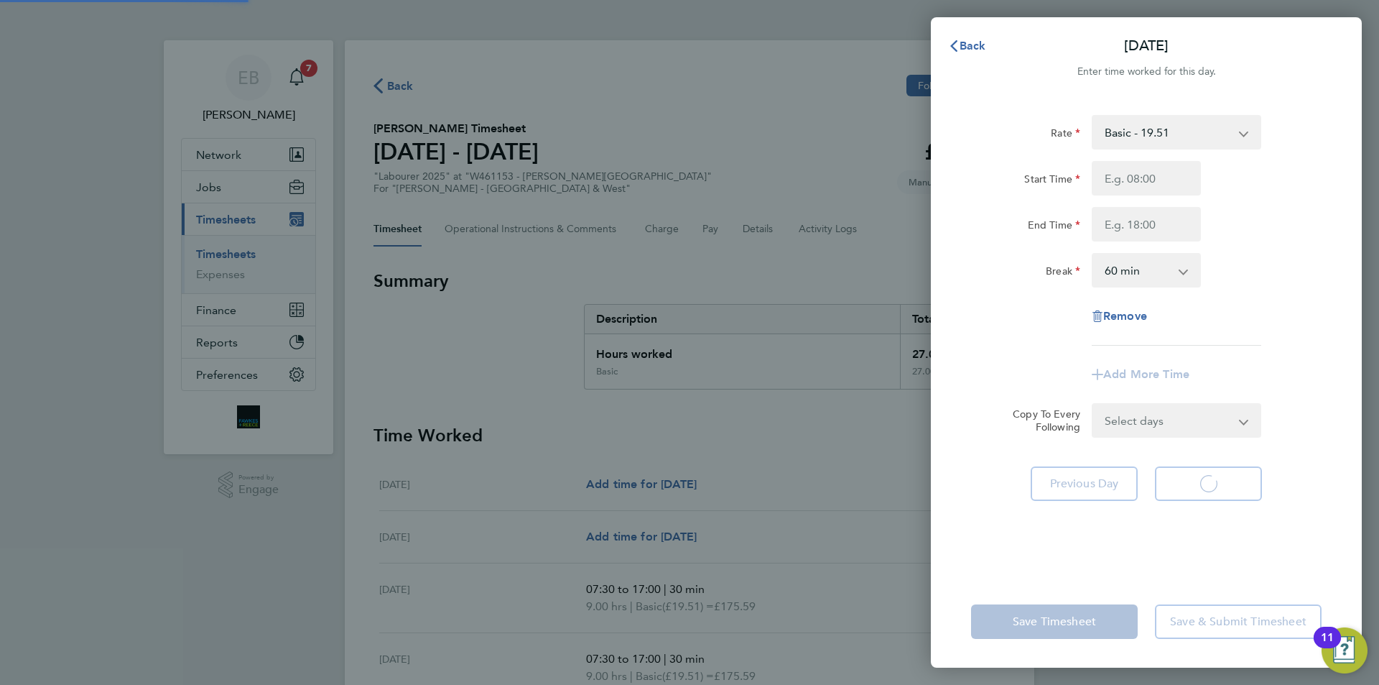
select select "60"
click at [1161, 177] on input "Start Time" at bounding box center [1146, 178] width 109 height 34
type input "07:30"
click at [1150, 236] on input "End Time" at bounding box center [1146, 224] width 109 height 34
type input "17:00"
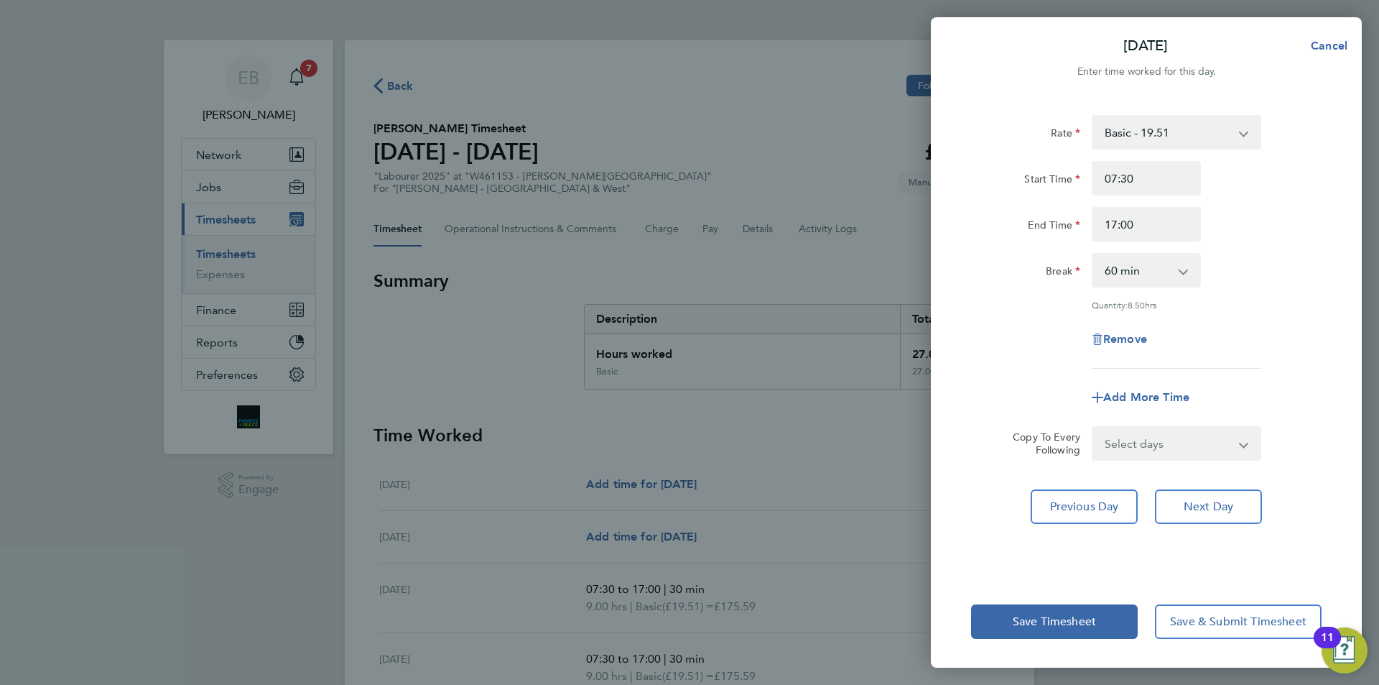
click at [1135, 286] on div "0 min 15 min 30 min 45 min 60 min 75 min 90 min" at bounding box center [1146, 270] width 109 height 34
click at [1151, 273] on select "0 min 15 min 30 min 45 min 60 min 75 min 90 min" at bounding box center [1137, 270] width 89 height 32
select select "30"
click at [1093, 254] on select "0 min 15 min 30 min 45 min 60 min 75 min 90 min" at bounding box center [1137, 270] width 89 height 32
click at [1215, 320] on div "Rate Basic - 19.51 Overtime - 28.12 Overtime 2 - 36.73 Start Time 07:30 End Tim…" at bounding box center [1146, 242] width 351 height 254
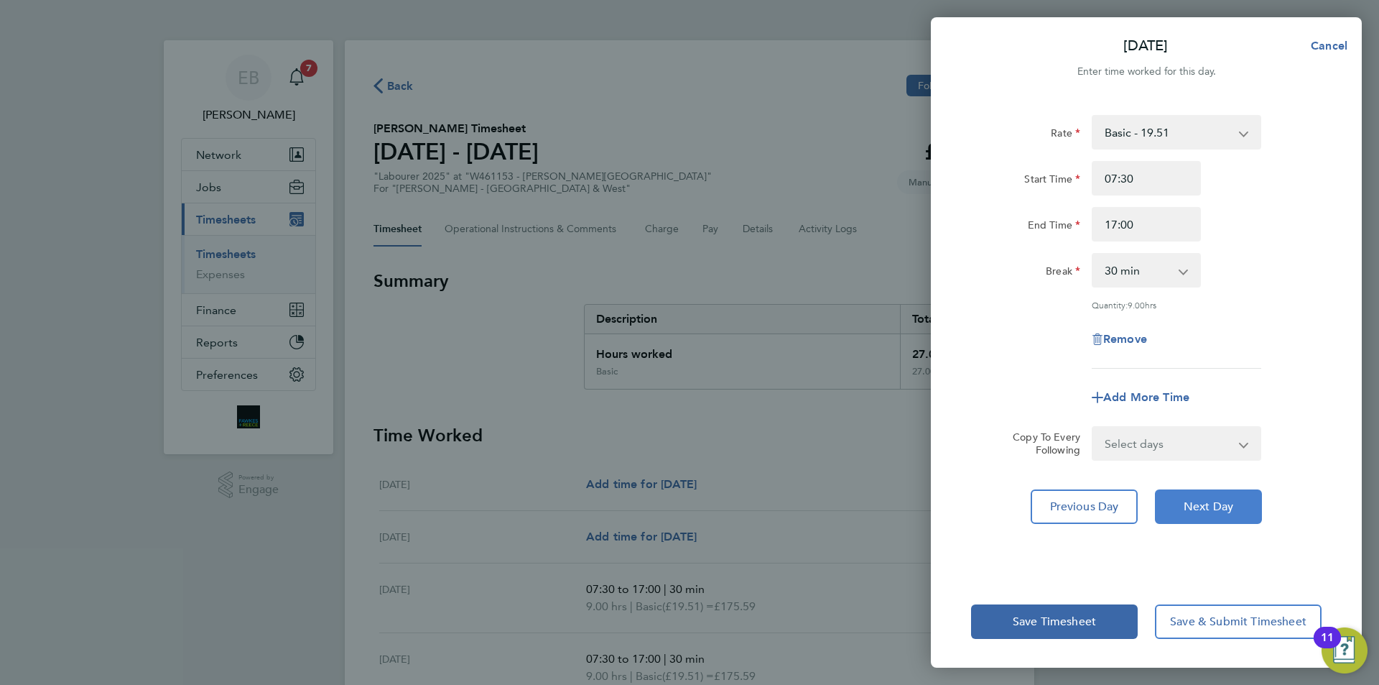
click at [1243, 506] on button "Next Day" at bounding box center [1208, 506] width 107 height 34
select select "60"
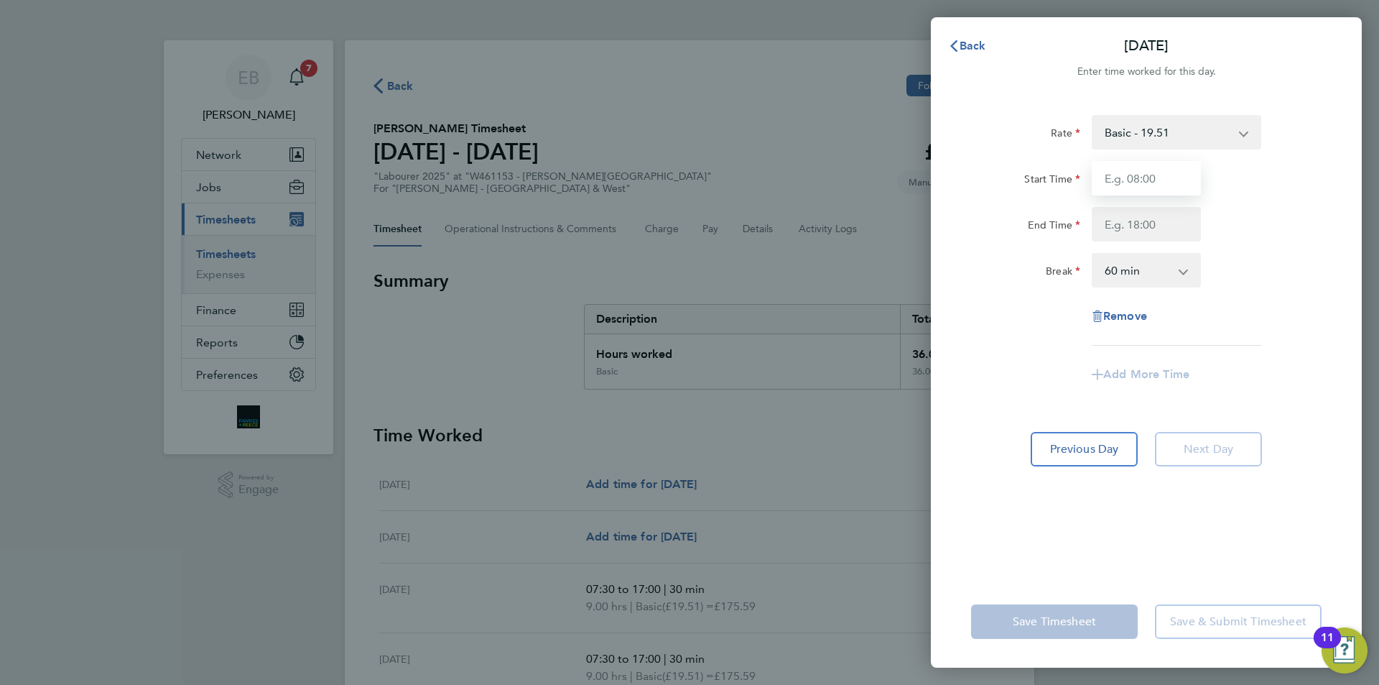
click at [1118, 177] on input "Start Time" at bounding box center [1146, 178] width 109 height 34
type input "07:30"
click at [1135, 241] on div "Rate Basic - 19.51 Overtime - 28.12 Overtime 2 - 36.73 Start Time 07:30 End Tim…" at bounding box center [1146, 230] width 351 height 231
click at [1139, 226] on input "End Time" at bounding box center [1146, 224] width 109 height 34
type input "17:00"
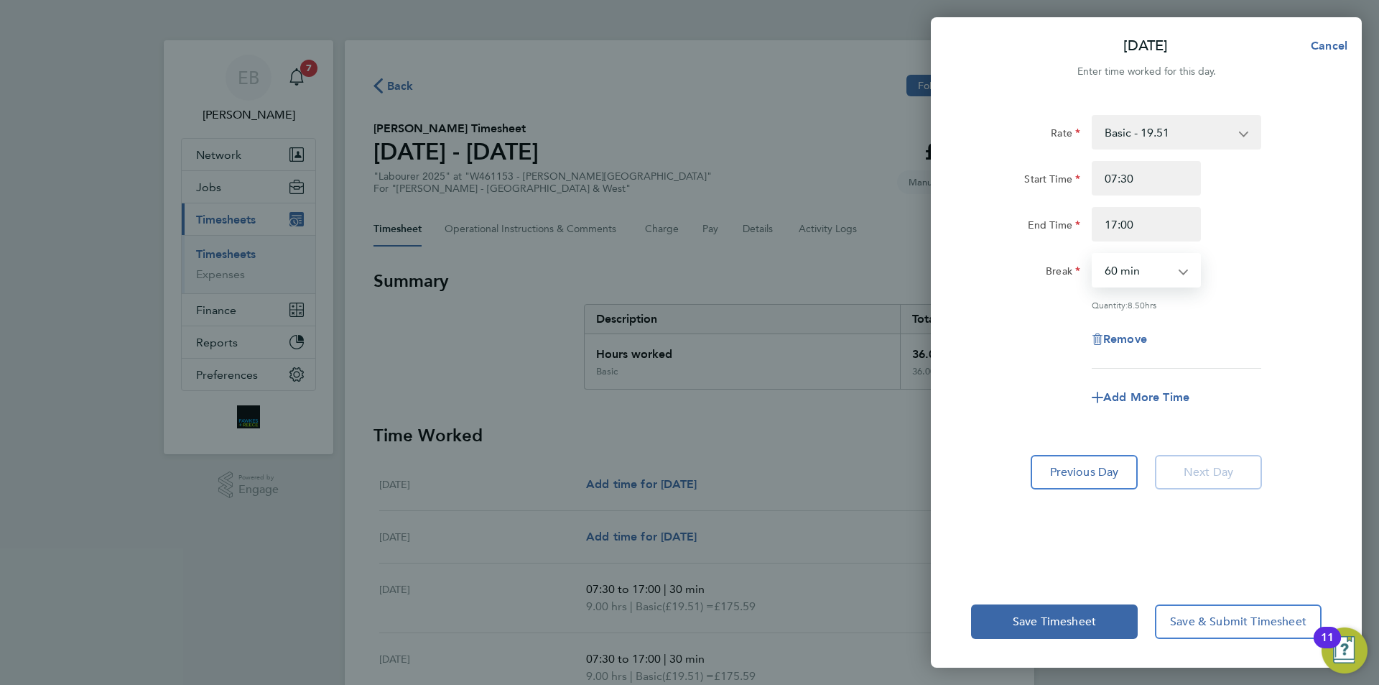
click at [1125, 276] on select "0 min 15 min 30 min 45 min 60 min 75 min 90 min" at bounding box center [1137, 270] width 89 height 32
select select "30"
click at [1093, 254] on select "0 min 15 min 30 min 45 min 60 min 75 min 90 min" at bounding box center [1137, 270] width 89 height 32
click at [1270, 362] on div "Rate Basic - 19.51 Overtime - 28.12 Overtime 2 - 36.73 Start Time 07:30 End Tim…" at bounding box center [1146, 242] width 351 height 254
click at [1101, 617] on button "Save Timesheet" at bounding box center [1054, 621] width 167 height 34
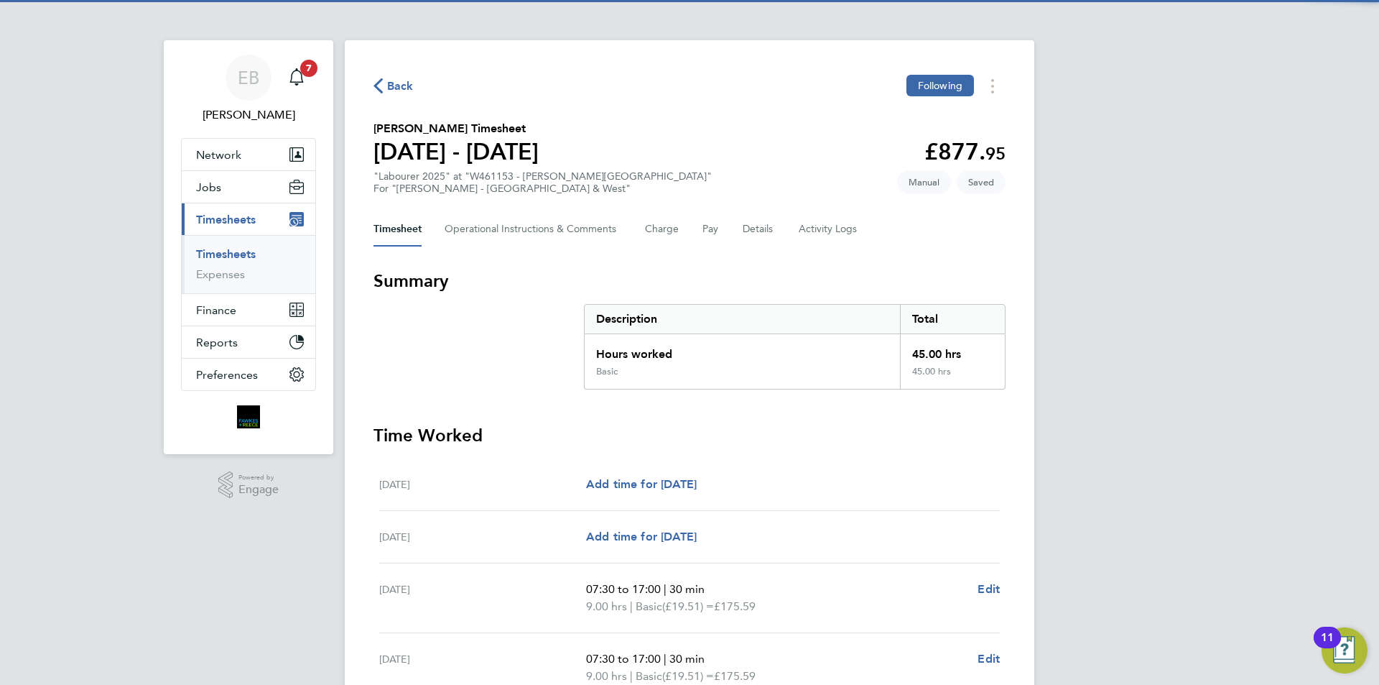
scroll to position [353, 0]
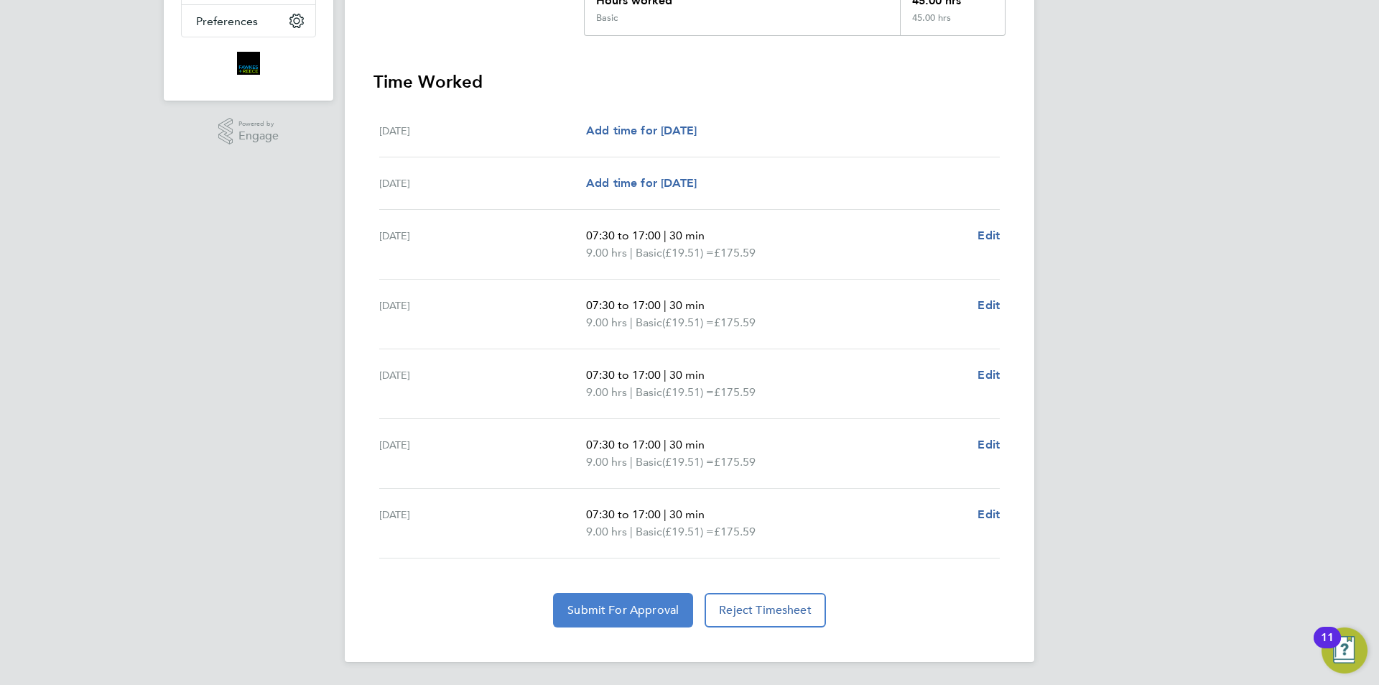
click at [639, 608] on span "Submit For Approval" at bounding box center [623, 610] width 111 height 14
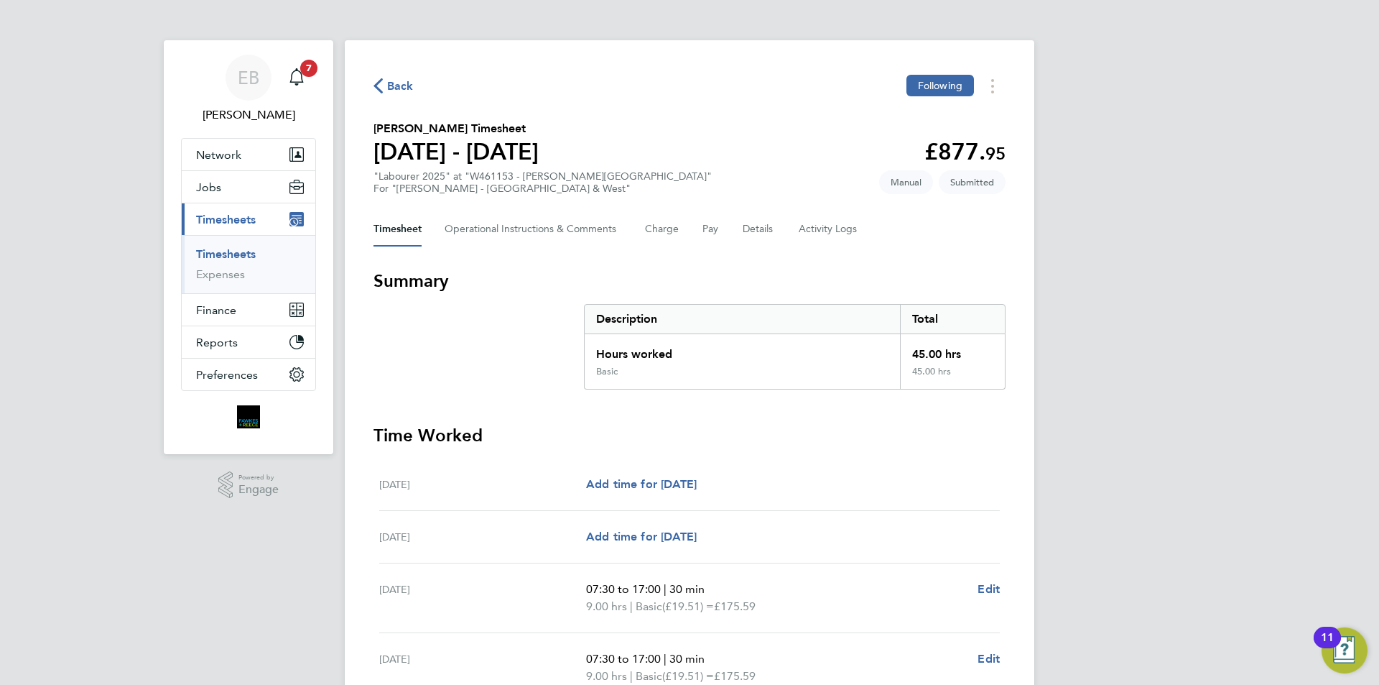
click at [405, 80] on span "Back" at bounding box center [400, 86] width 27 height 17
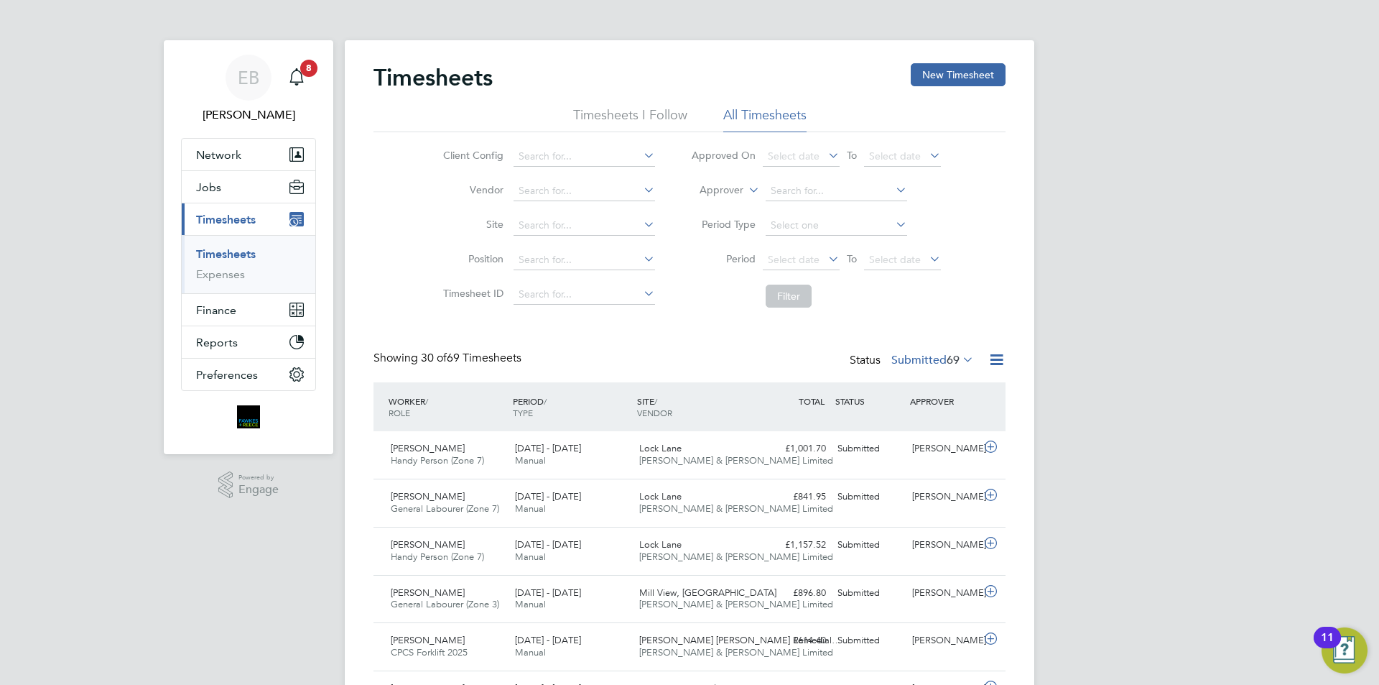
scroll to position [37, 125]
